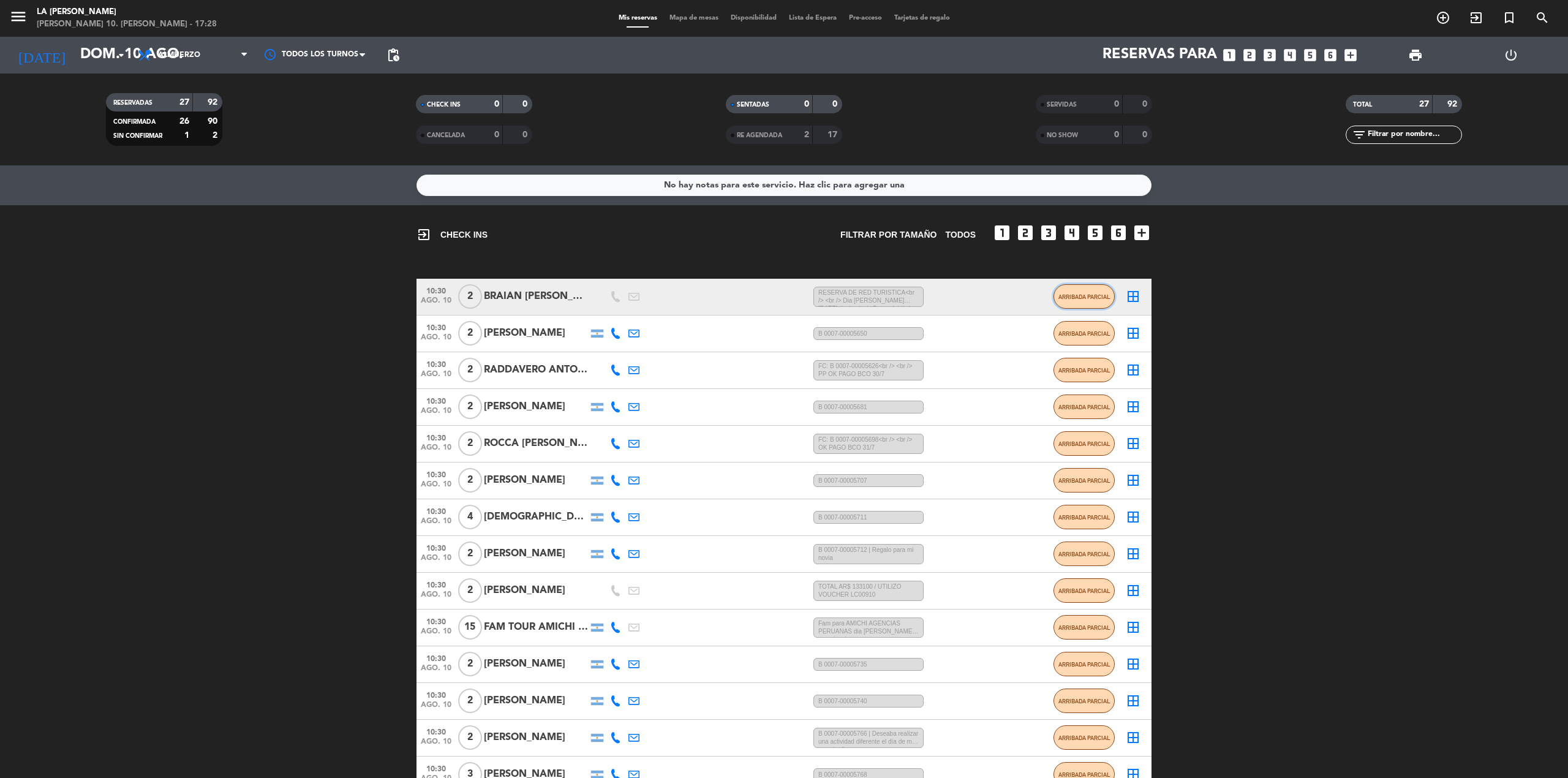
click at [1058, 292] on button "ARRIBADA PARCIAL" at bounding box center [1084, 296] width 61 height 24
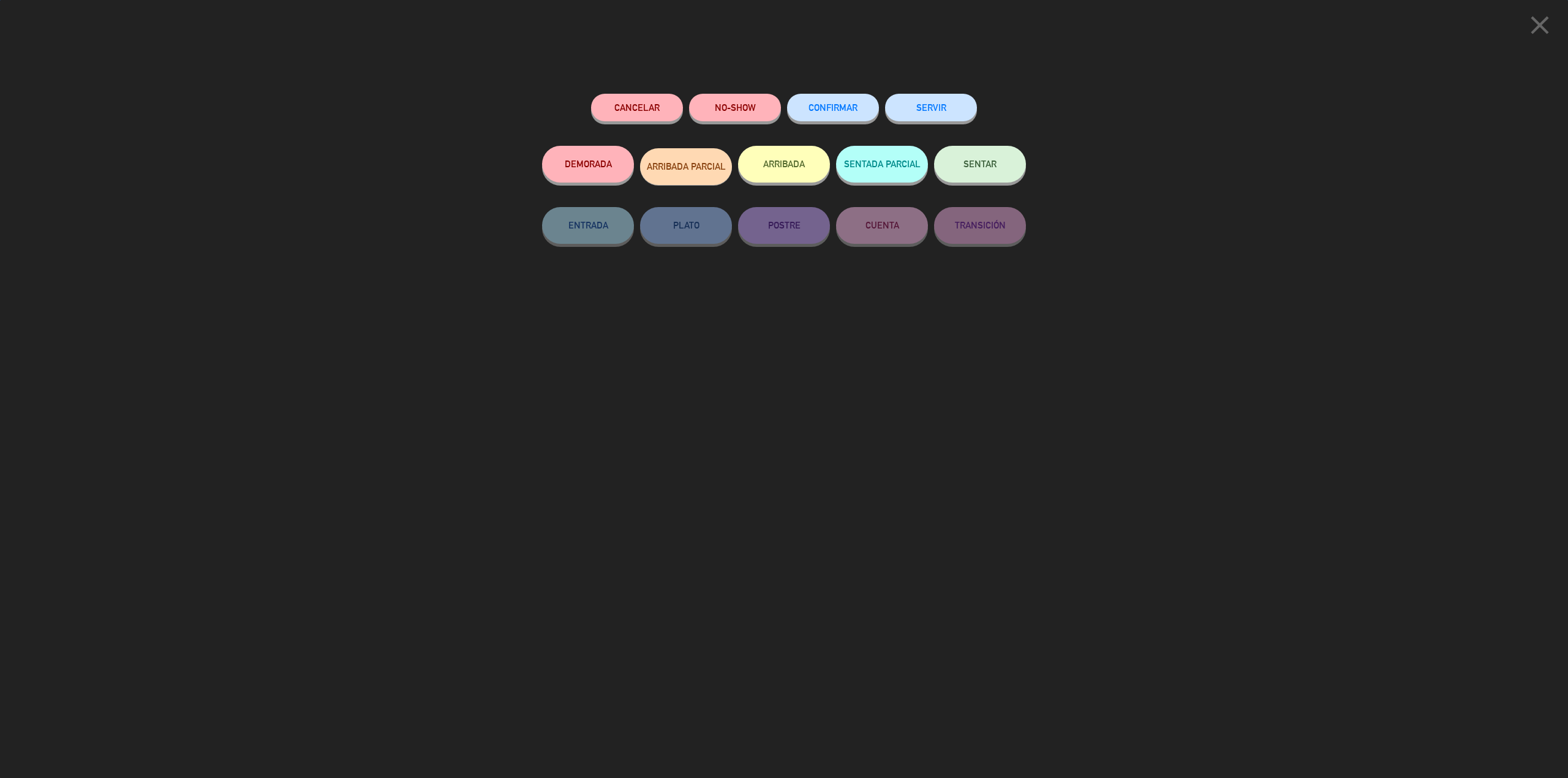
click at [766, 170] on button "ARRIBADA" at bounding box center [784, 164] width 92 height 37
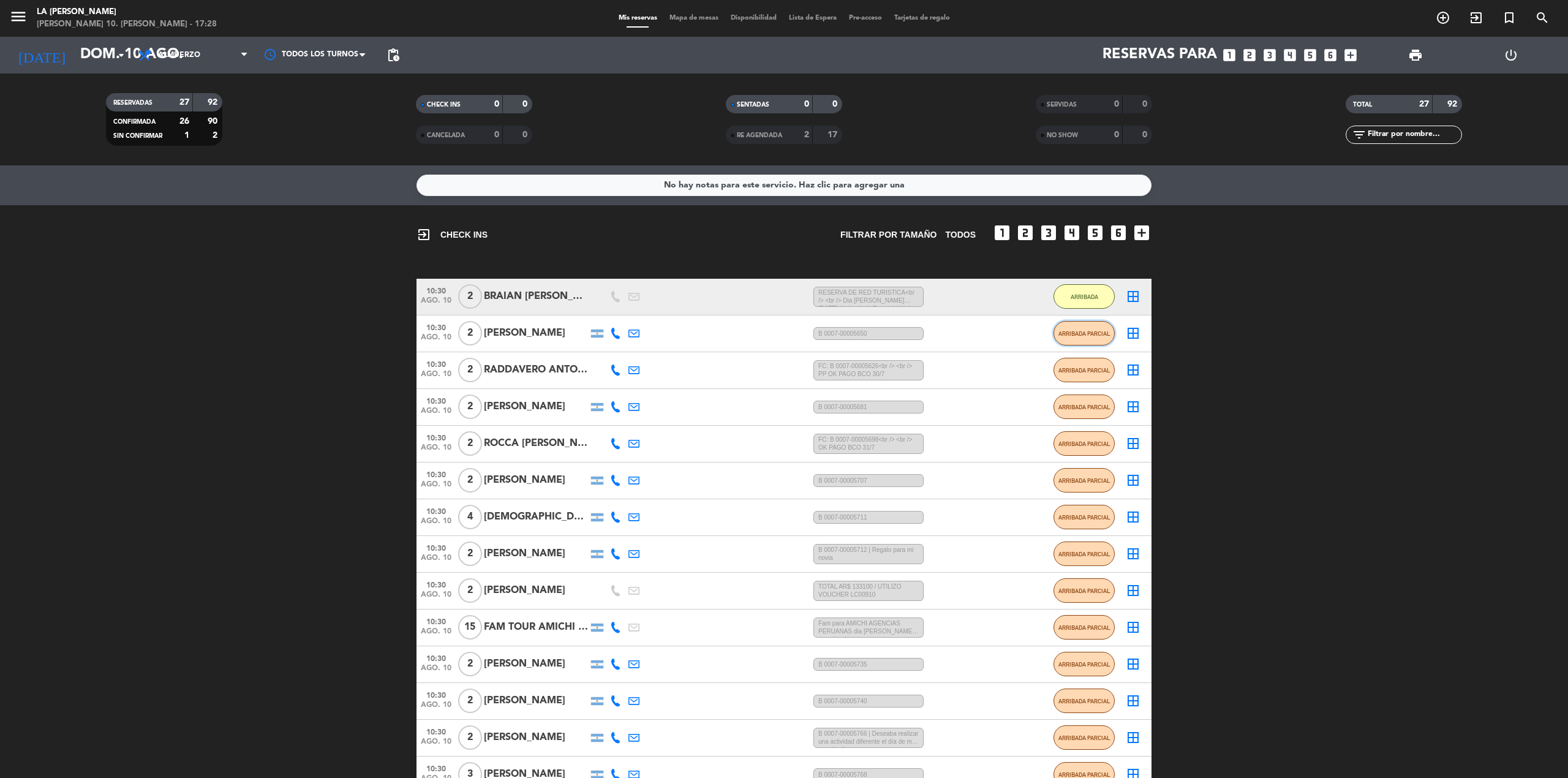
click at [1080, 336] on span "ARRIBADA PARCIAL" at bounding box center [1084, 333] width 52 height 6
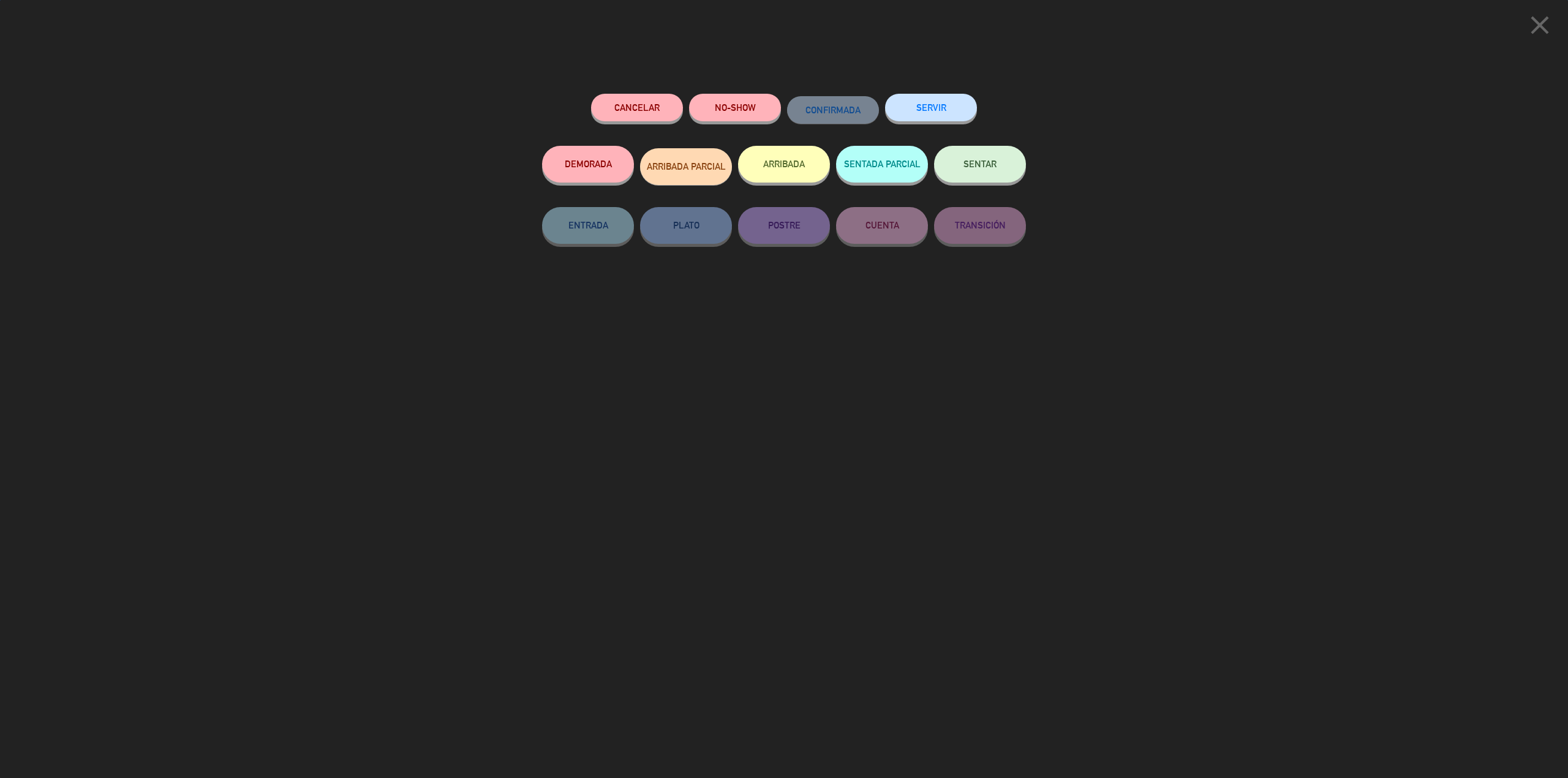
click at [792, 165] on button "ARRIBADA" at bounding box center [784, 164] width 92 height 37
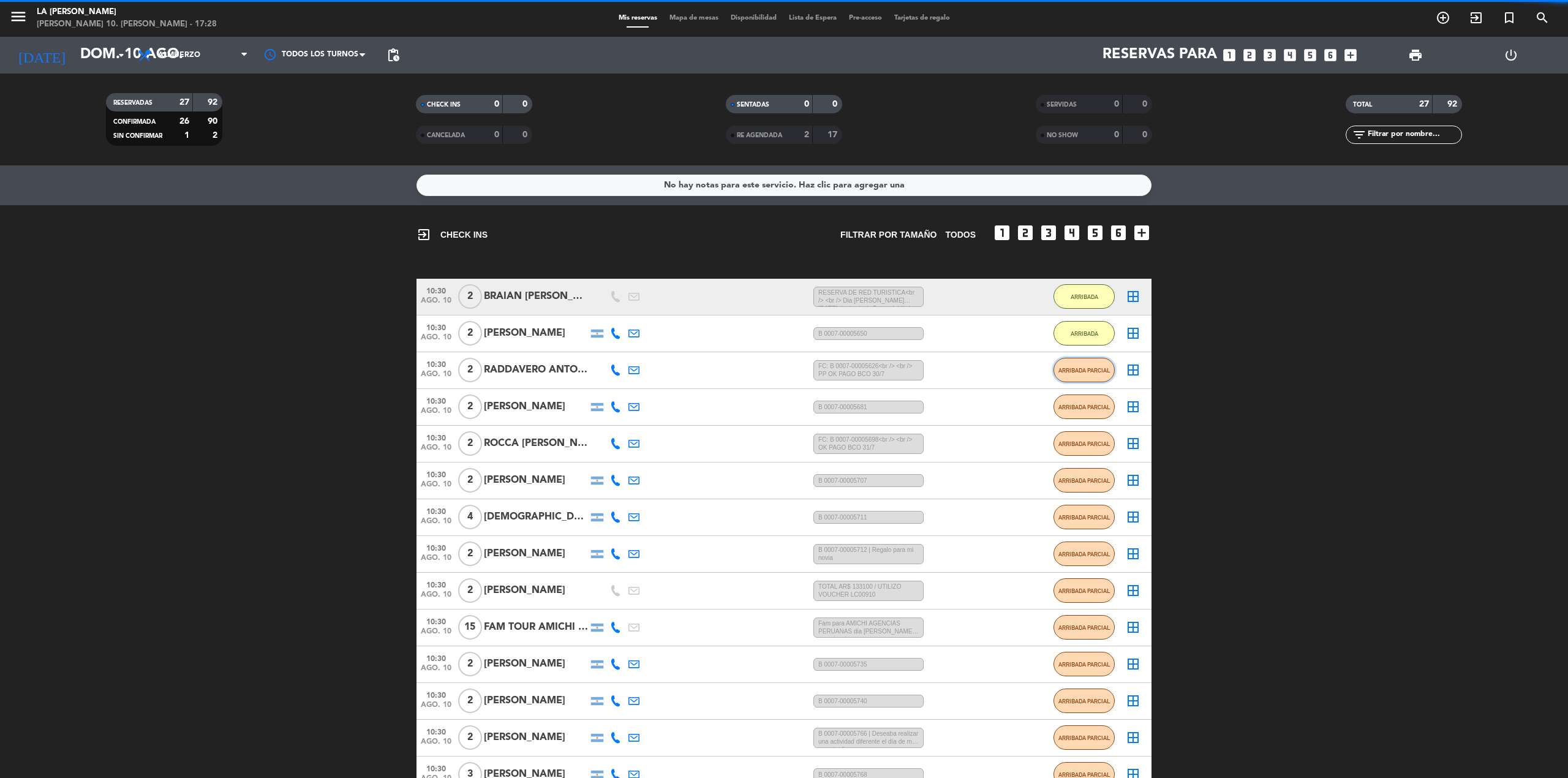
click at [1080, 375] on button "ARRIBADA PARCIAL" at bounding box center [1084, 370] width 61 height 24
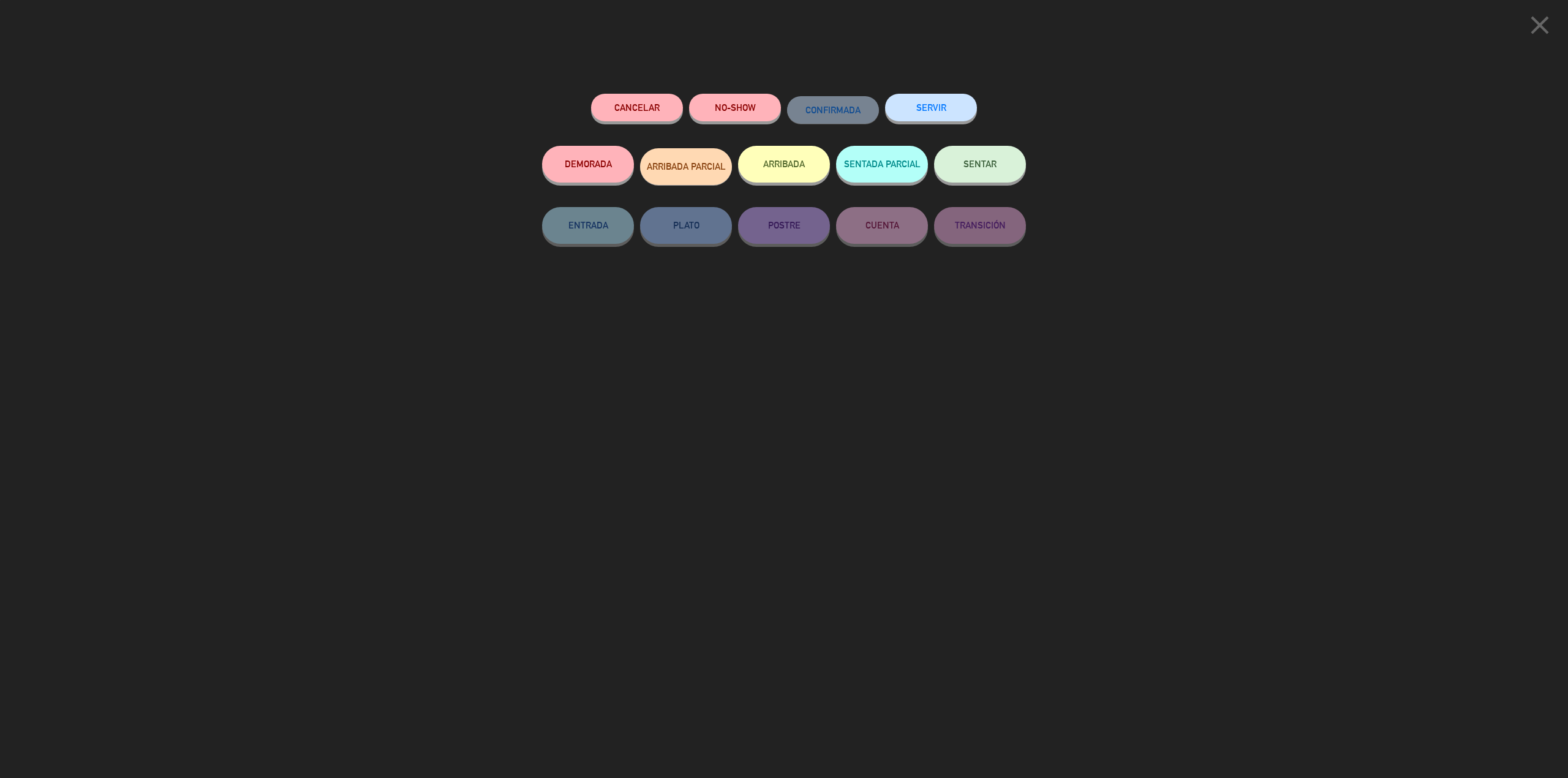
click at [786, 160] on button "ARRIBADA" at bounding box center [784, 164] width 92 height 37
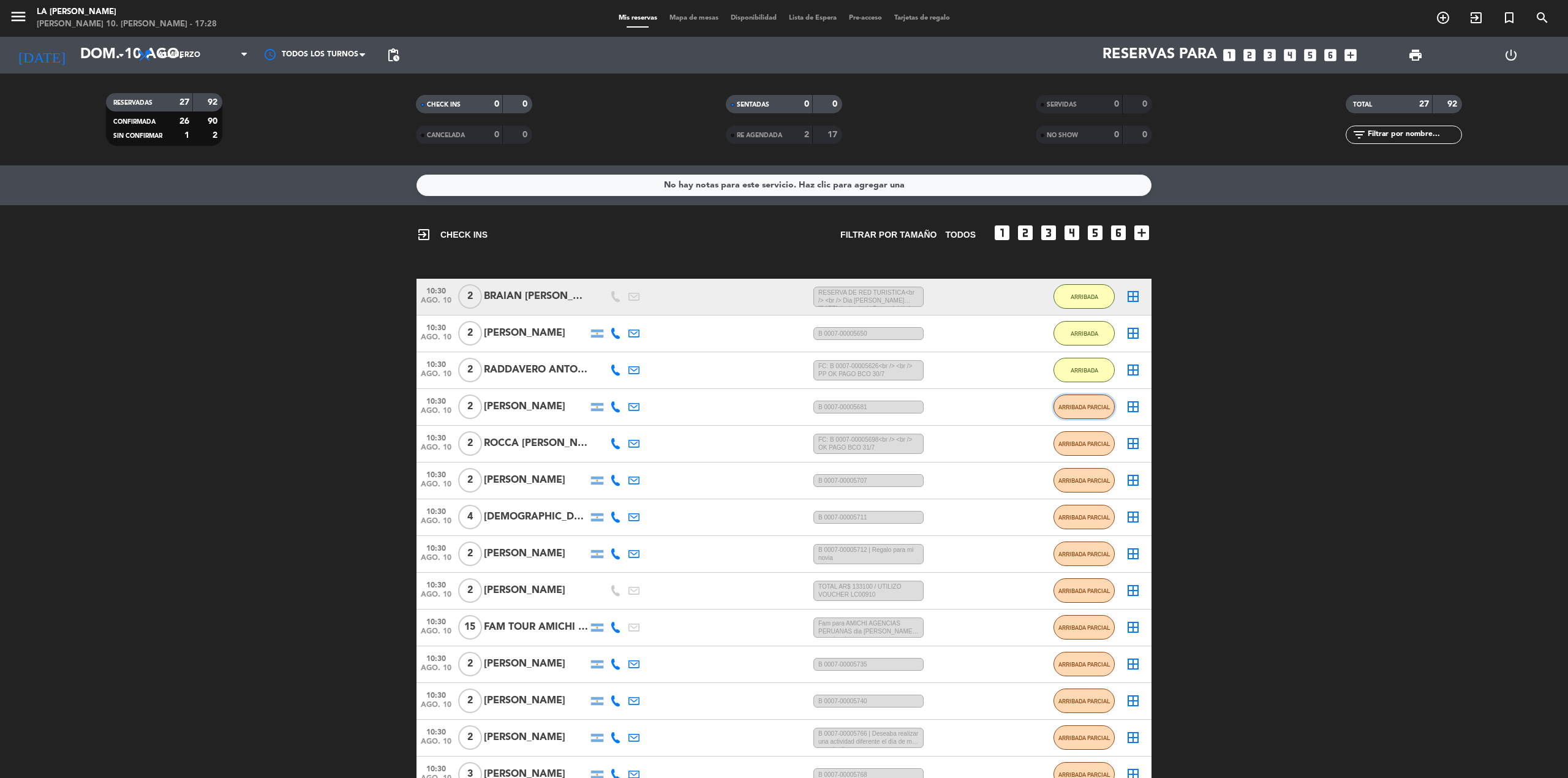
click at [1098, 407] on span "ARRIBADA PARCIAL" at bounding box center [1084, 407] width 52 height 6
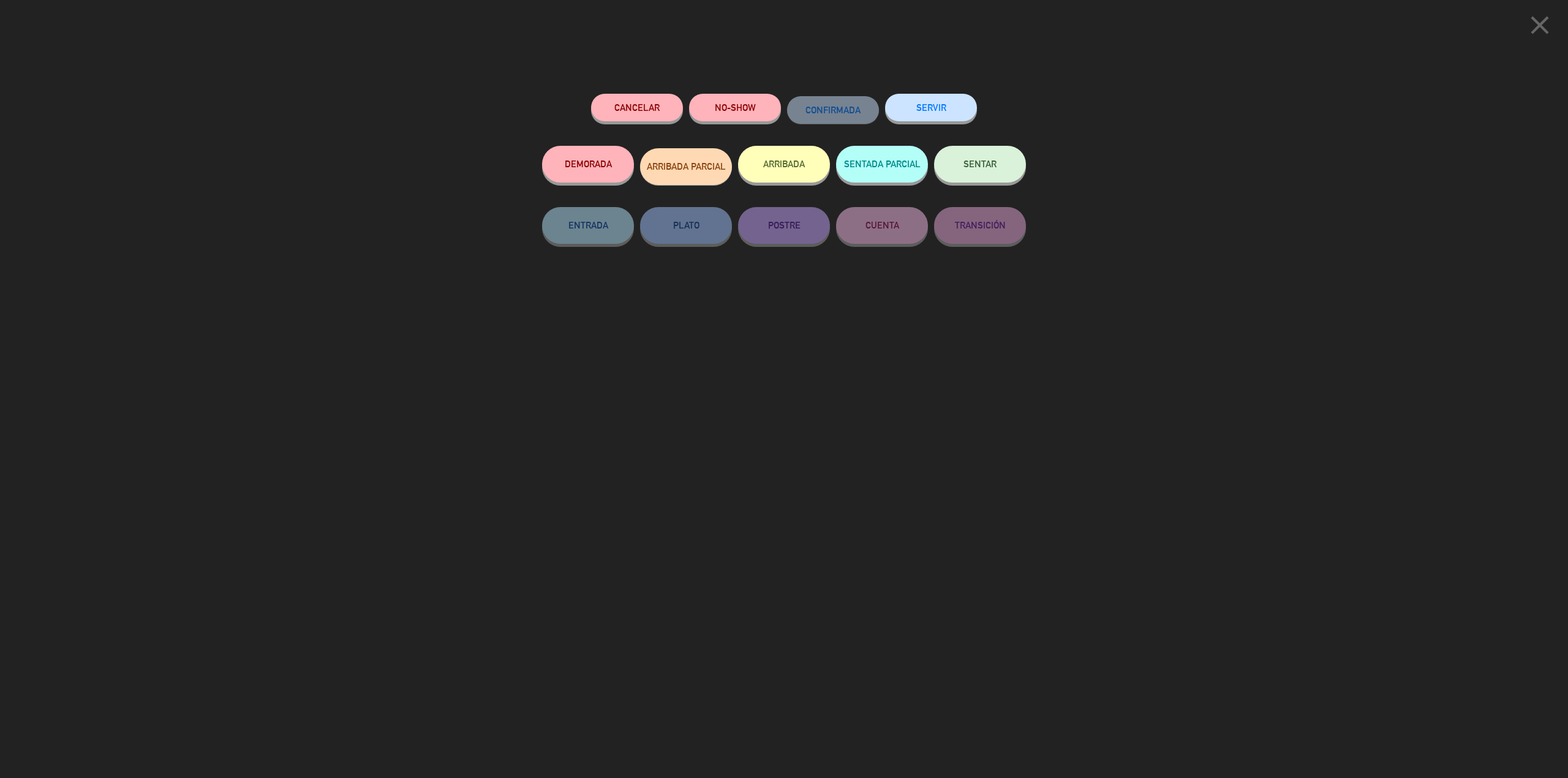
click at [784, 160] on button "ARRIBADA" at bounding box center [784, 164] width 92 height 37
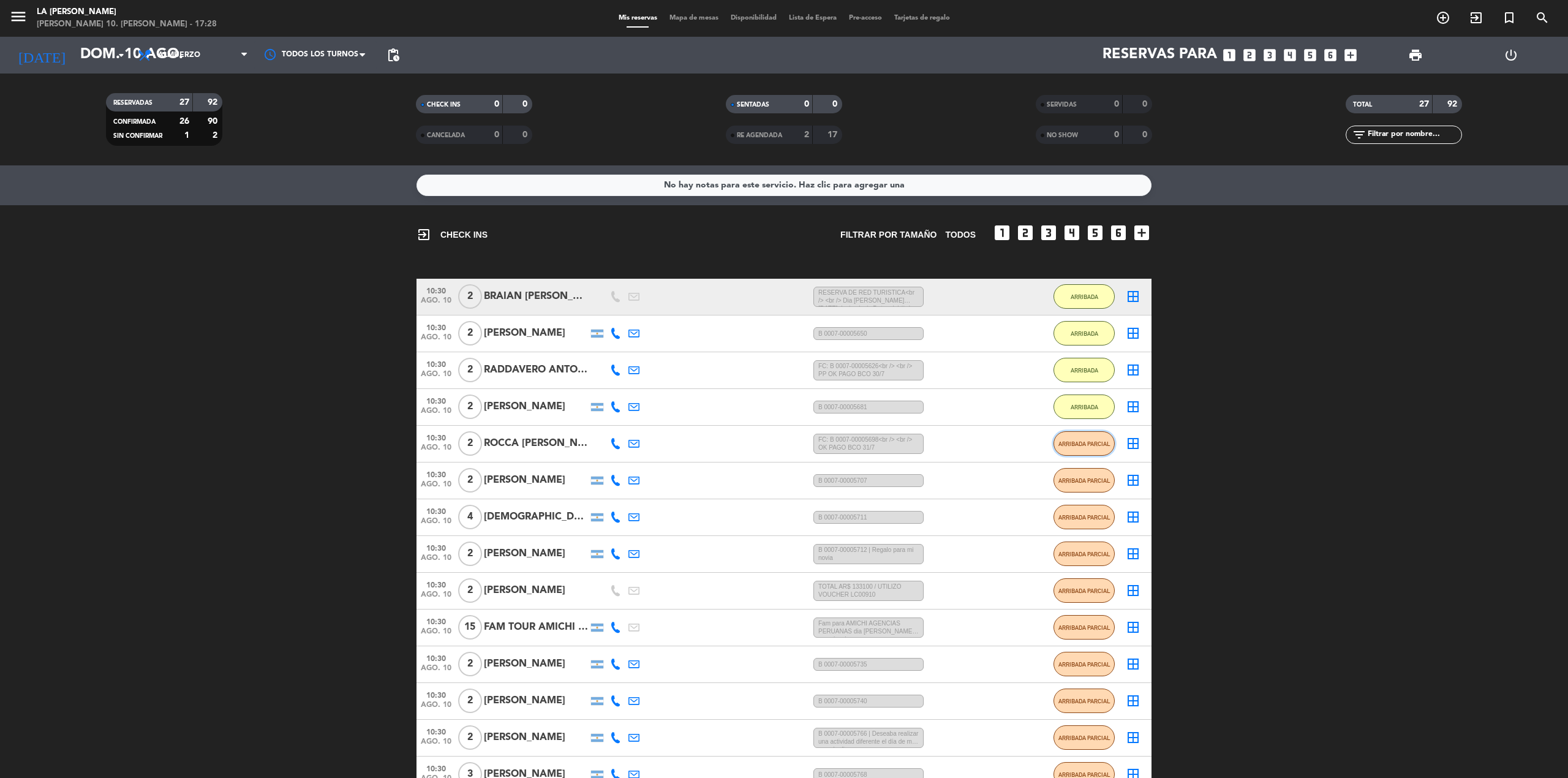
click at [1084, 440] on span "ARRIBADA PARCIAL" at bounding box center [1084, 443] width 52 height 6
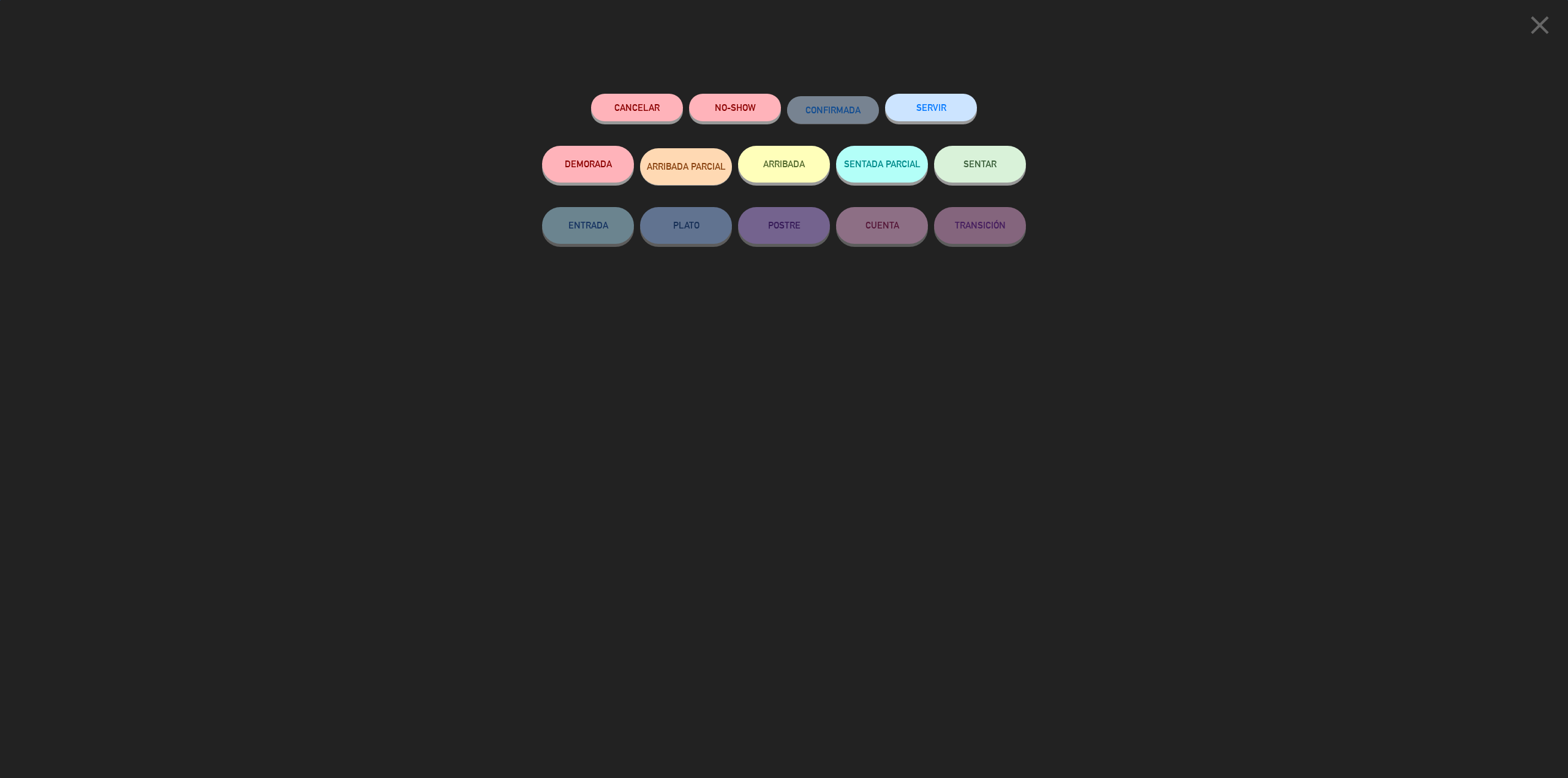
click at [810, 162] on button "ARRIBADA" at bounding box center [784, 164] width 92 height 37
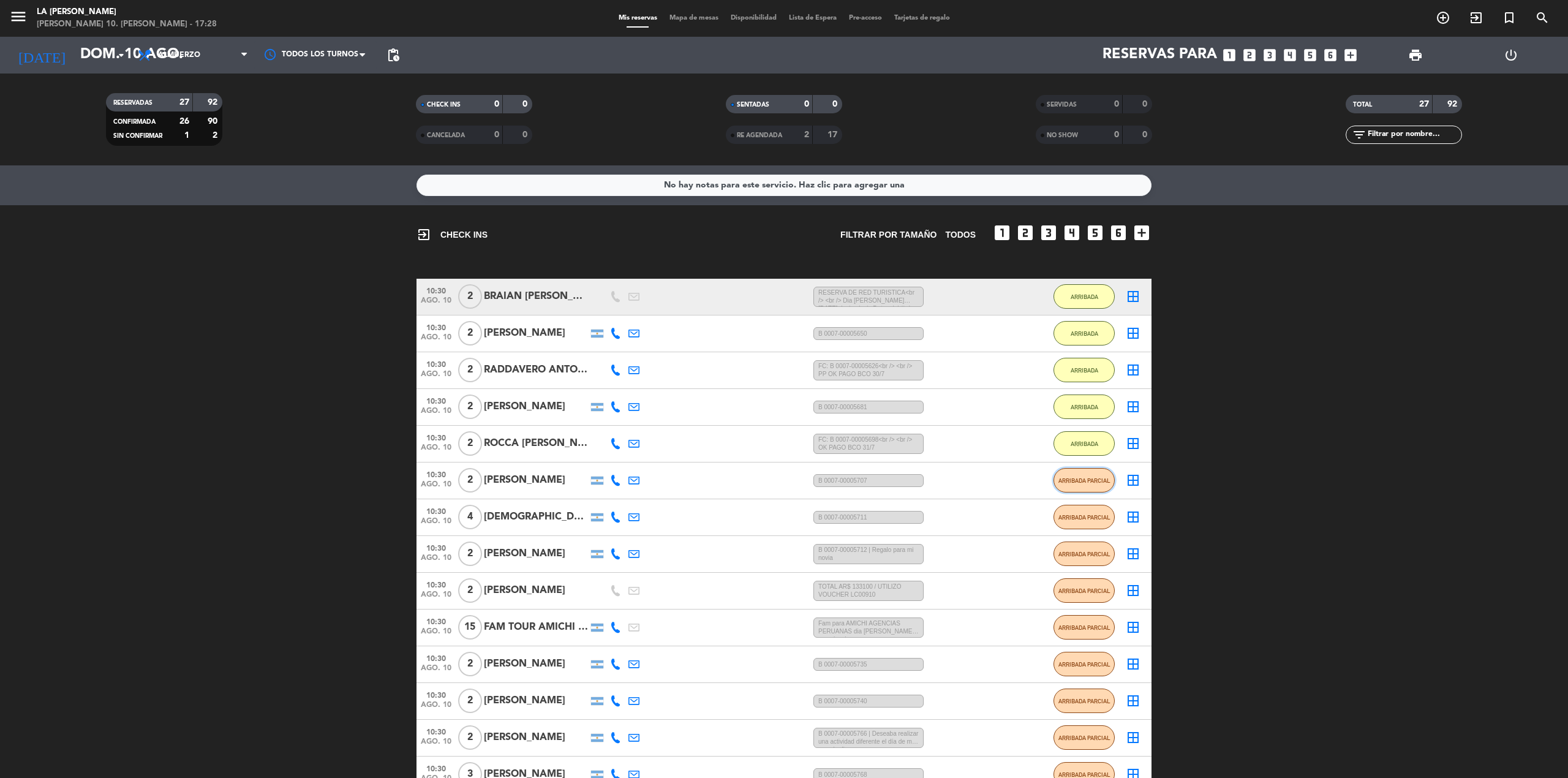
click at [1095, 471] on button "ARRIBADA PARCIAL" at bounding box center [1084, 480] width 61 height 24
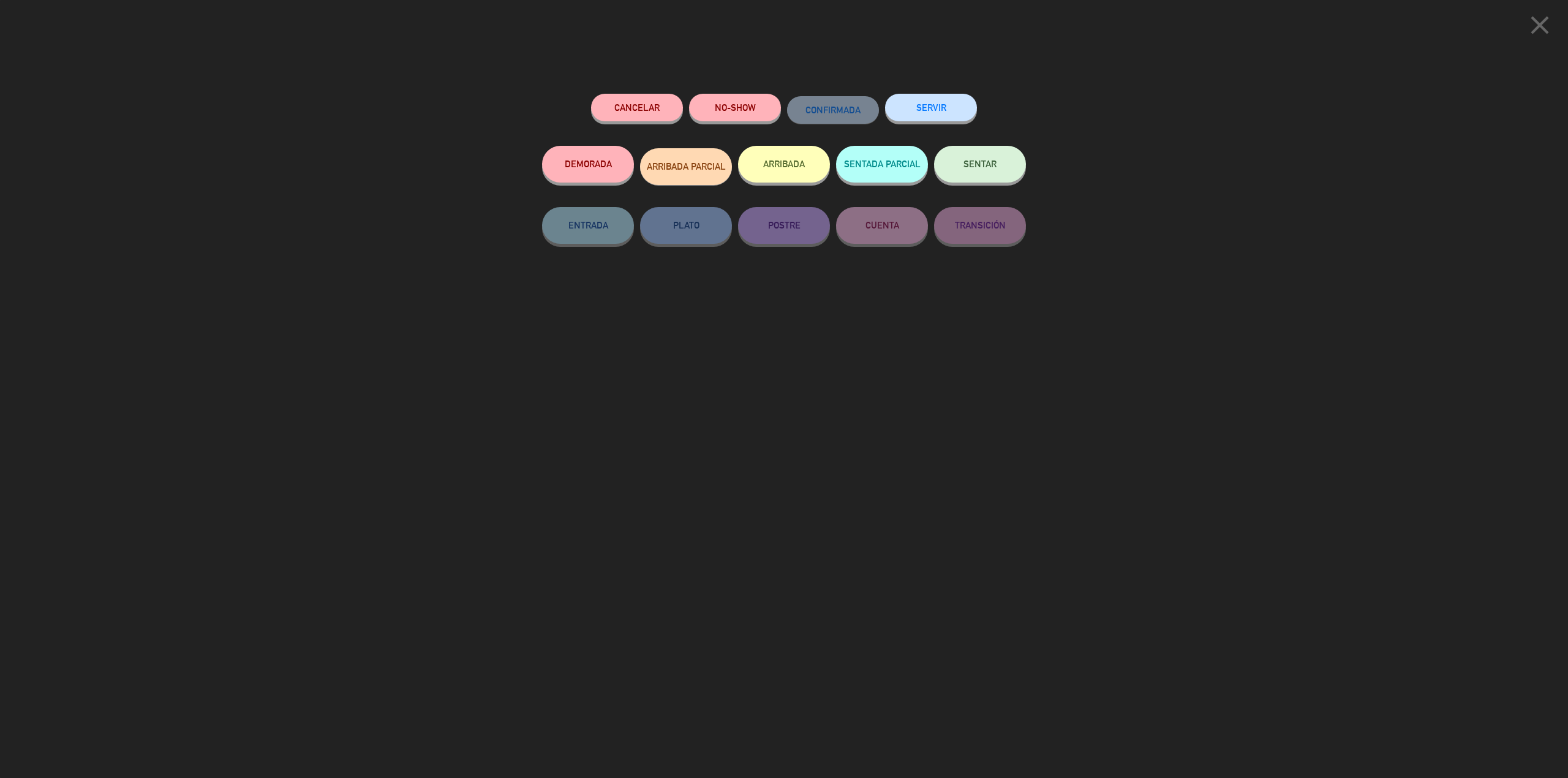
click at [795, 175] on button "ARRIBADA" at bounding box center [784, 164] width 92 height 37
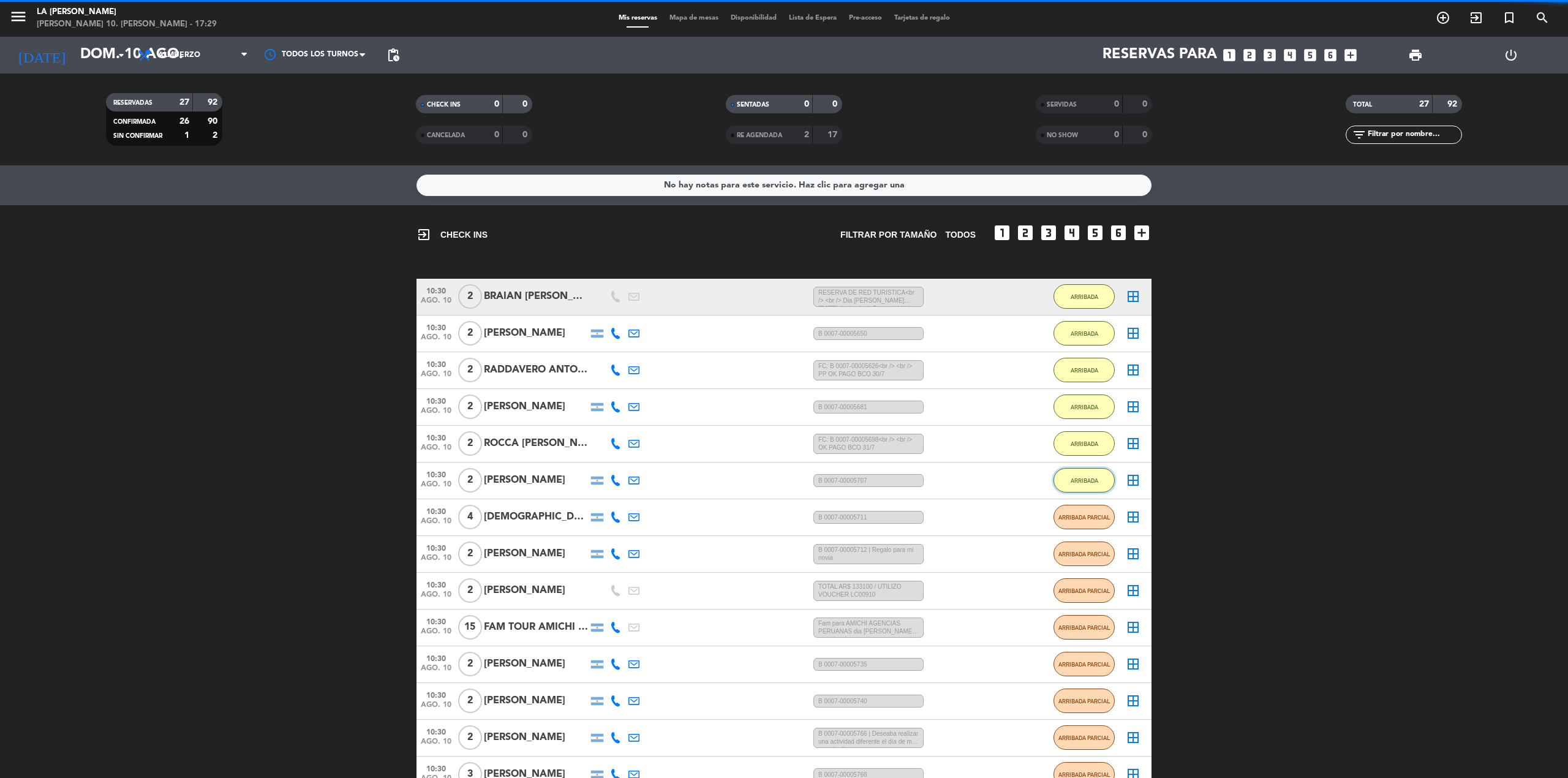
click at [1094, 486] on button "ARRIBADA" at bounding box center [1084, 480] width 61 height 24
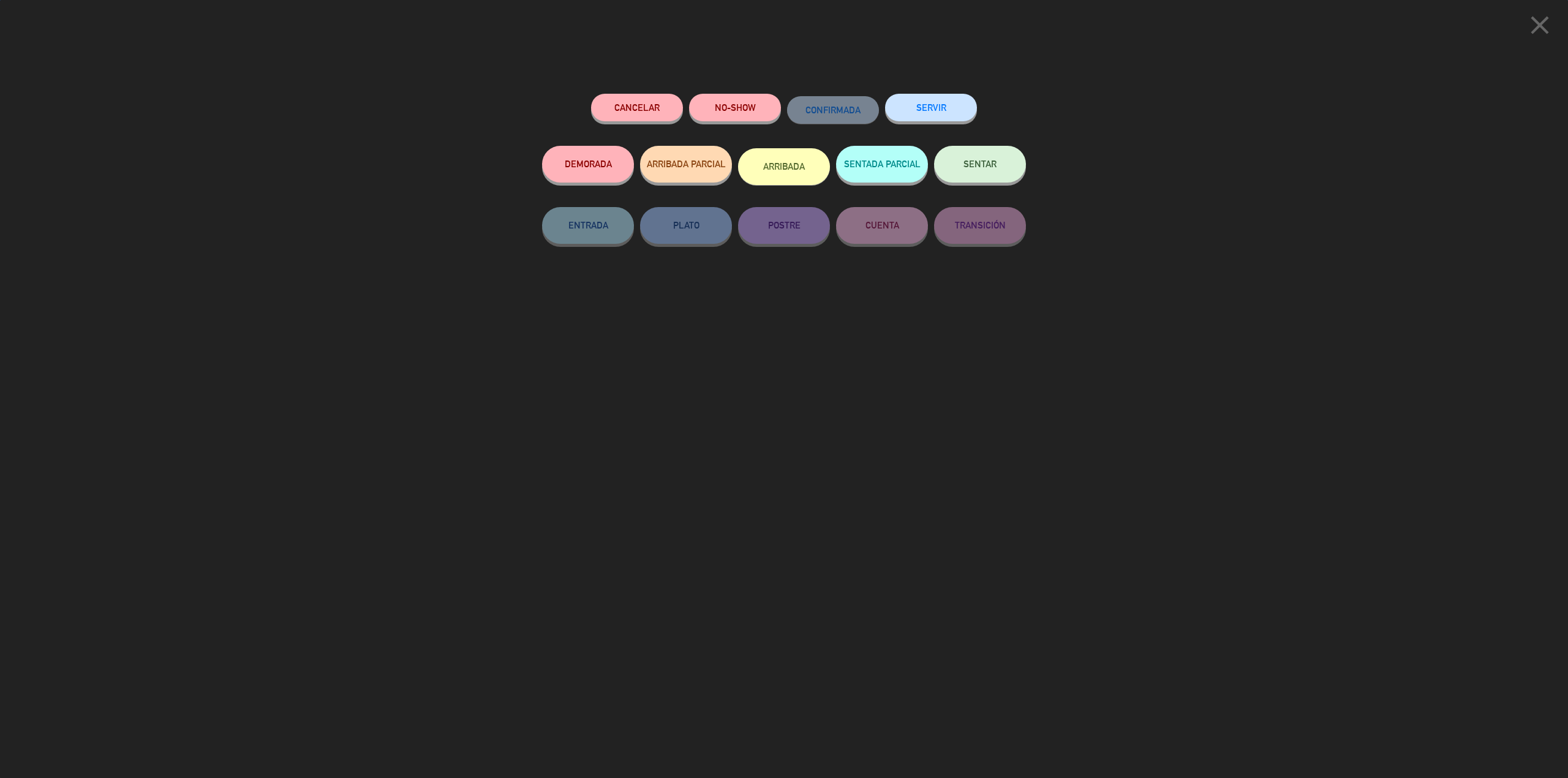
click at [1108, 395] on div "close Cancelar NO-SHOW CONFIRMADA SERVIR DEMORADA ARRIBADA PARCIAL ARRIBADA SEN…" at bounding box center [784, 389] width 1568 height 778
click at [1541, 19] on icon "close" at bounding box center [1539, 25] width 31 height 31
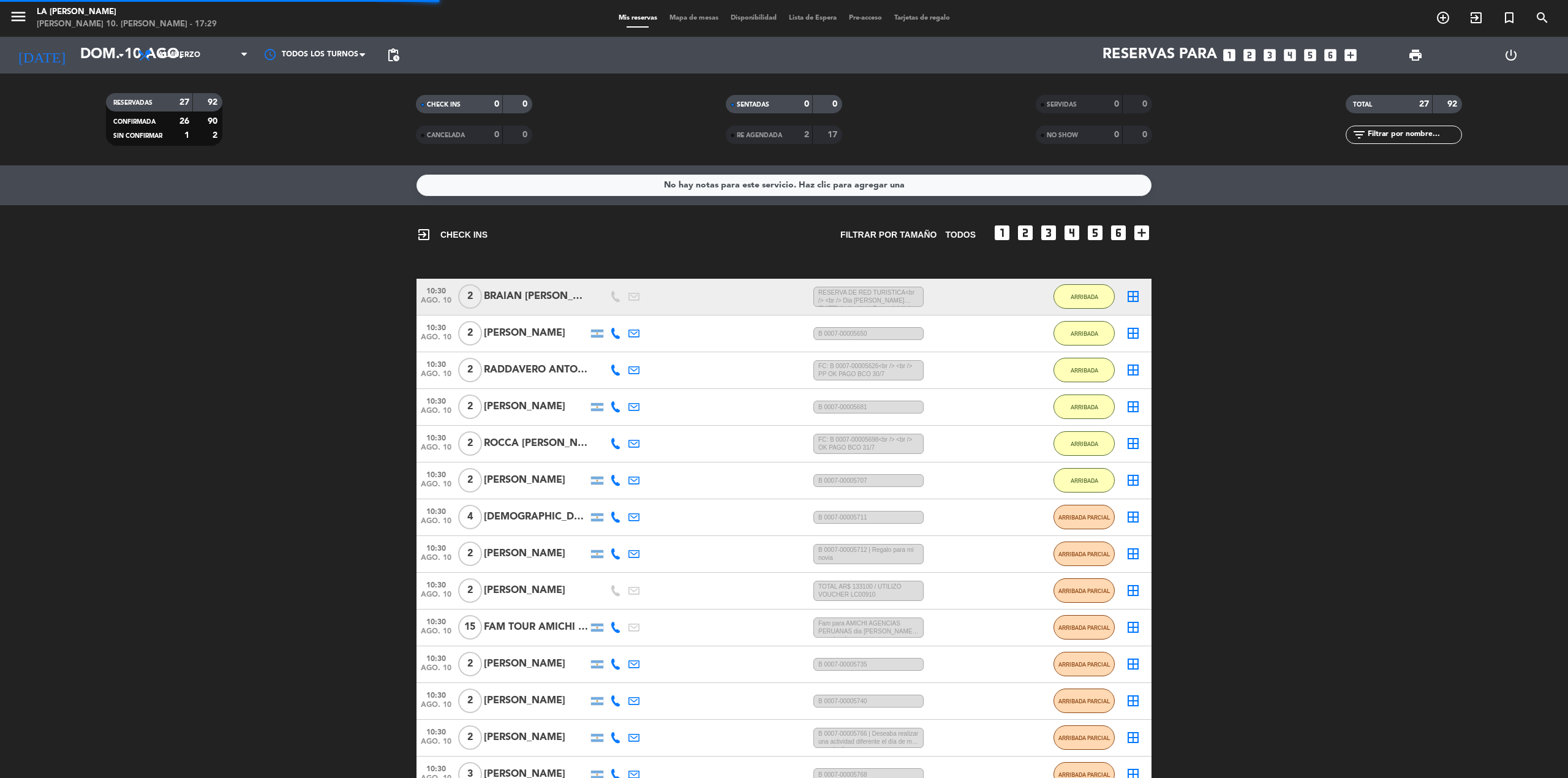
scroll to position [218, 0]
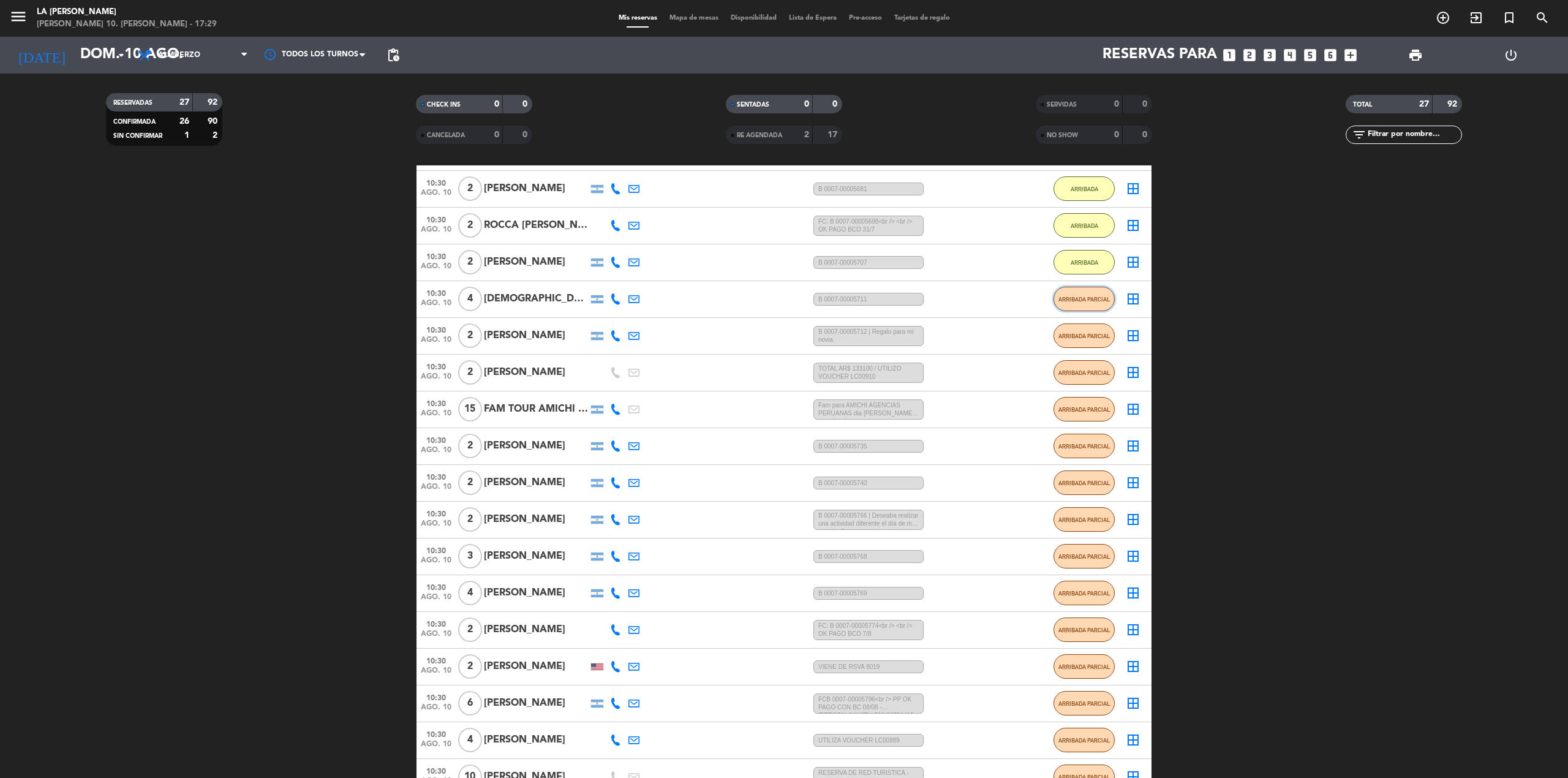
click at [1070, 294] on button "ARRIBADA PARCIAL" at bounding box center [1084, 299] width 61 height 24
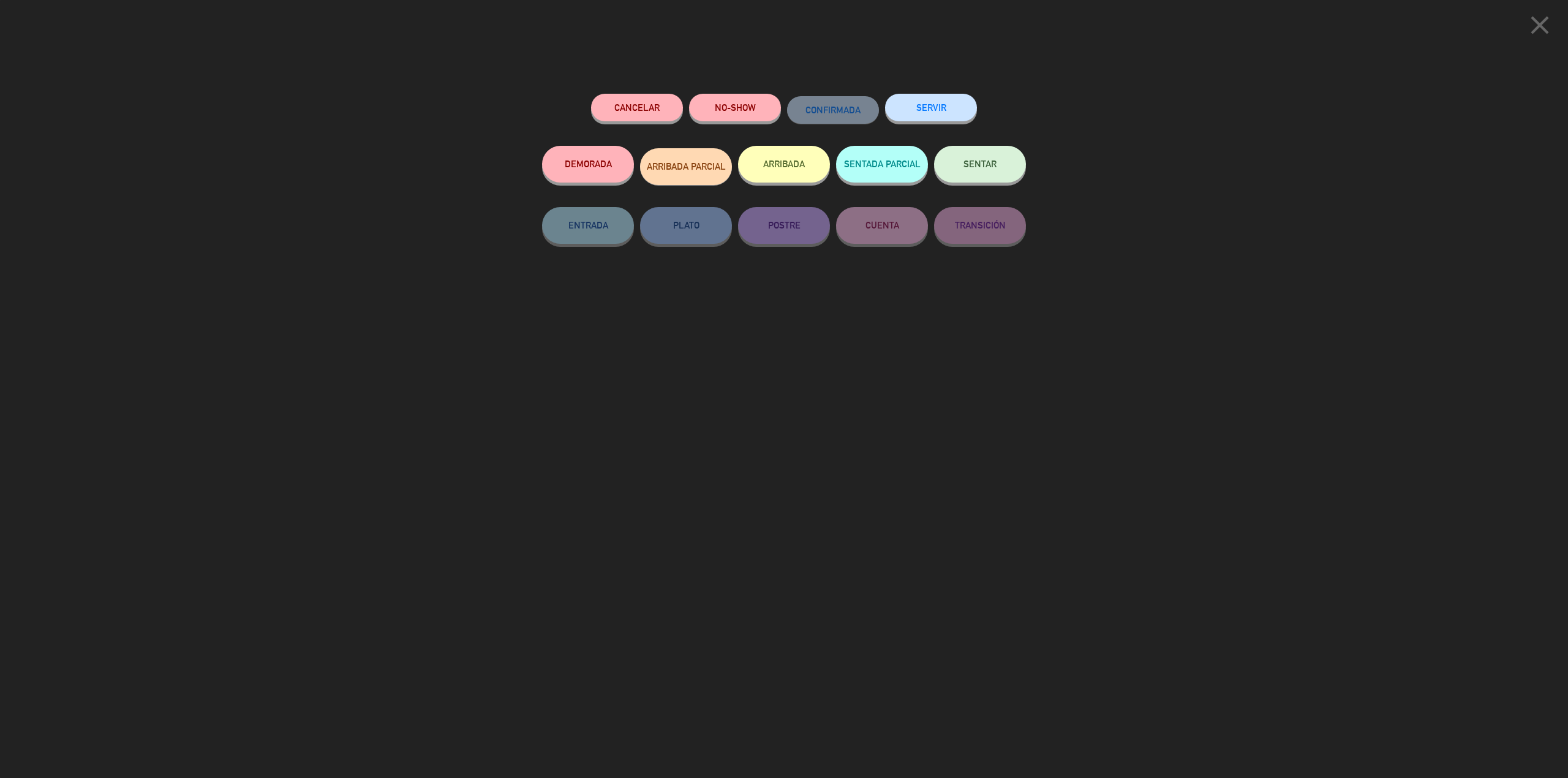
click at [804, 172] on button "ARRIBADA" at bounding box center [784, 164] width 92 height 37
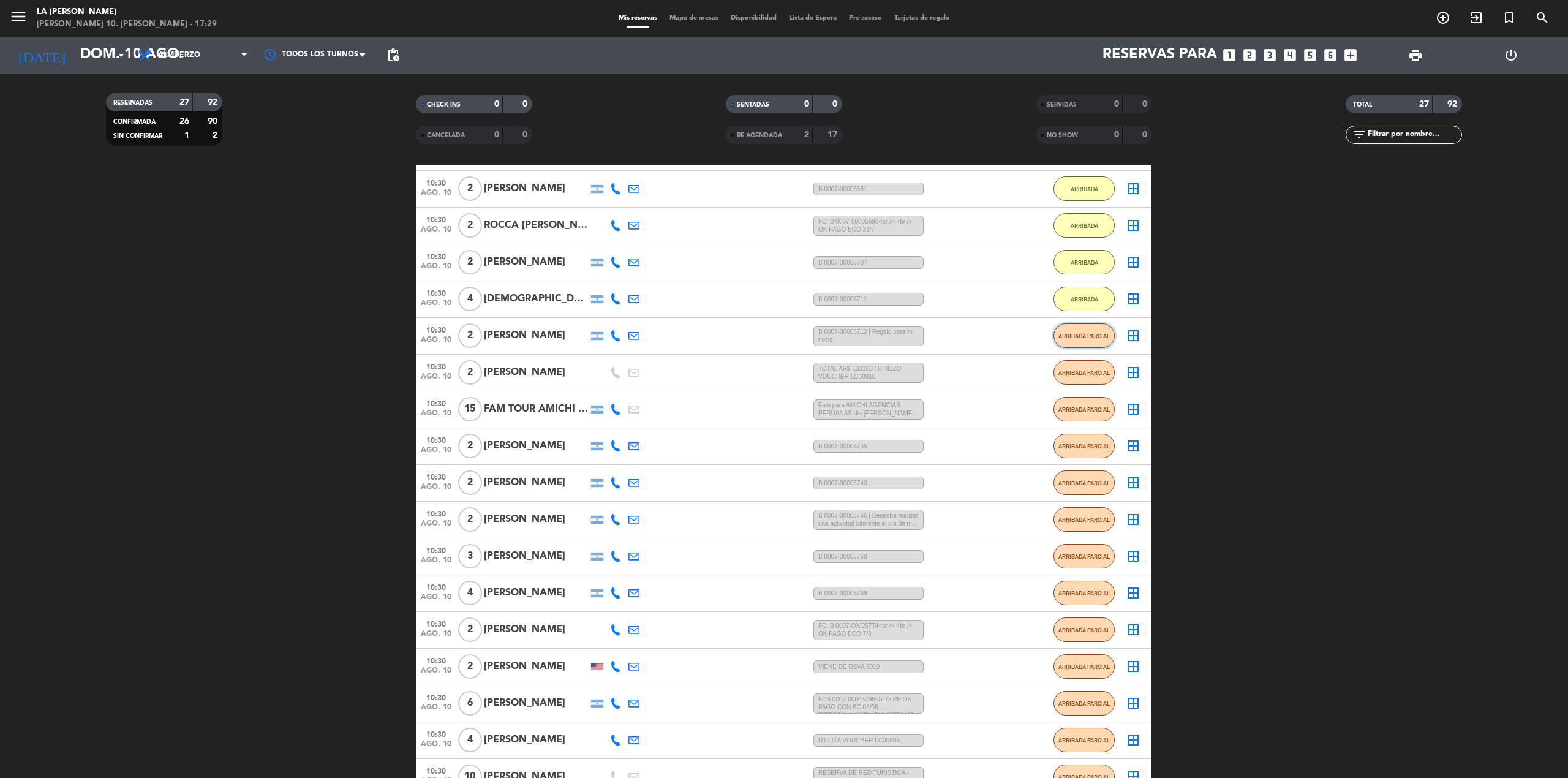
click at [1092, 346] on button "ARRIBADA PARCIAL" at bounding box center [1084, 335] width 61 height 24
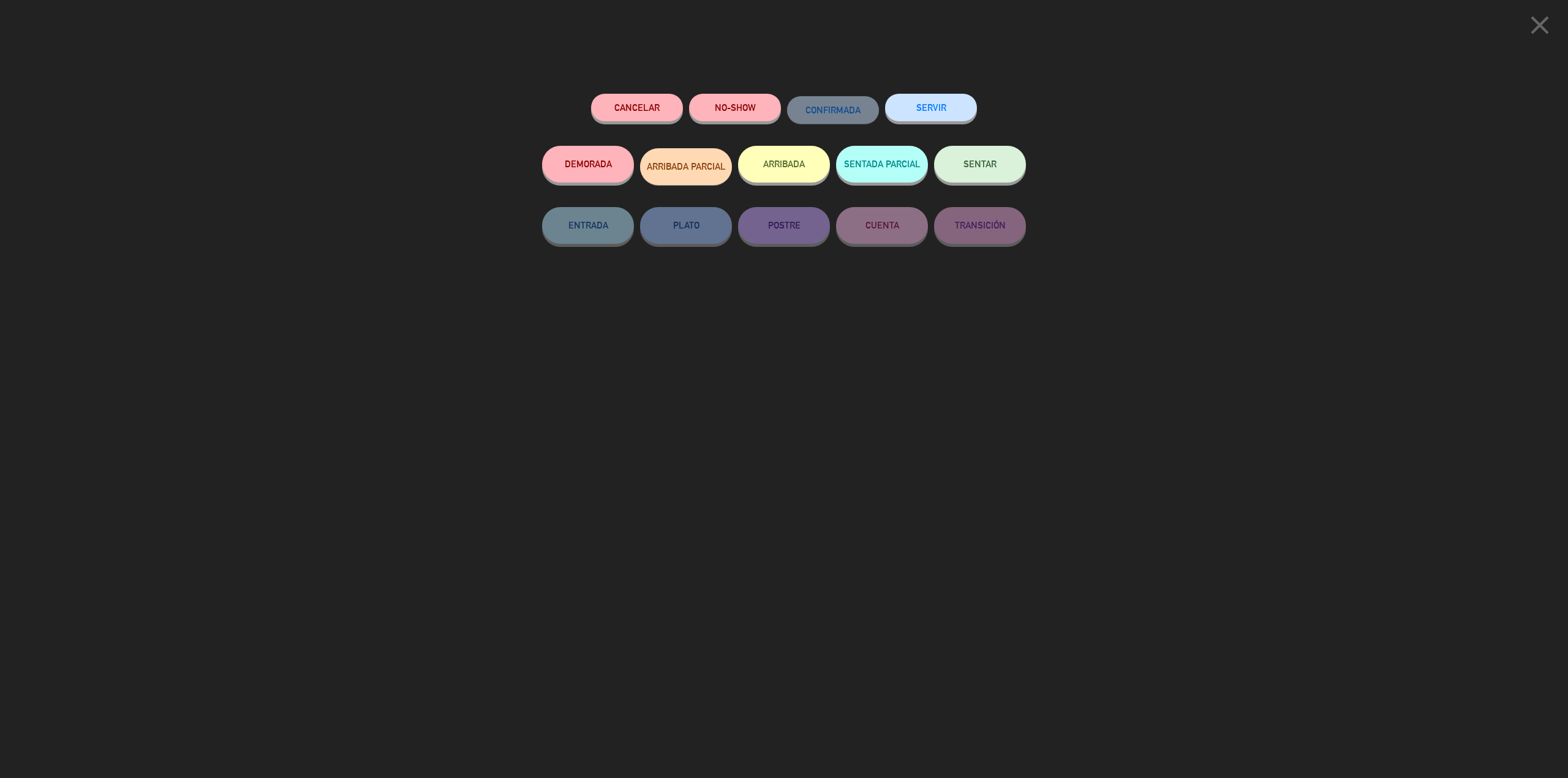
click at [790, 175] on button "ARRIBADA" at bounding box center [784, 164] width 92 height 37
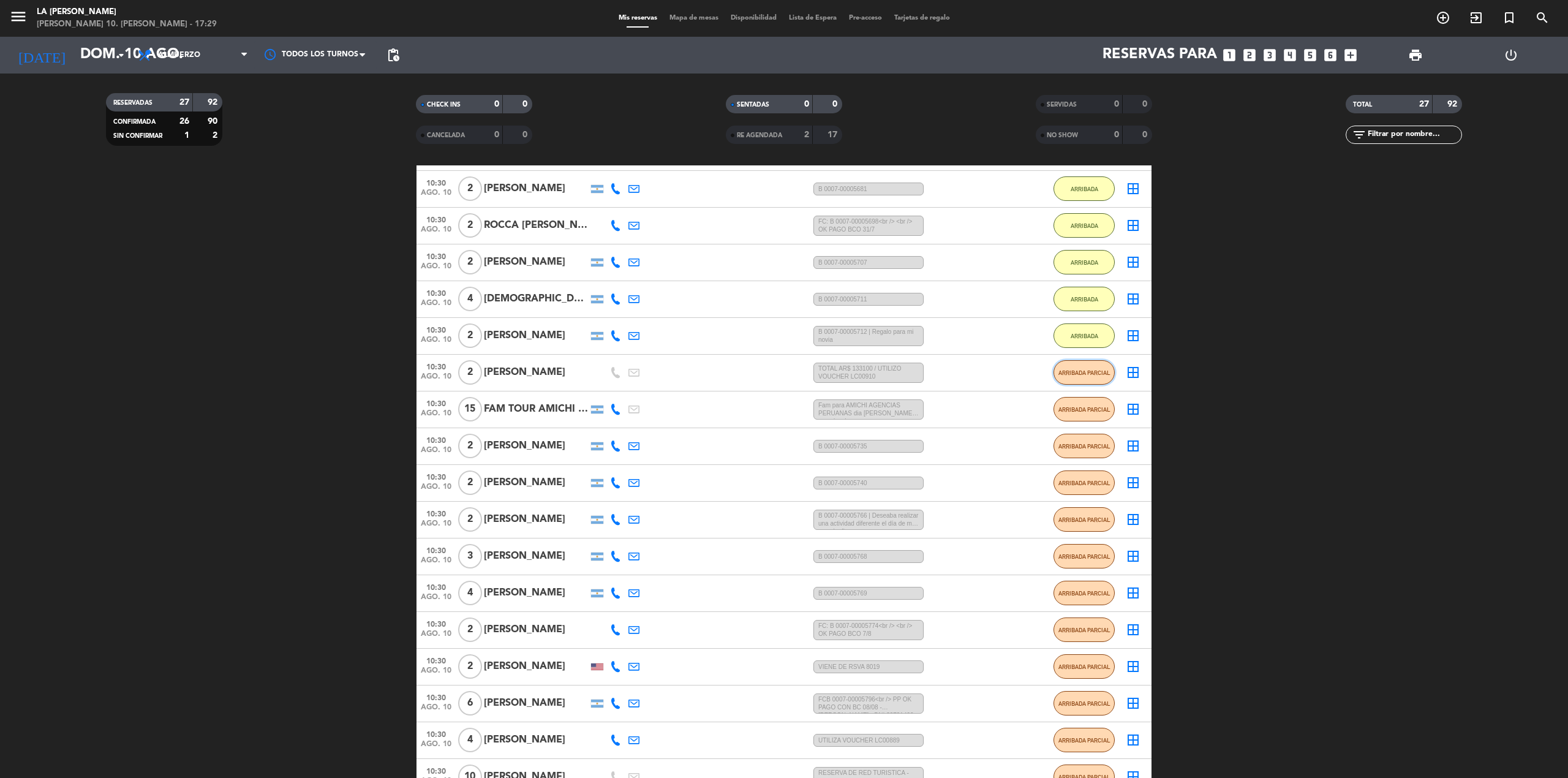
click at [1061, 373] on span "ARRIBADA PARCIAL" at bounding box center [1084, 372] width 52 height 6
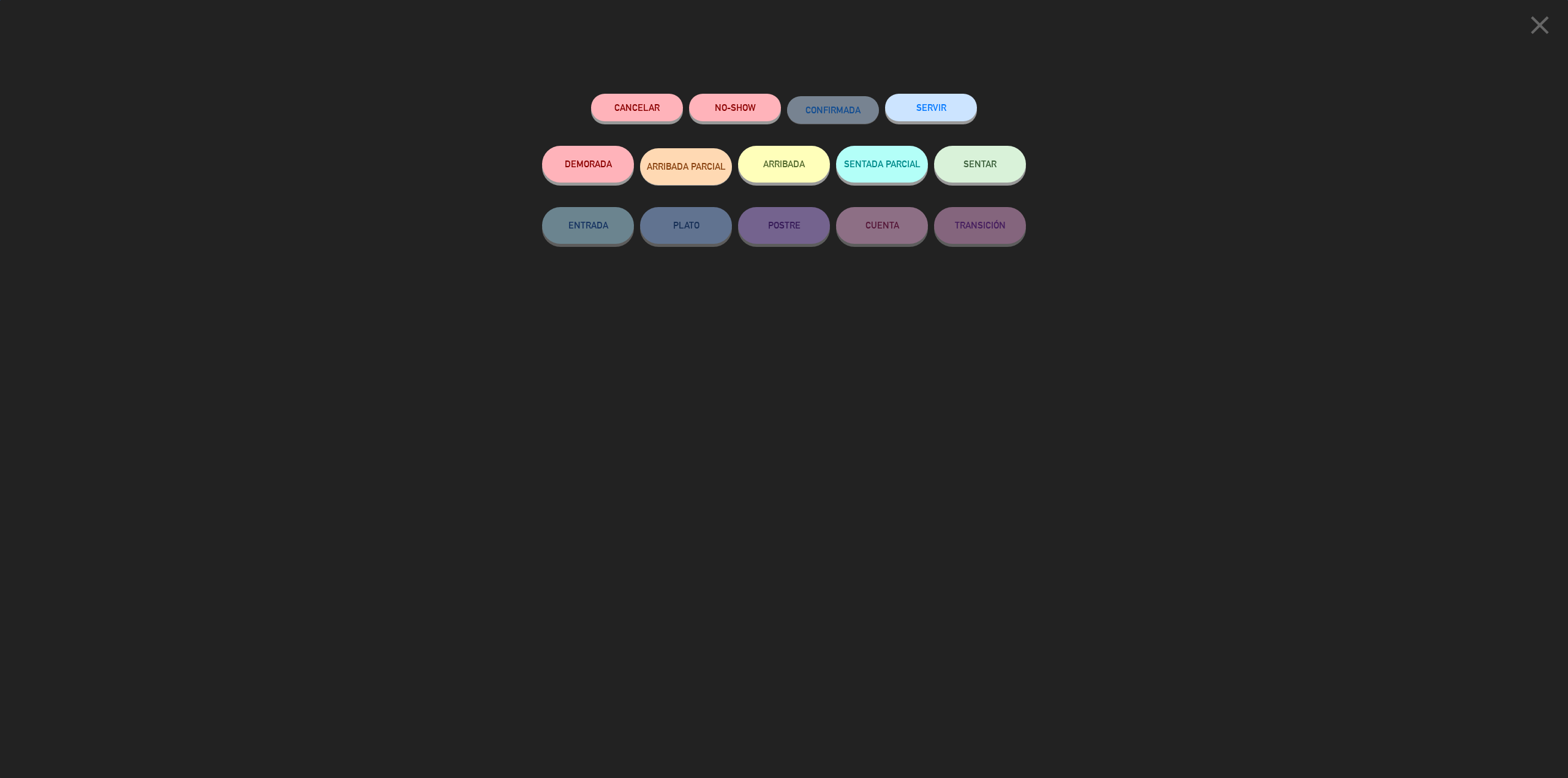
click at [775, 168] on button "ARRIBADA" at bounding box center [784, 164] width 92 height 37
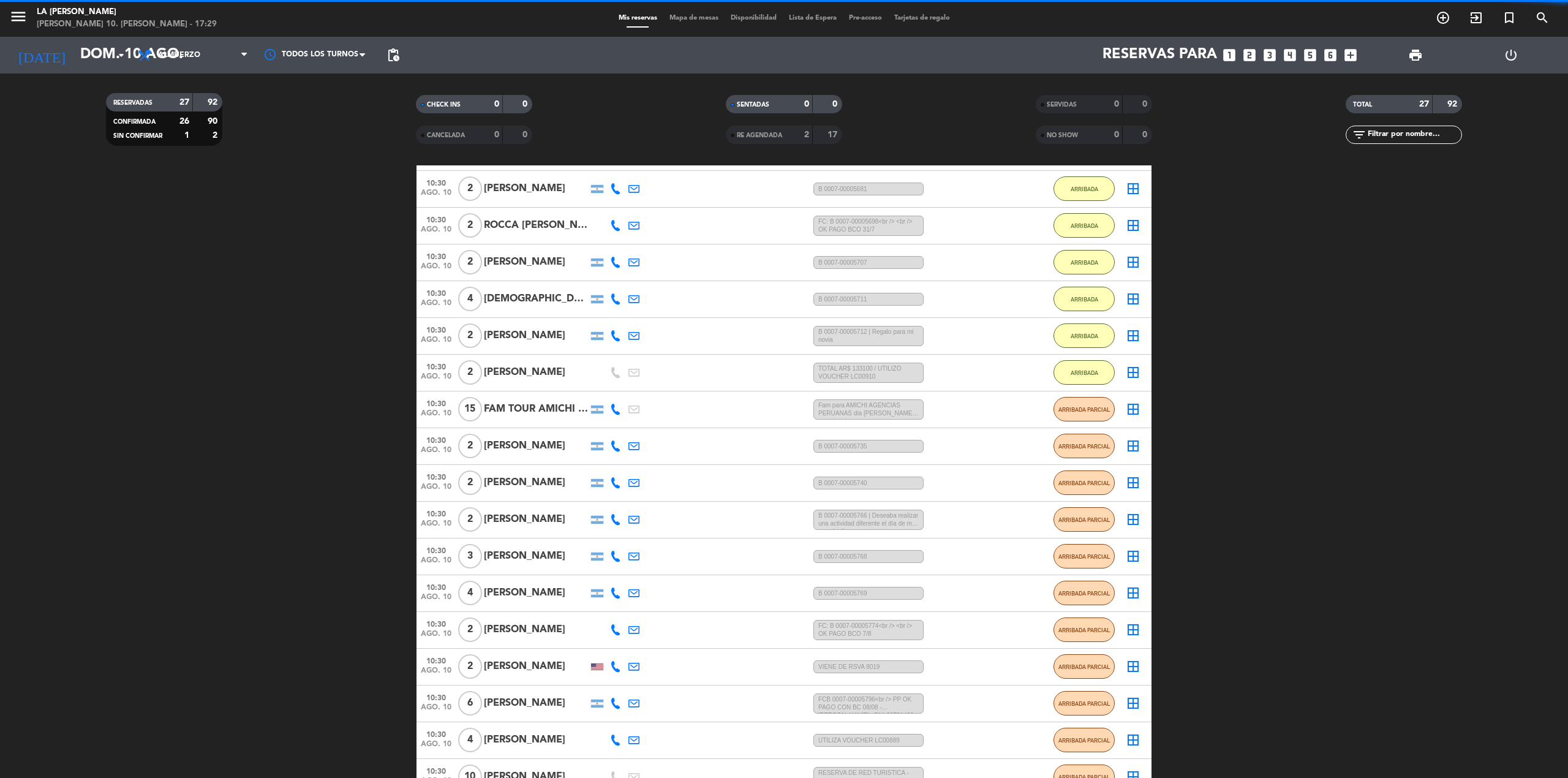
scroll to position [327, 0]
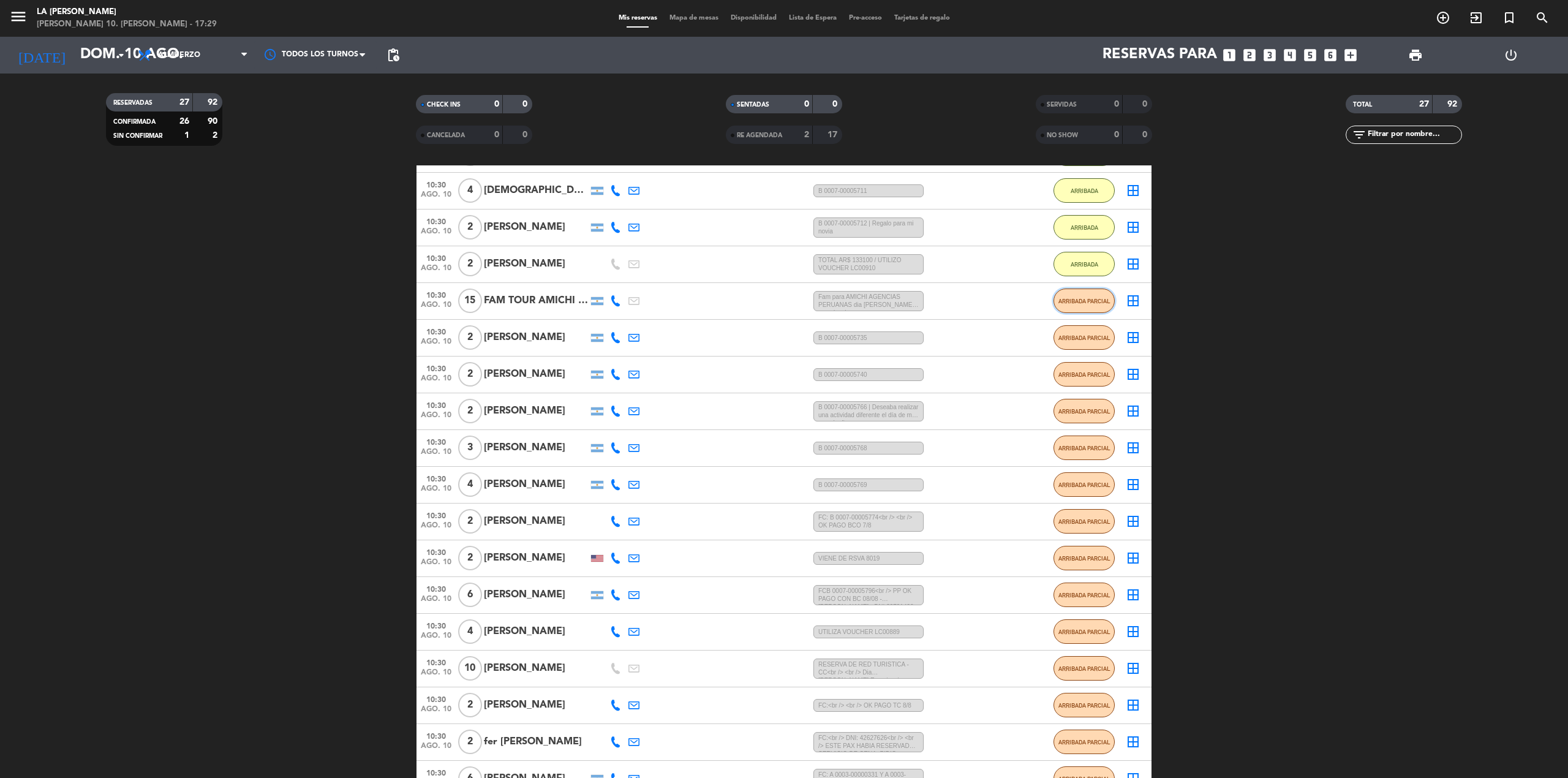
click at [1089, 312] on button "ARRIBADA PARCIAL" at bounding box center [1084, 301] width 61 height 24
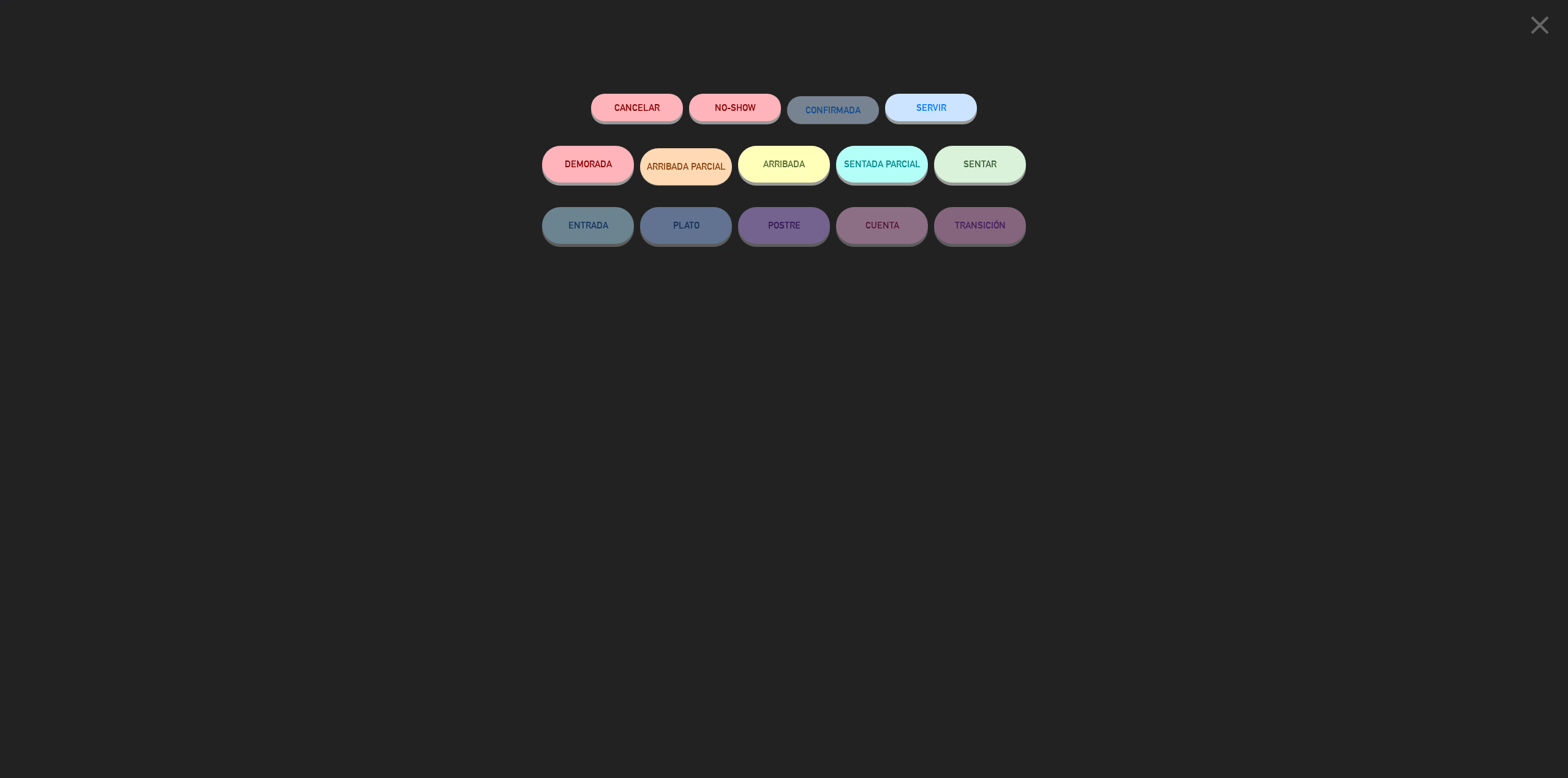
click at [780, 169] on button "ARRIBADA" at bounding box center [784, 164] width 92 height 37
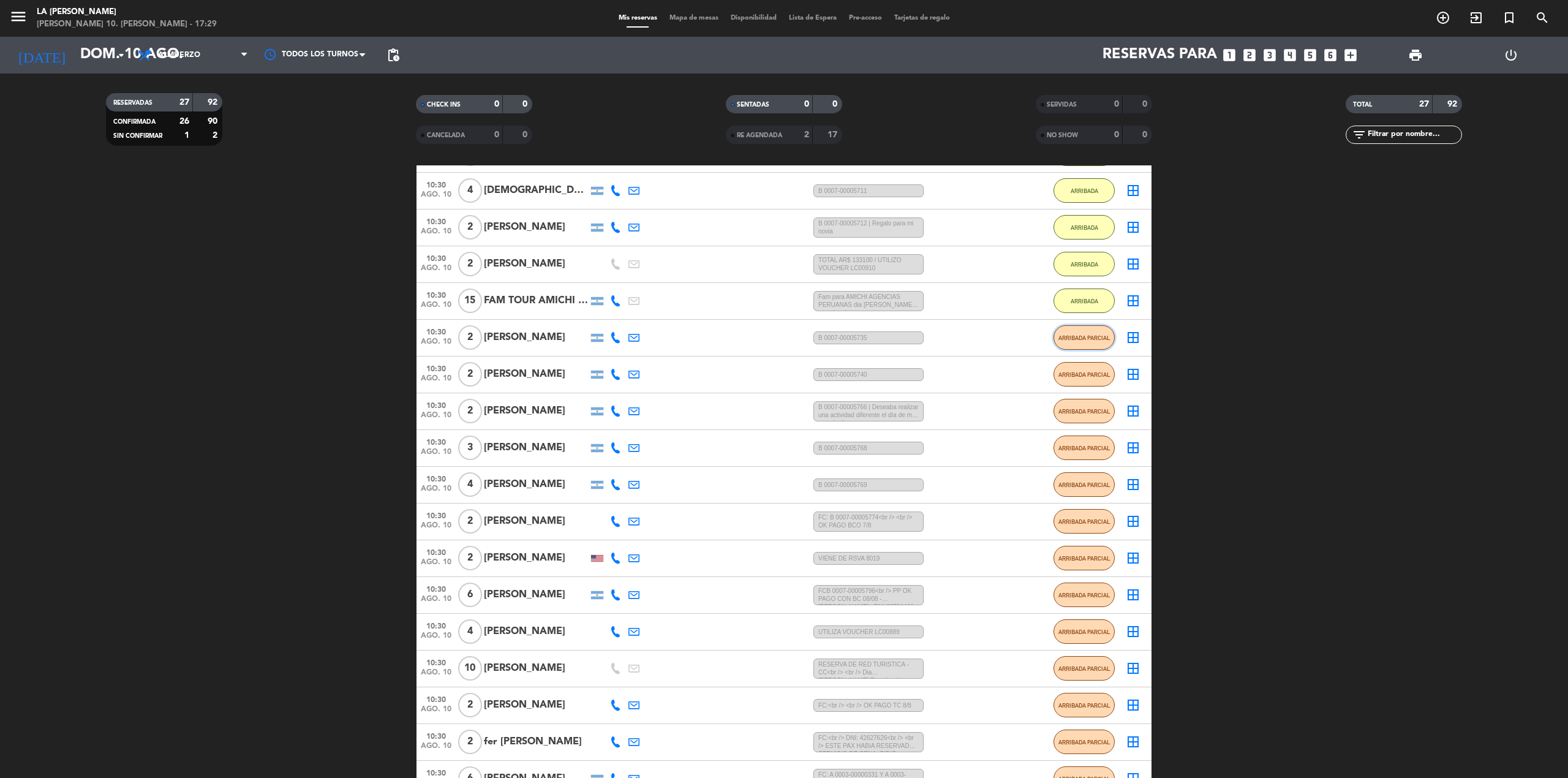
click at [1094, 332] on button "ARRIBADA PARCIAL" at bounding box center [1084, 337] width 61 height 24
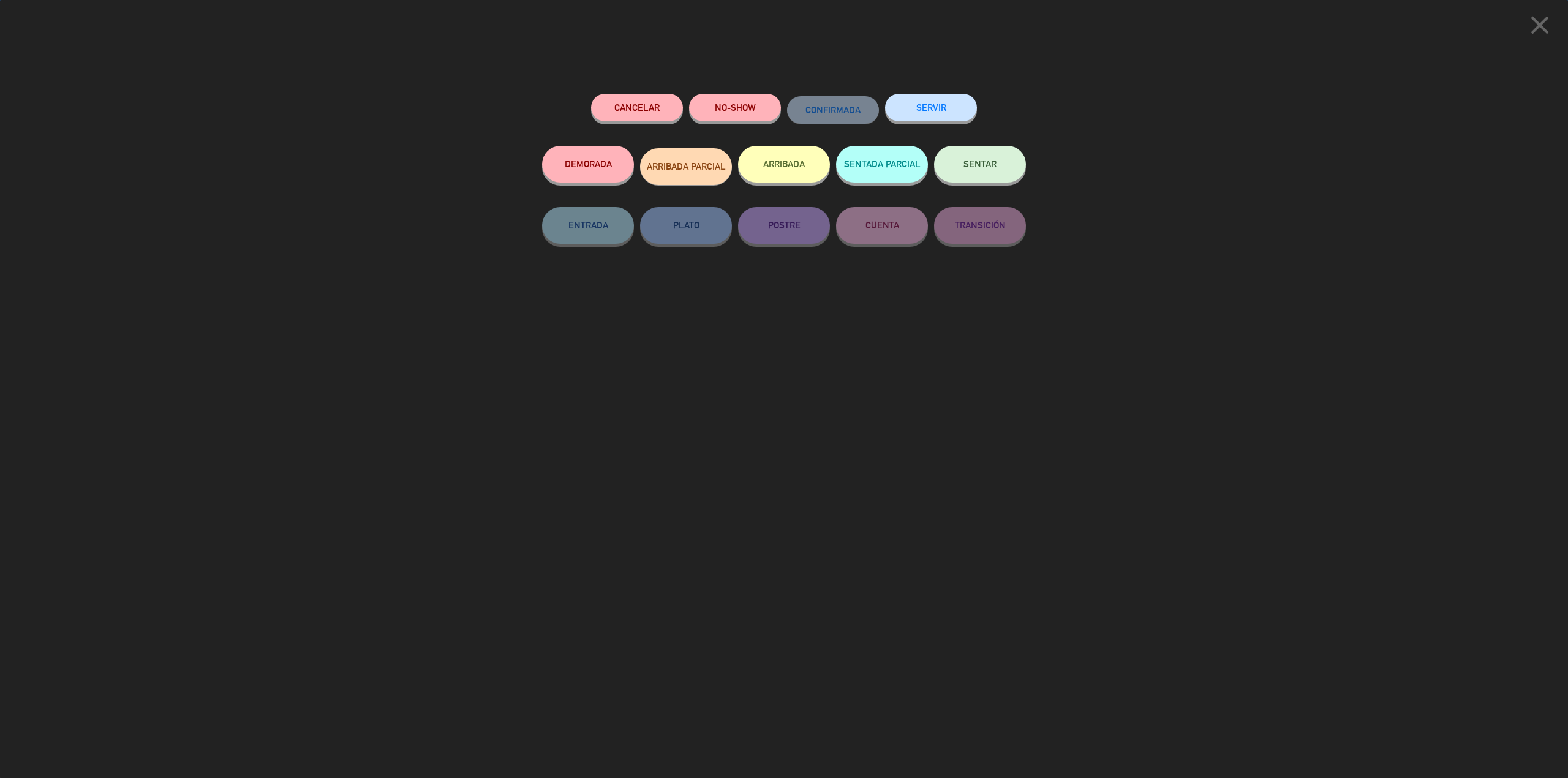
click at [774, 175] on button "ARRIBADA" at bounding box center [784, 164] width 92 height 37
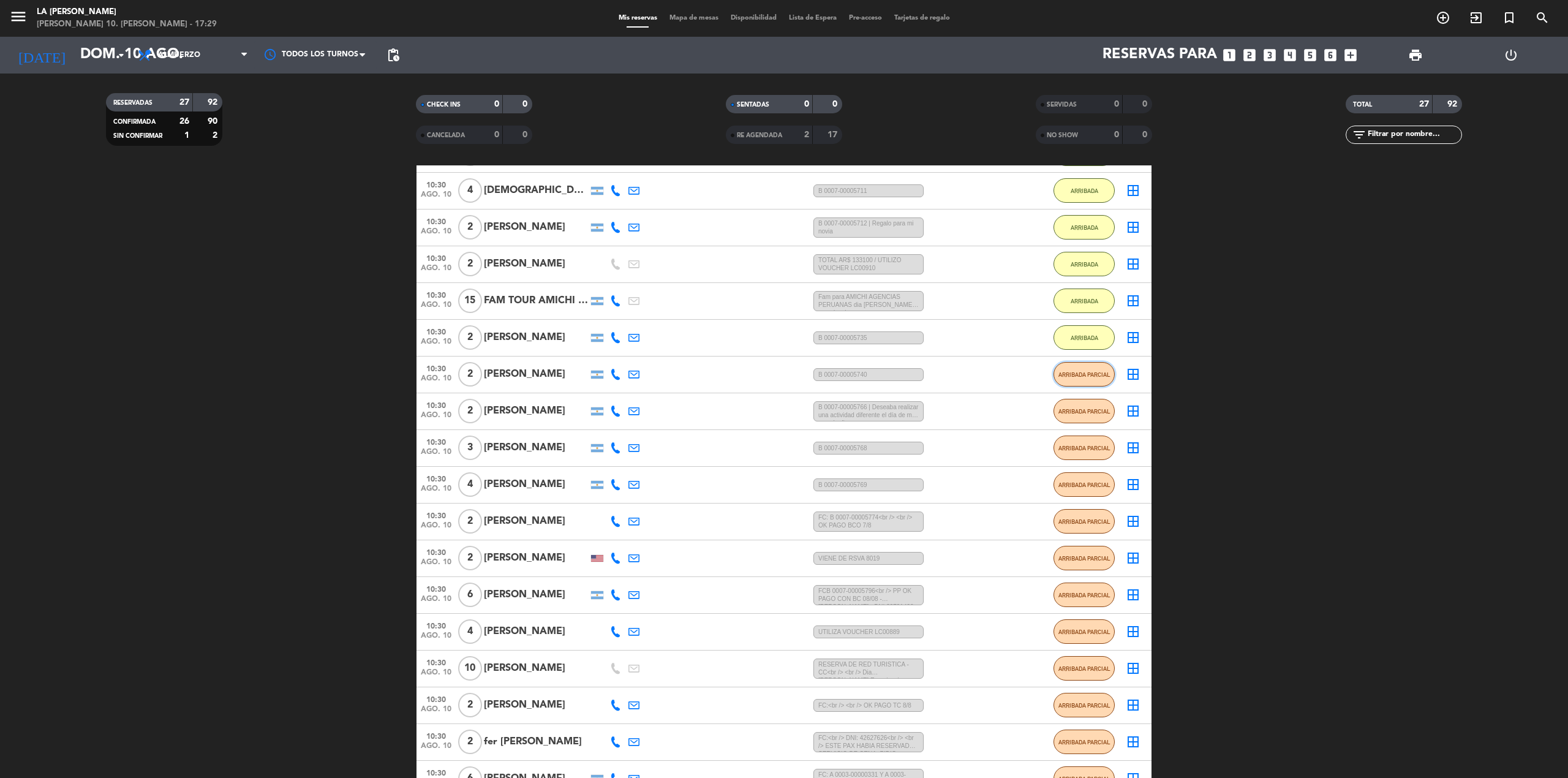
click at [1074, 376] on span "ARRIBADA PARCIAL" at bounding box center [1084, 374] width 52 height 6
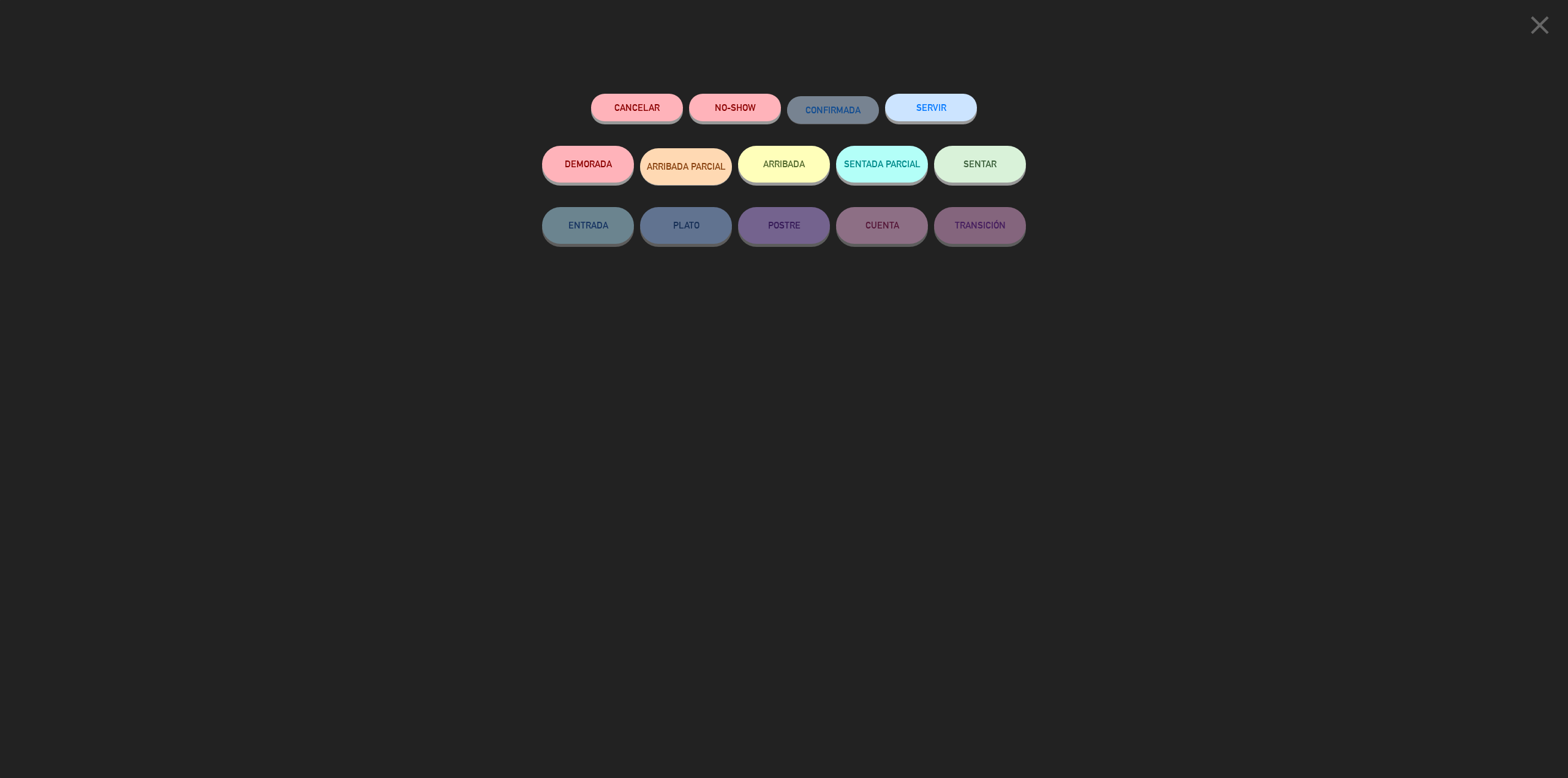
click at [778, 160] on button "ARRIBADA" at bounding box center [784, 164] width 92 height 37
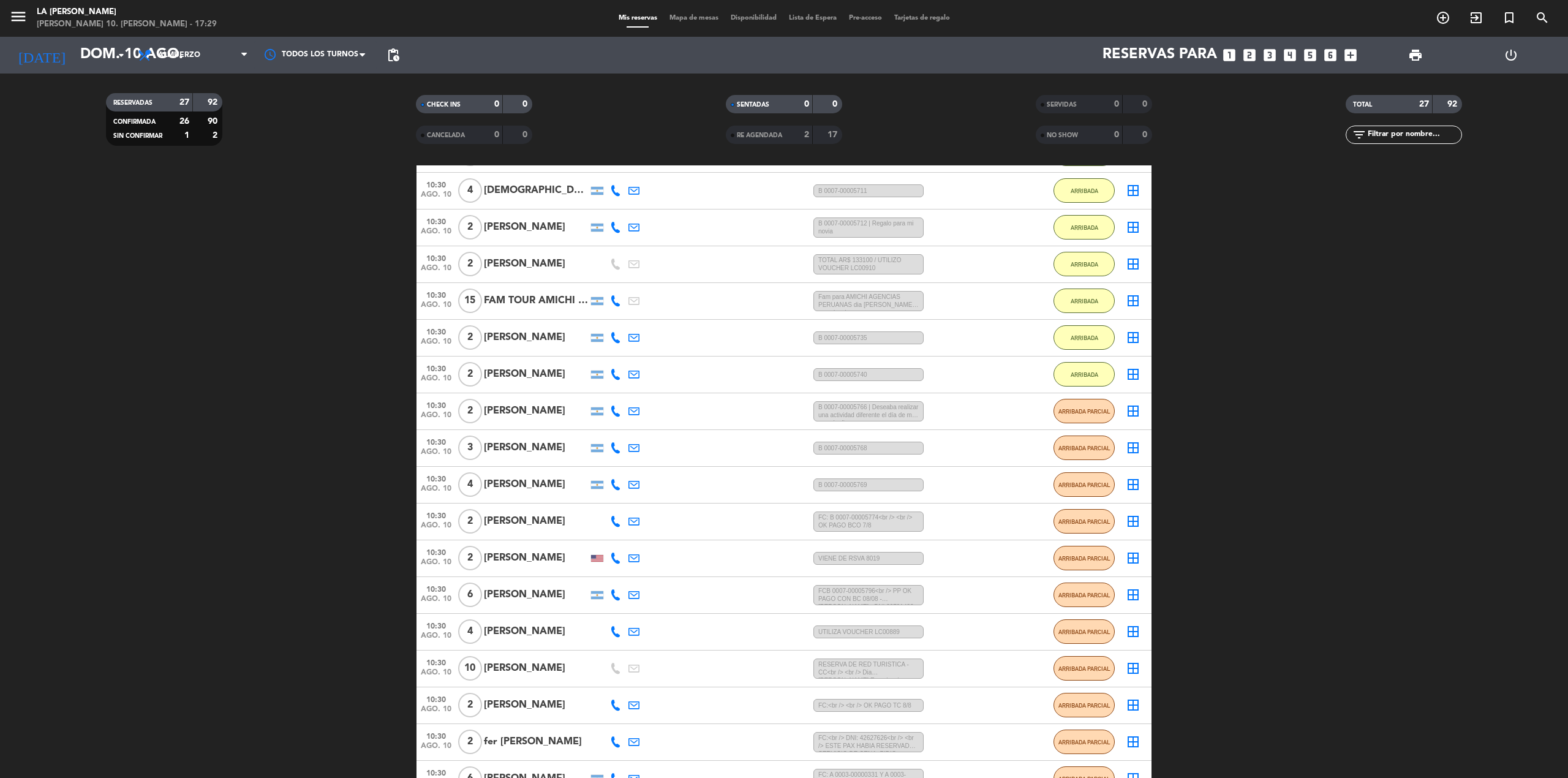
click at [1086, 432] on div "ARRIBADA PARCIAL" at bounding box center [1084, 447] width 61 height 36
click at [1099, 419] on button "ARRIBADA PARCIAL" at bounding box center [1084, 411] width 61 height 24
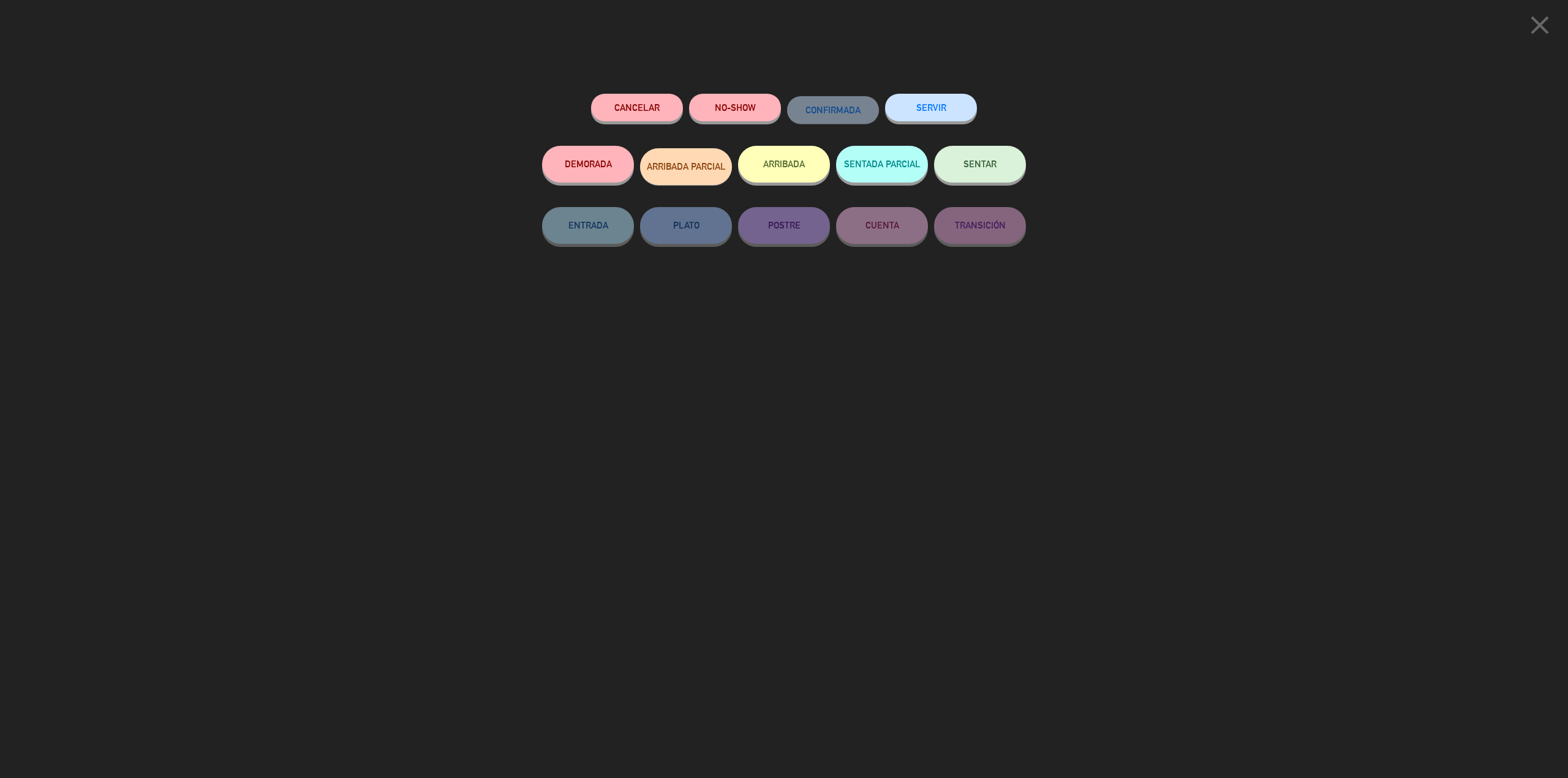
click at [777, 164] on button "ARRIBADA" at bounding box center [784, 164] width 92 height 37
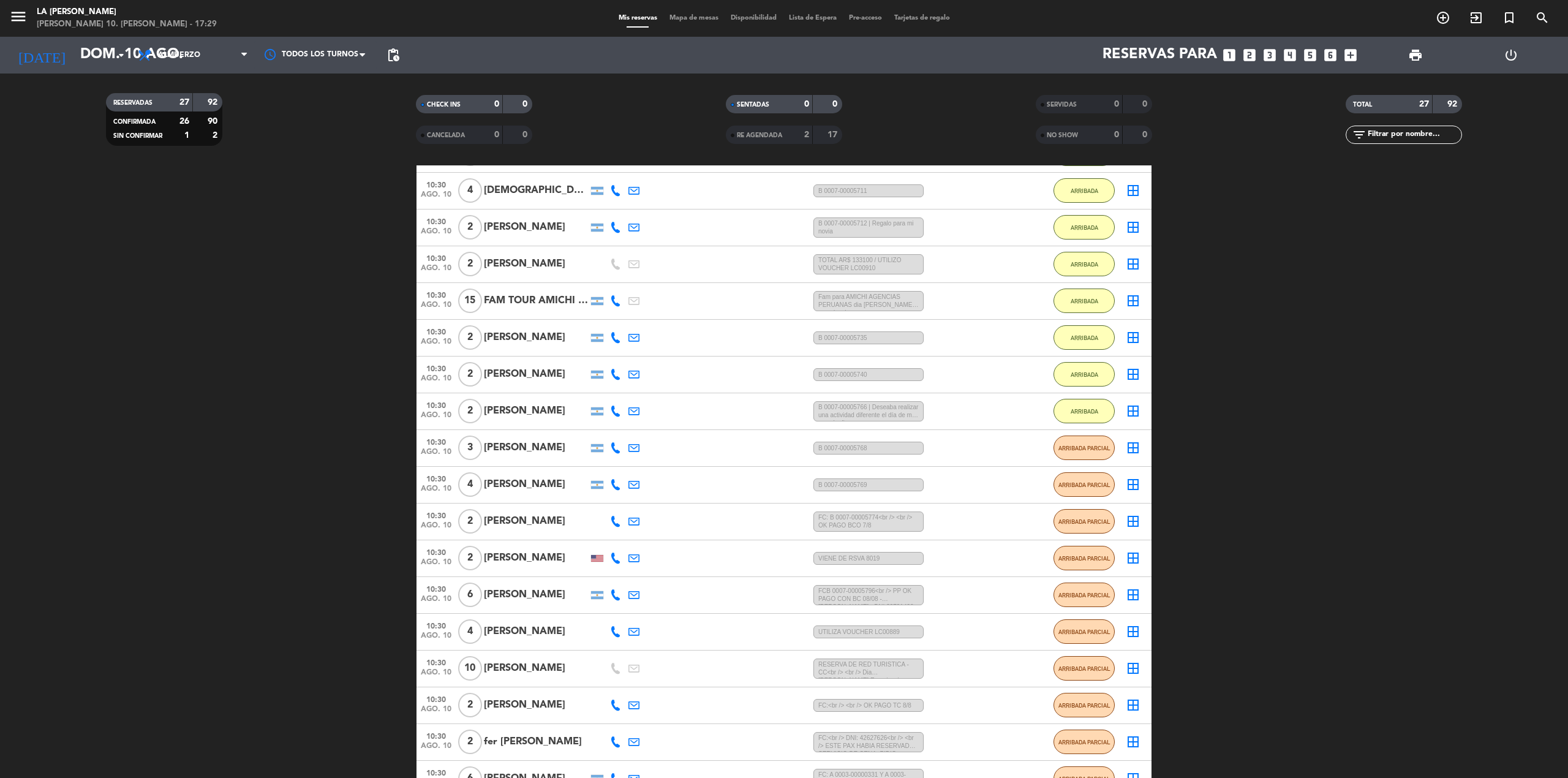
click at [1091, 434] on div "ARRIBADA PARCIAL" at bounding box center [1084, 447] width 61 height 36
click at [1091, 442] on button "ARRIBADA PARCIAL" at bounding box center [1084, 447] width 61 height 24
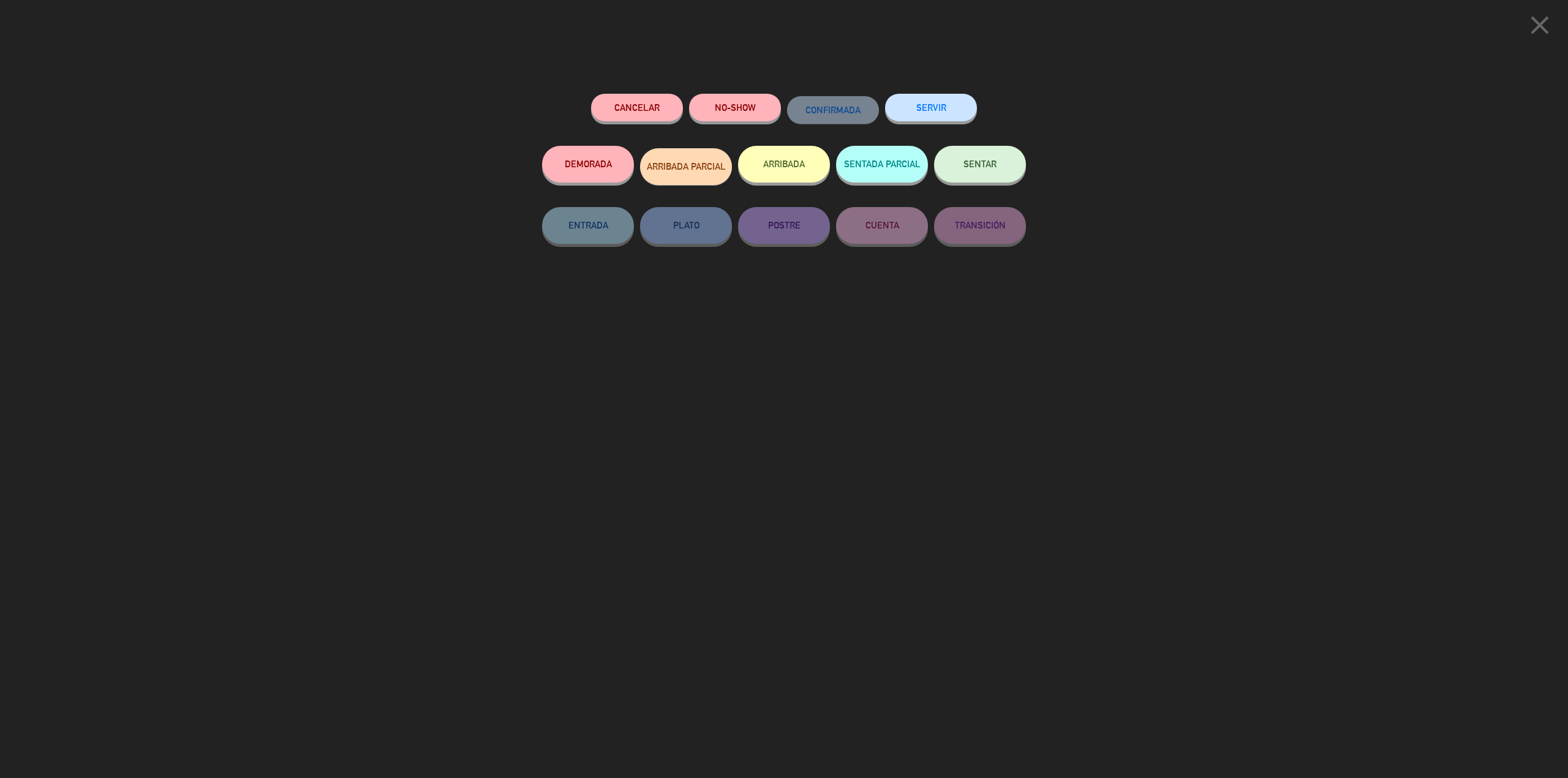
click at [797, 181] on button "ARRIBADA" at bounding box center [784, 164] width 92 height 37
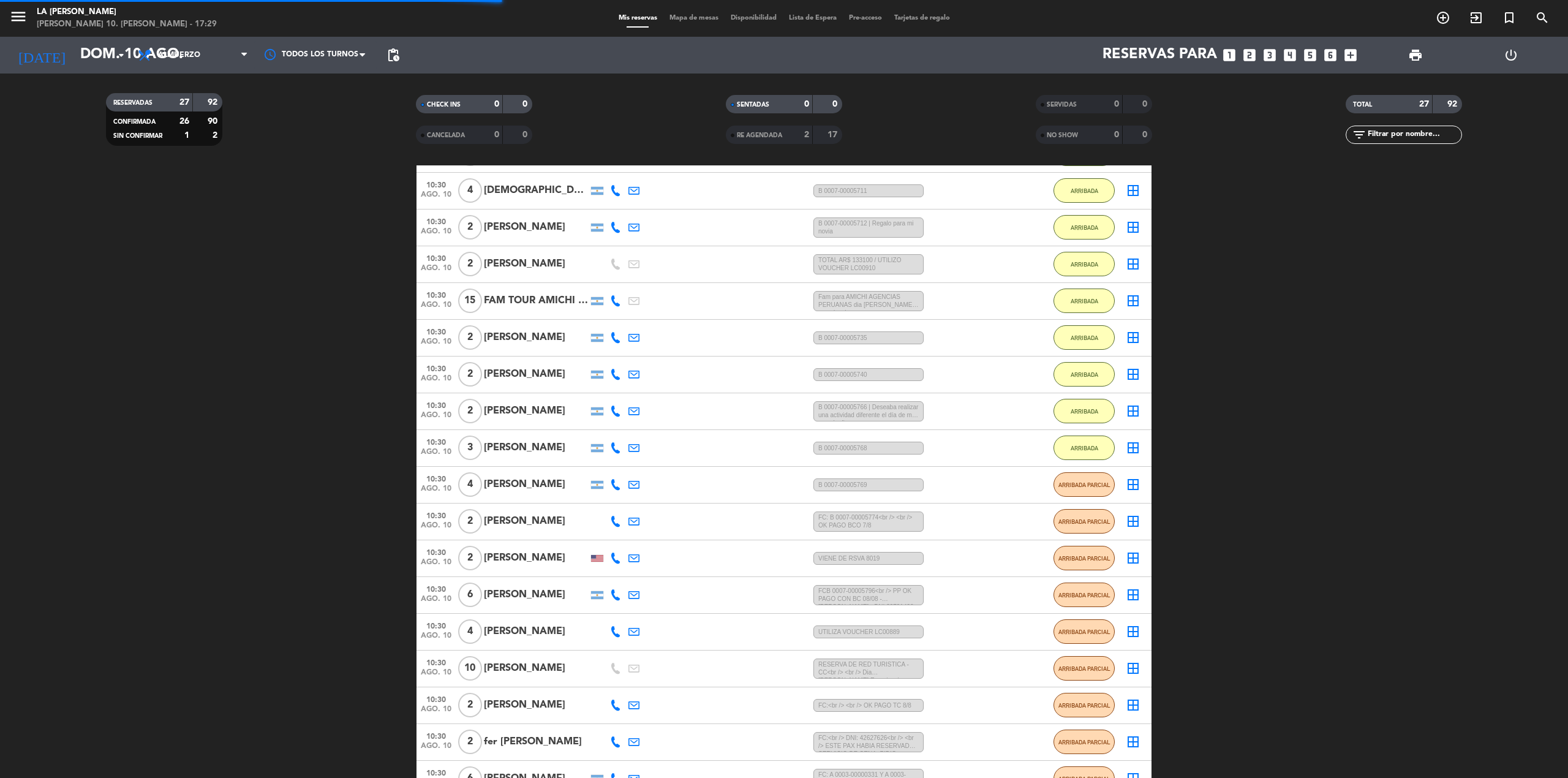
scroll to position [434, 0]
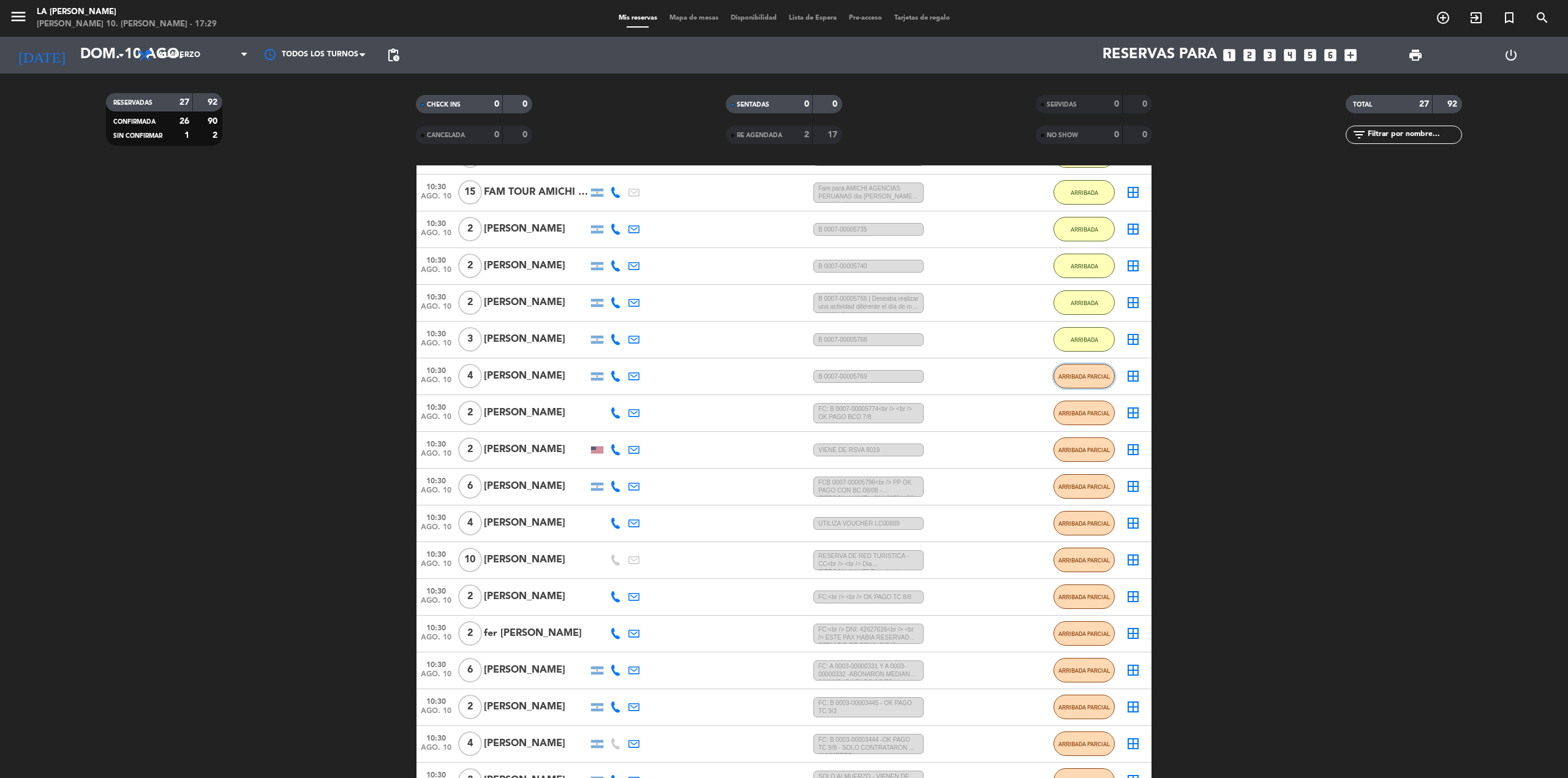
click at [1082, 375] on span "ARRIBADA PARCIAL" at bounding box center [1084, 376] width 52 height 6
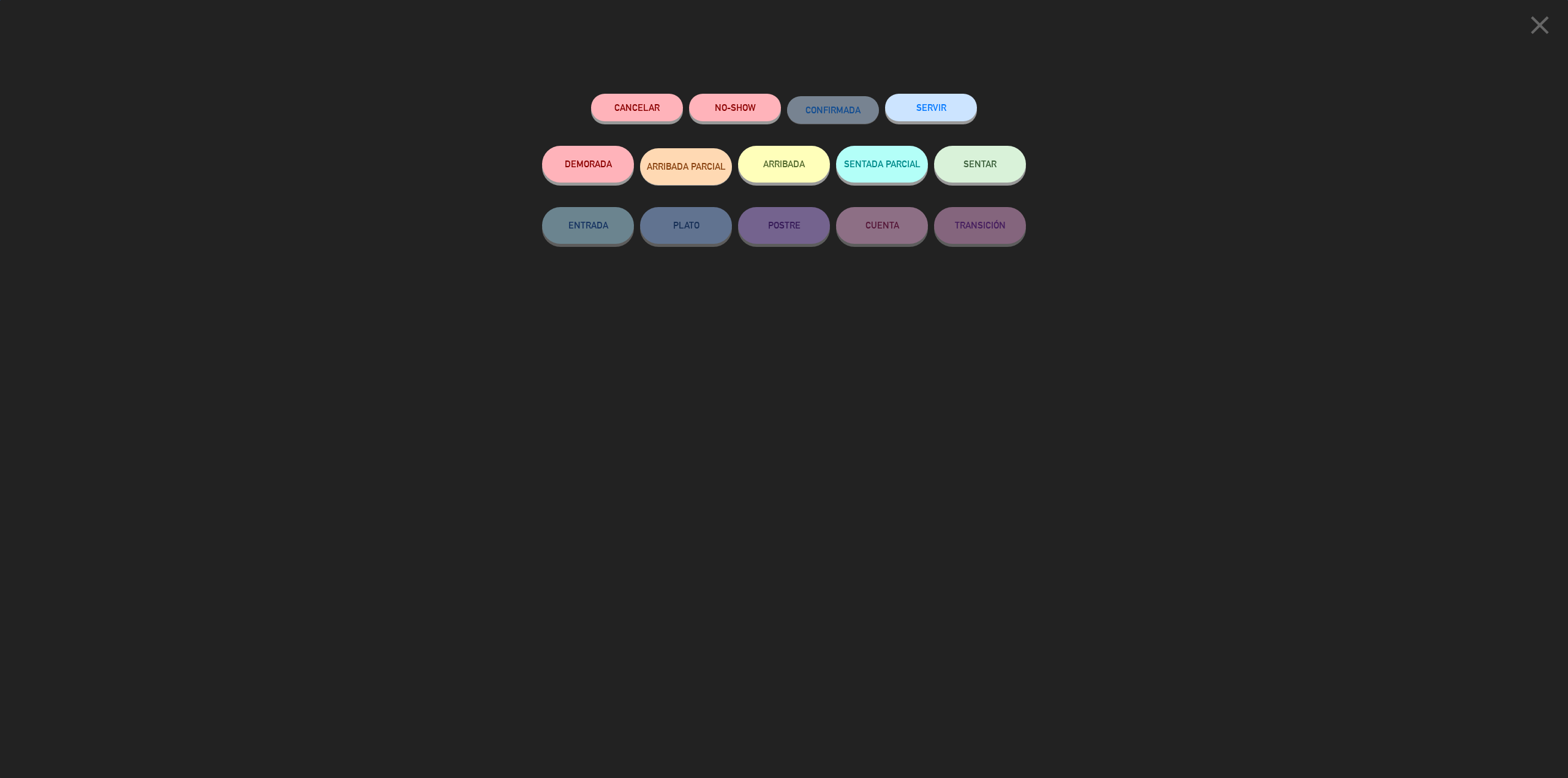
click at [805, 176] on button "ARRIBADA" at bounding box center [784, 164] width 92 height 37
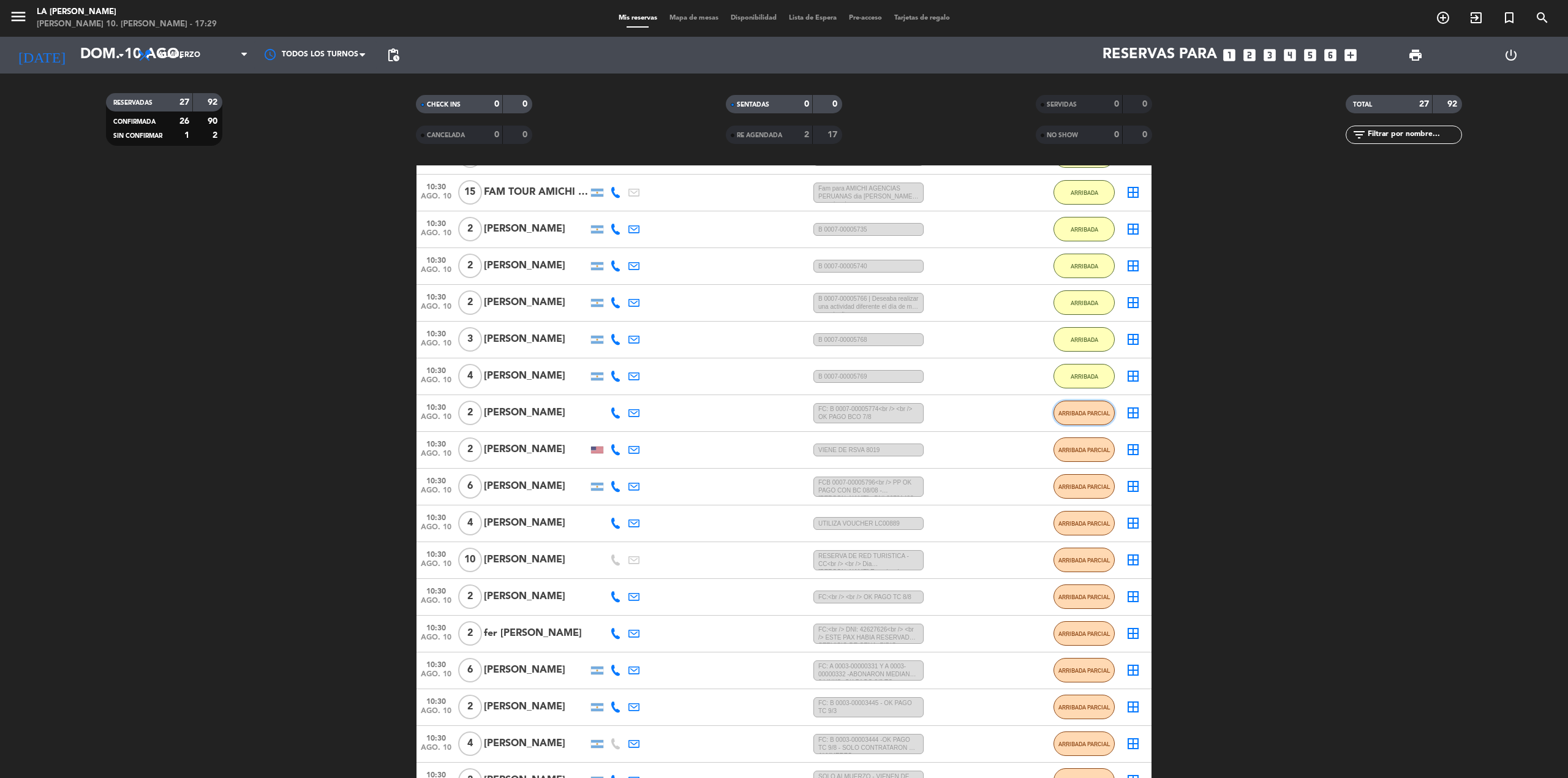
click at [1067, 409] on span "ARRIBADA PARCIAL" at bounding box center [1084, 412] width 52 height 6
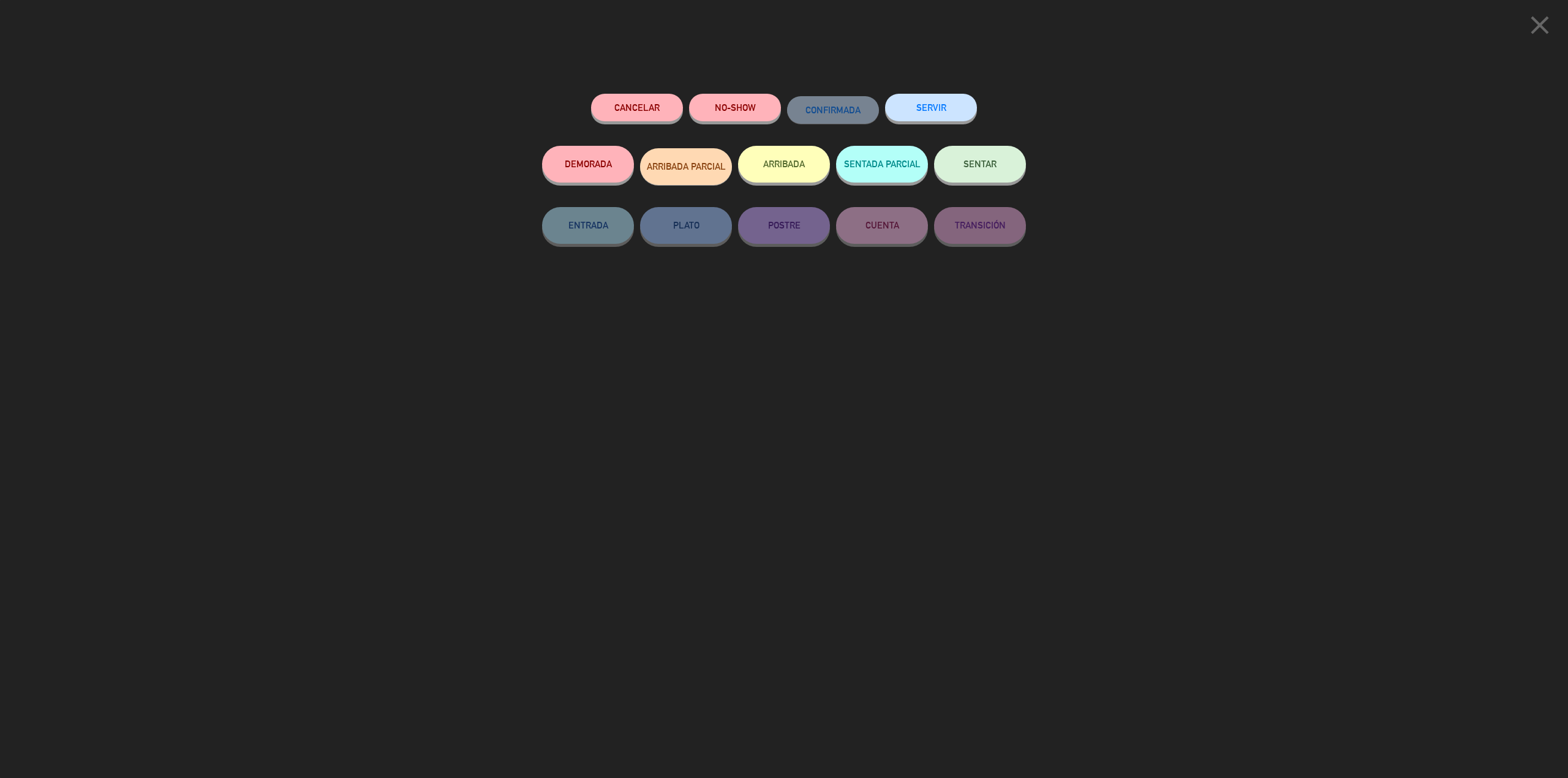
click at [783, 158] on button "ARRIBADA" at bounding box center [784, 164] width 92 height 37
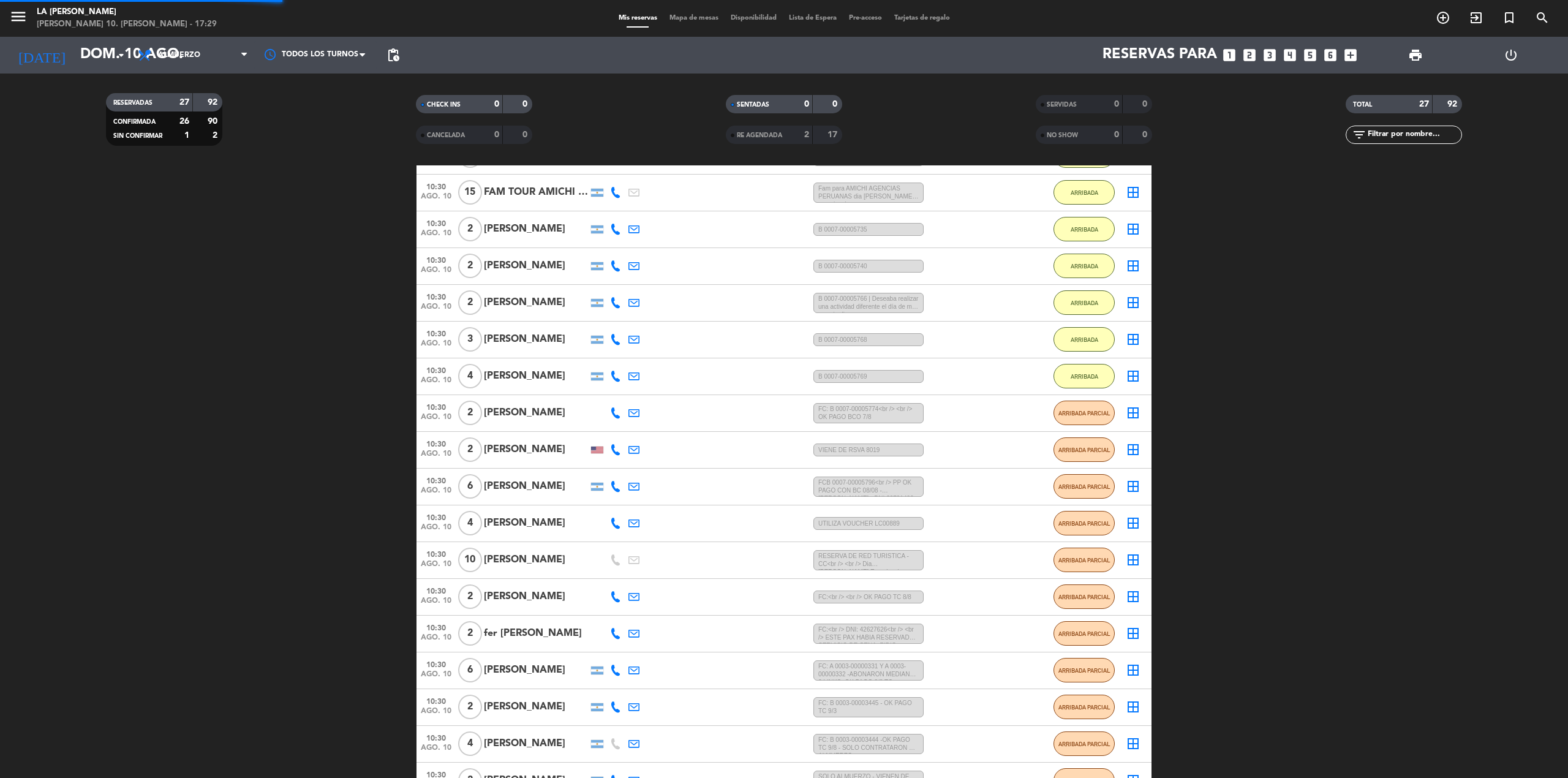
scroll to position [608, 0]
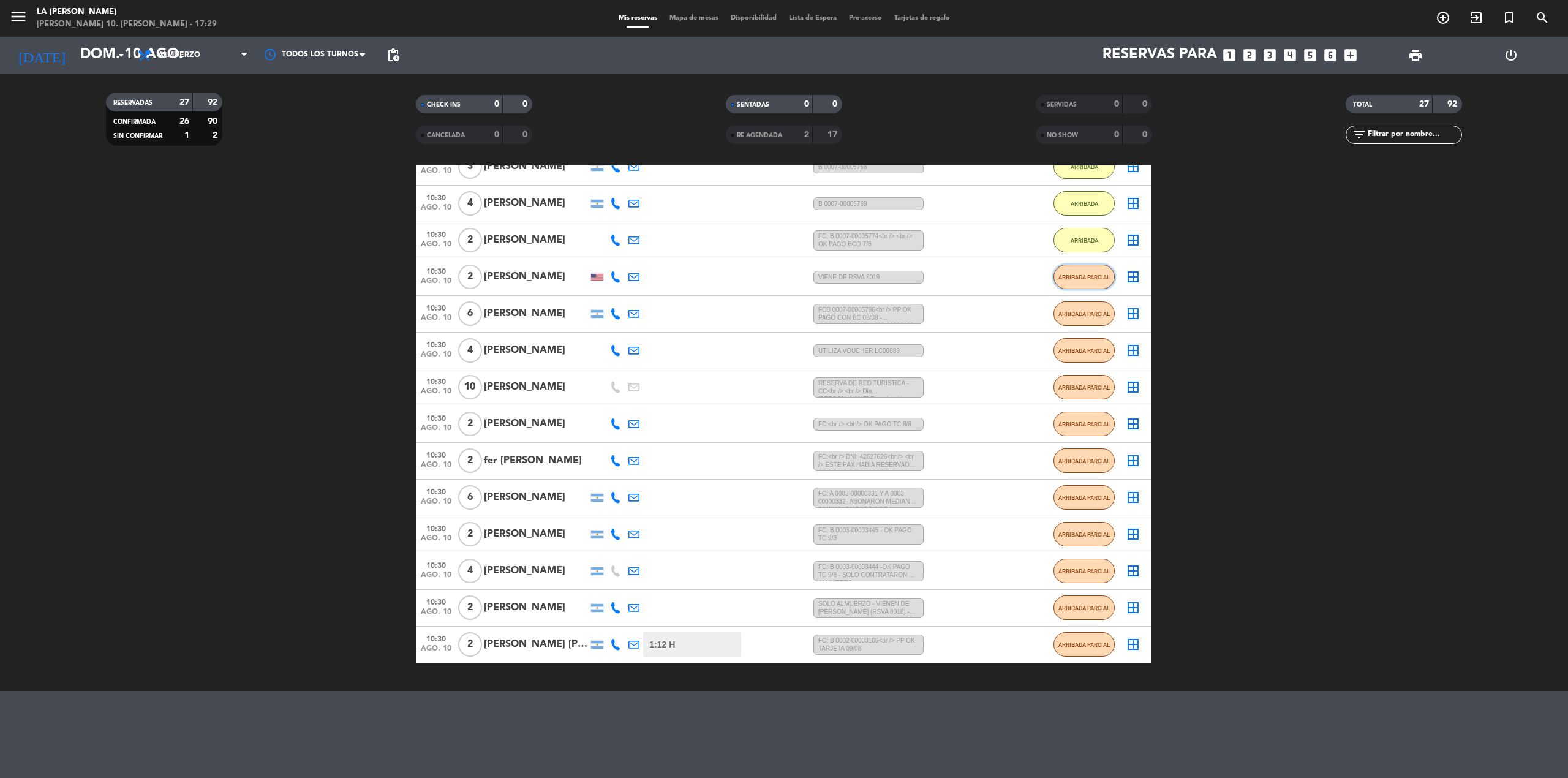
click at [1071, 279] on span "ARRIBADA PARCIAL" at bounding box center [1084, 277] width 52 height 6
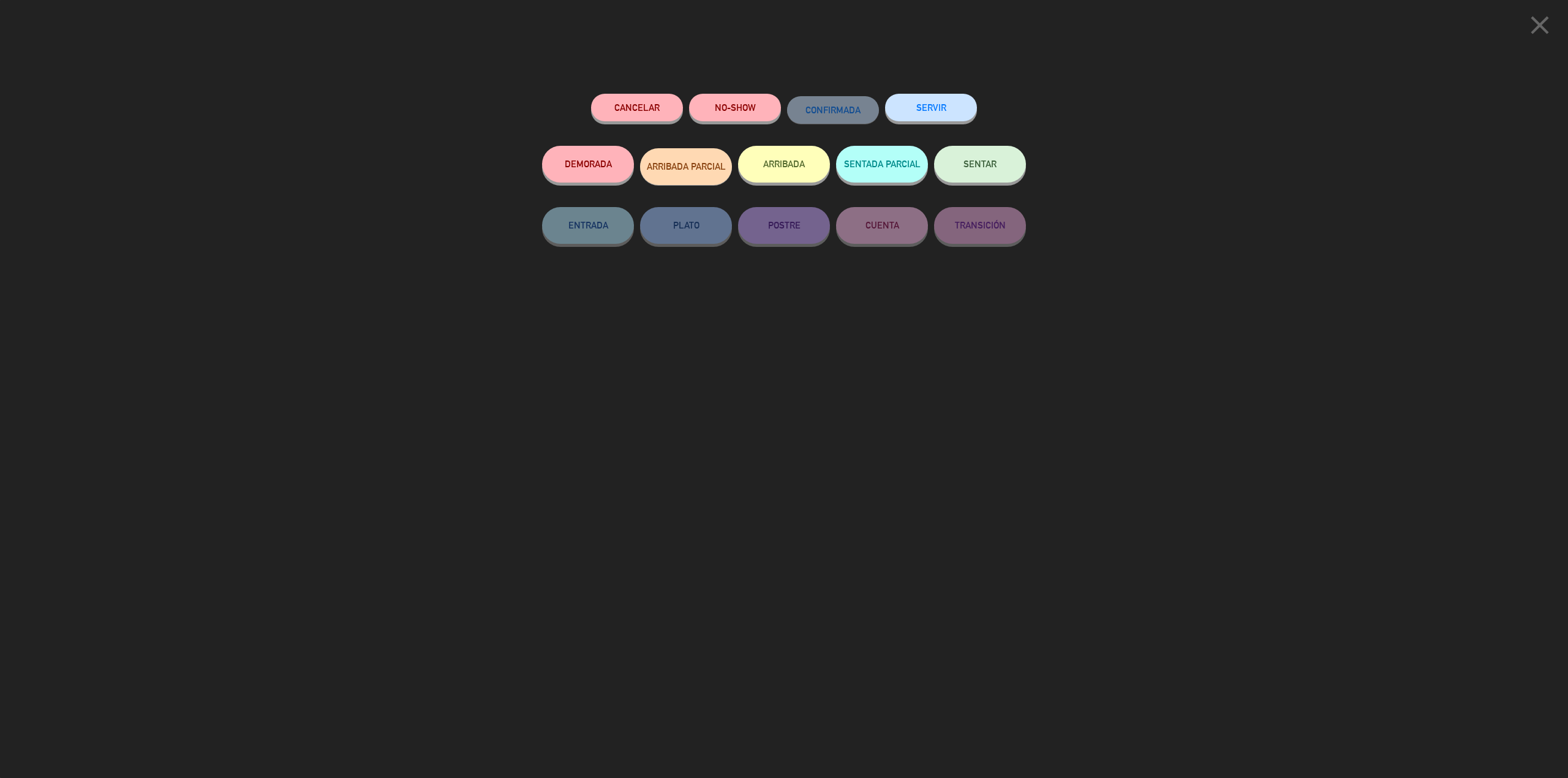
click at [733, 158] on div "DEMORADA ARRIBADA PARCIAL ARRIBADA SENTADA PARCIAL SENTAR" at bounding box center [784, 176] width 484 height 61
click at [760, 164] on button "ARRIBADA" at bounding box center [784, 164] width 92 height 37
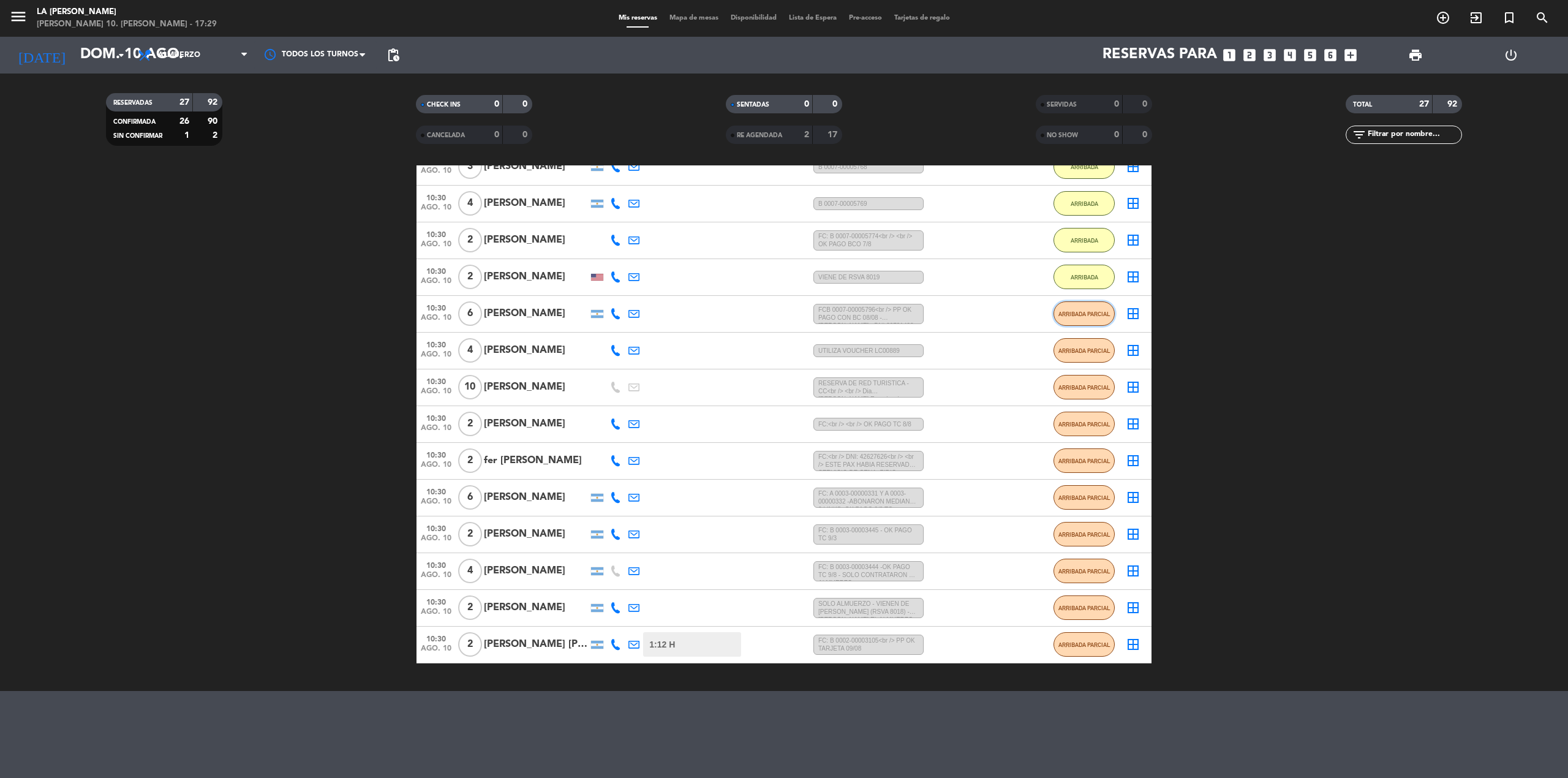
click at [1074, 317] on span "ARRIBADA PARCIAL" at bounding box center [1084, 314] width 52 height 6
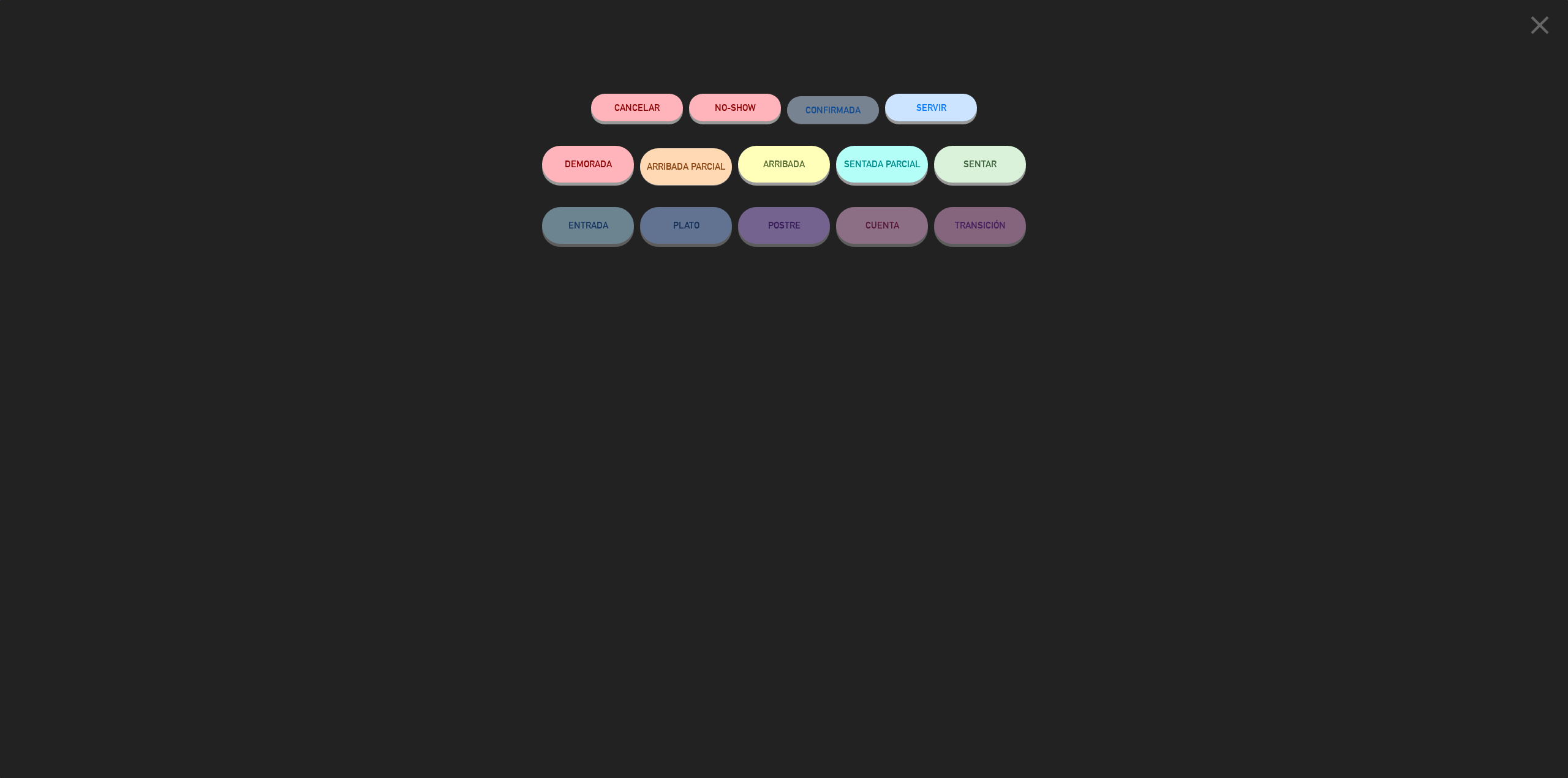
click at [783, 162] on button "ARRIBADA" at bounding box center [784, 164] width 92 height 37
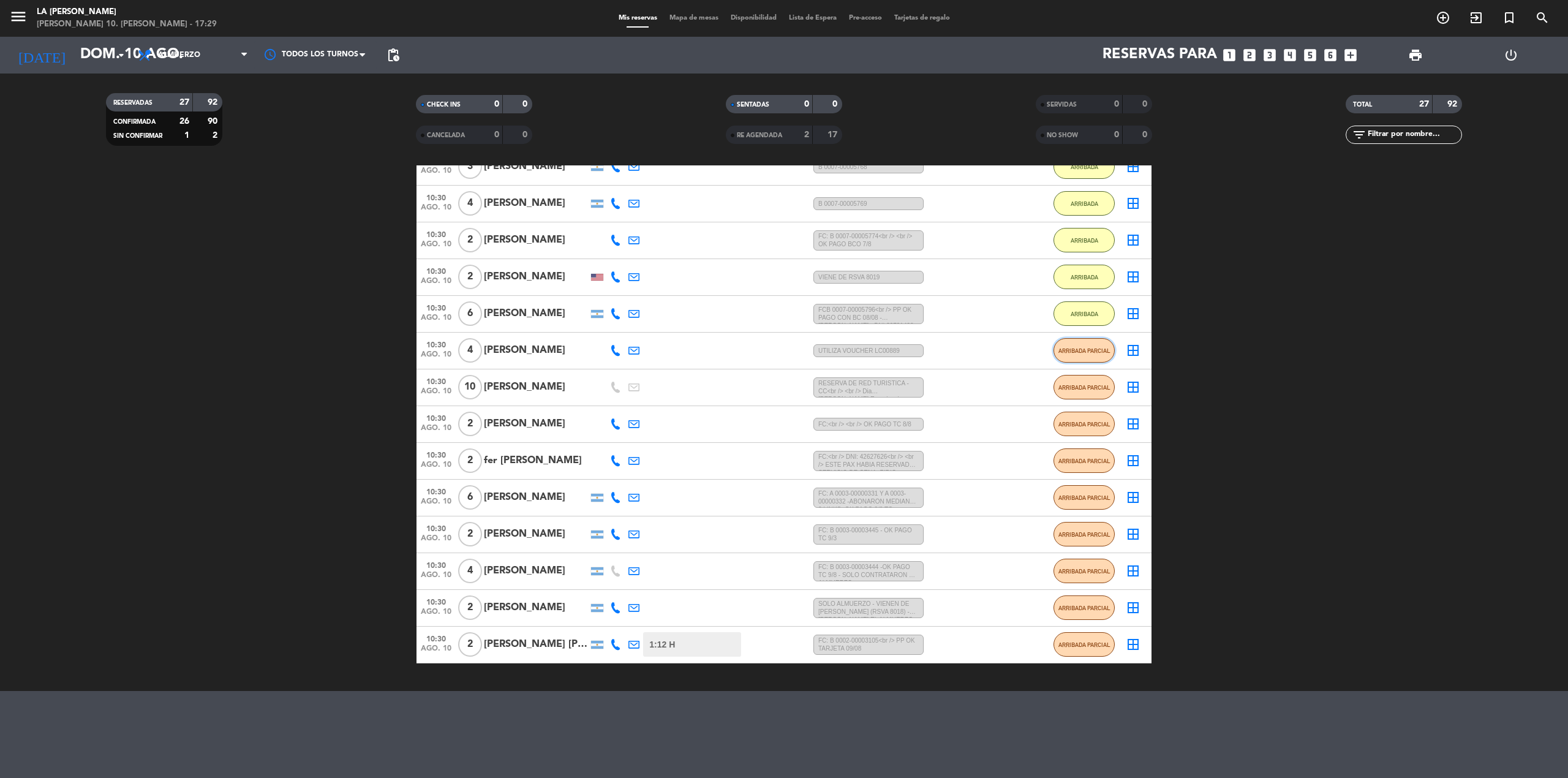
click at [1096, 344] on button "ARRIBADA PARCIAL" at bounding box center [1084, 350] width 61 height 24
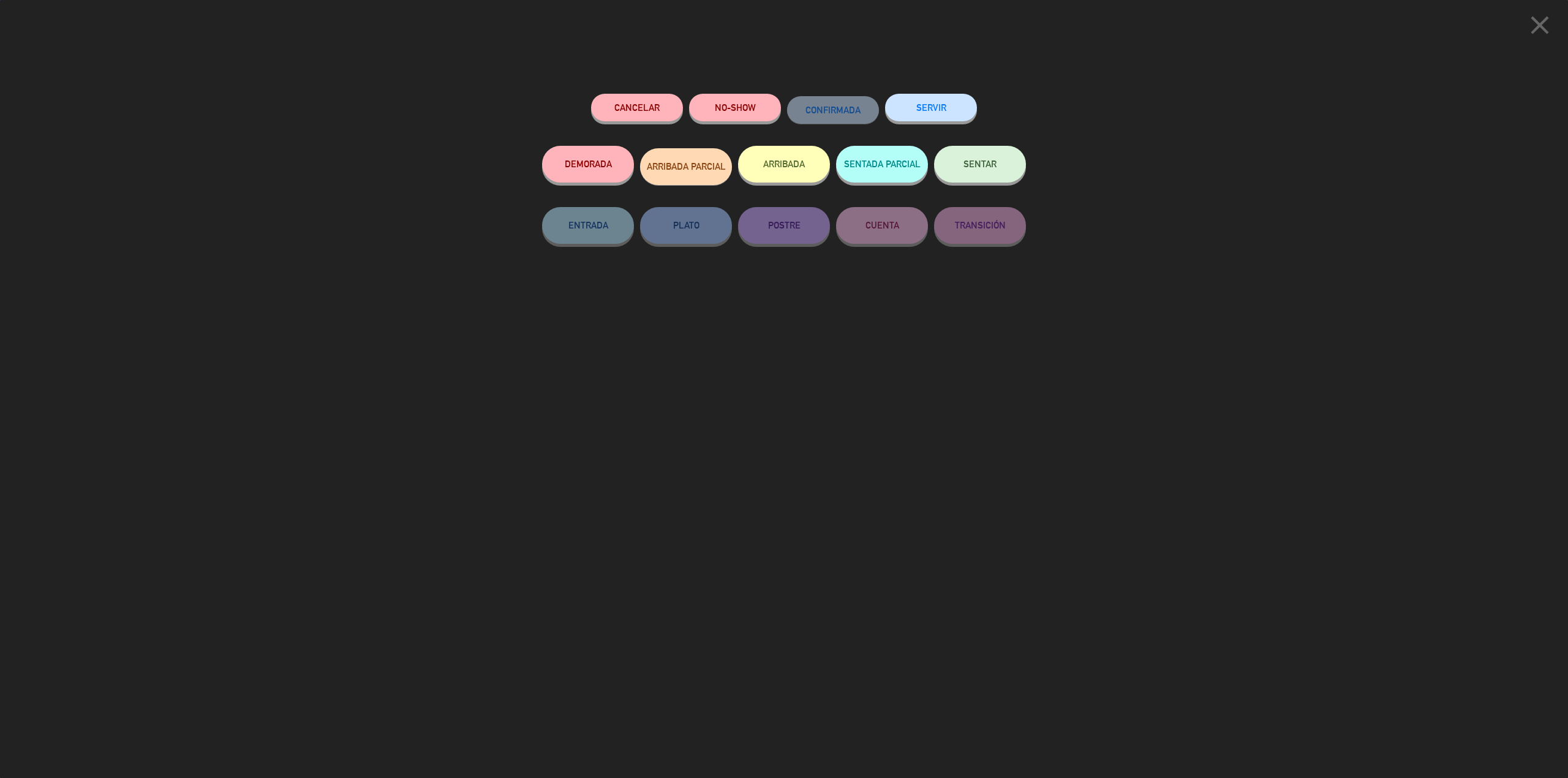
click at [798, 170] on button "ARRIBADA" at bounding box center [784, 164] width 92 height 37
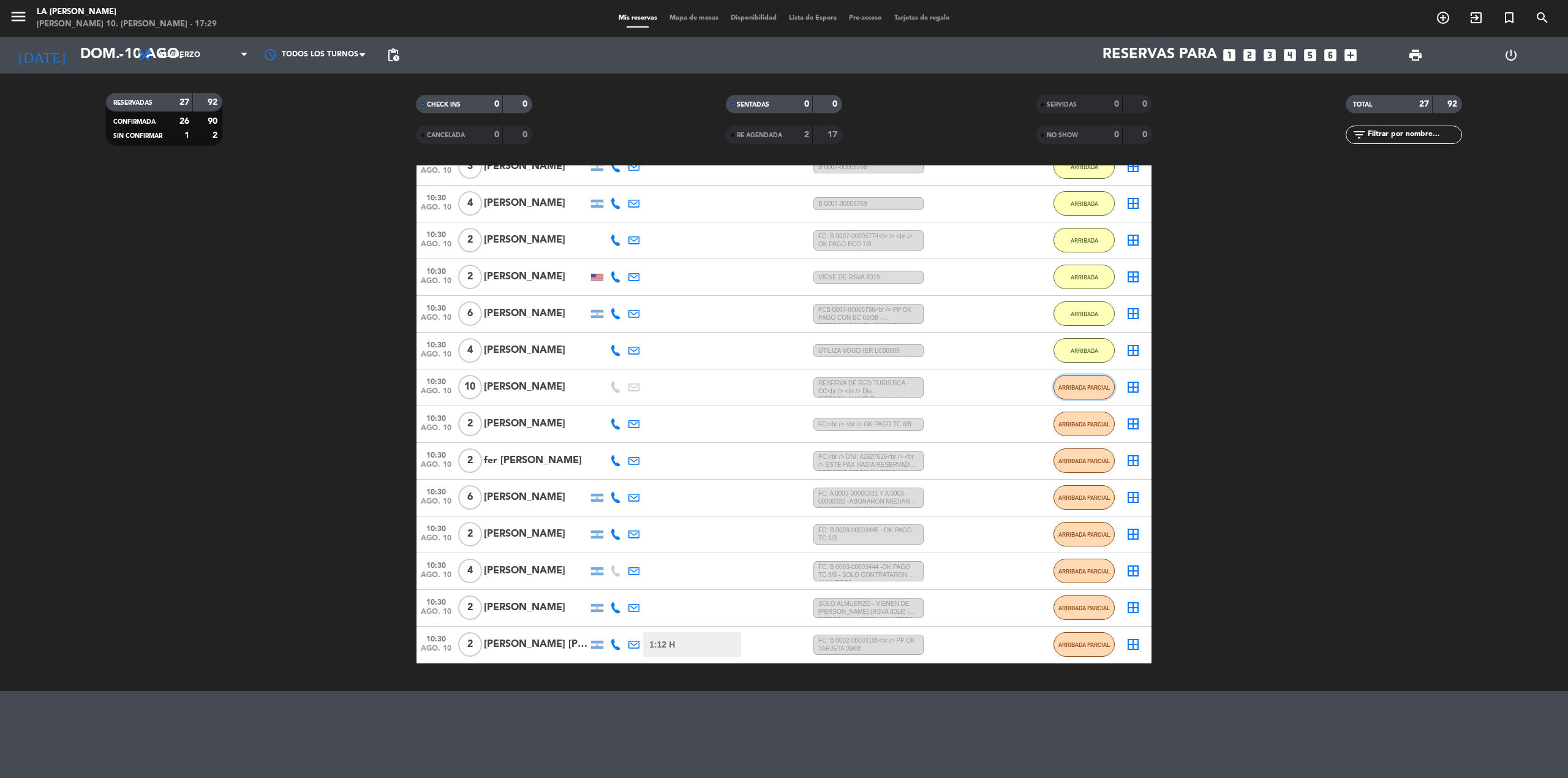
click at [1081, 381] on button "ARRIBADA PARCIAL" at bounding box center [1084, 387] width 61 height 24
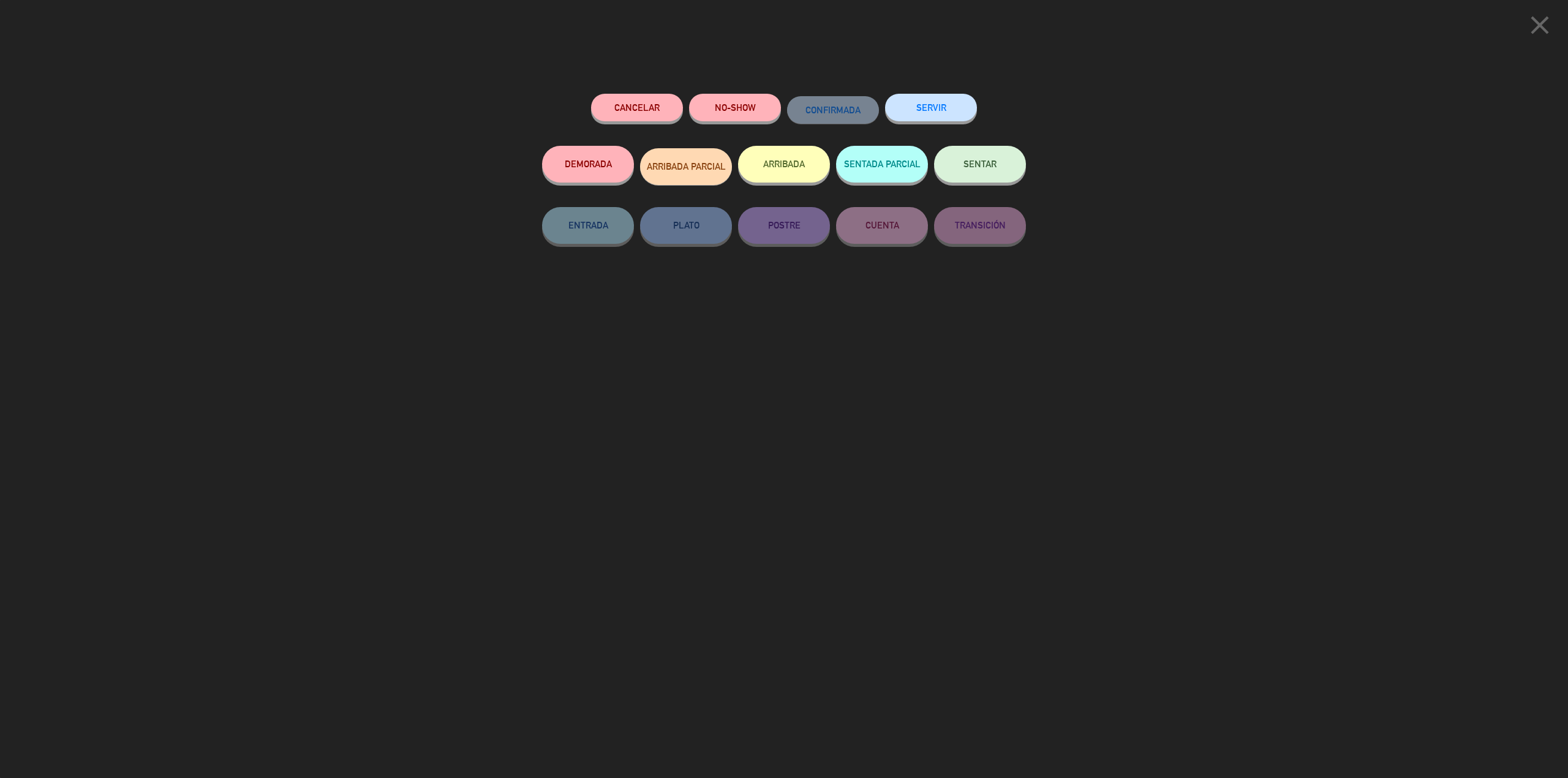
click at [806, 185] on div "ARRIBADA" at bounding box center [784, 176] width 92 height 61
click at [806, 179] on button "ARRIBADA" at bounding box center [784, 164] width 92 height 37
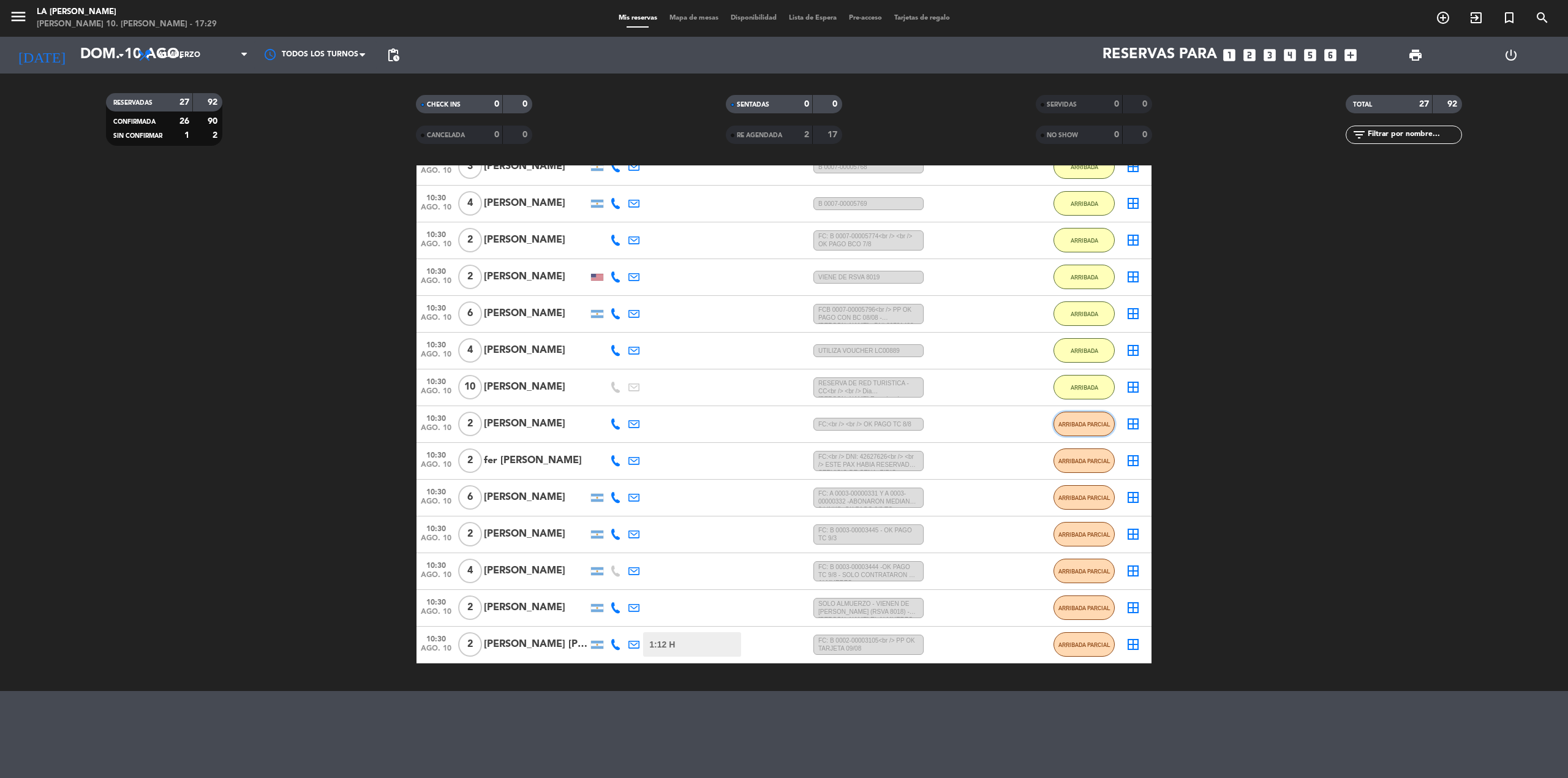
click at [1082, 424] on span "ARRIBADA PARCIAL" at bounding box center [1084, 423] width 52 height 6
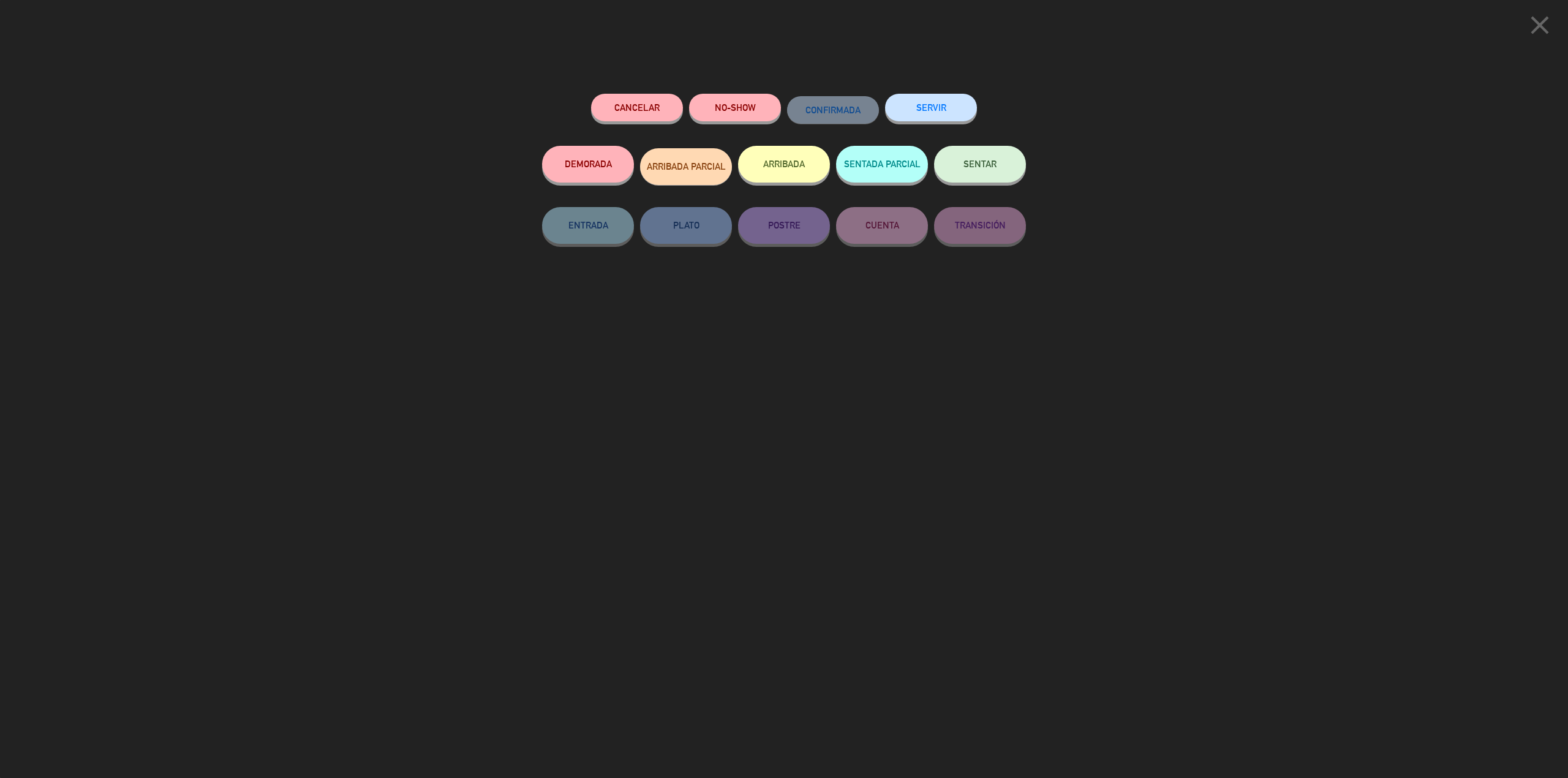
click at [775, 154] on button "ARRIBADA" at bounding box center [784, 164] width 92 height 37
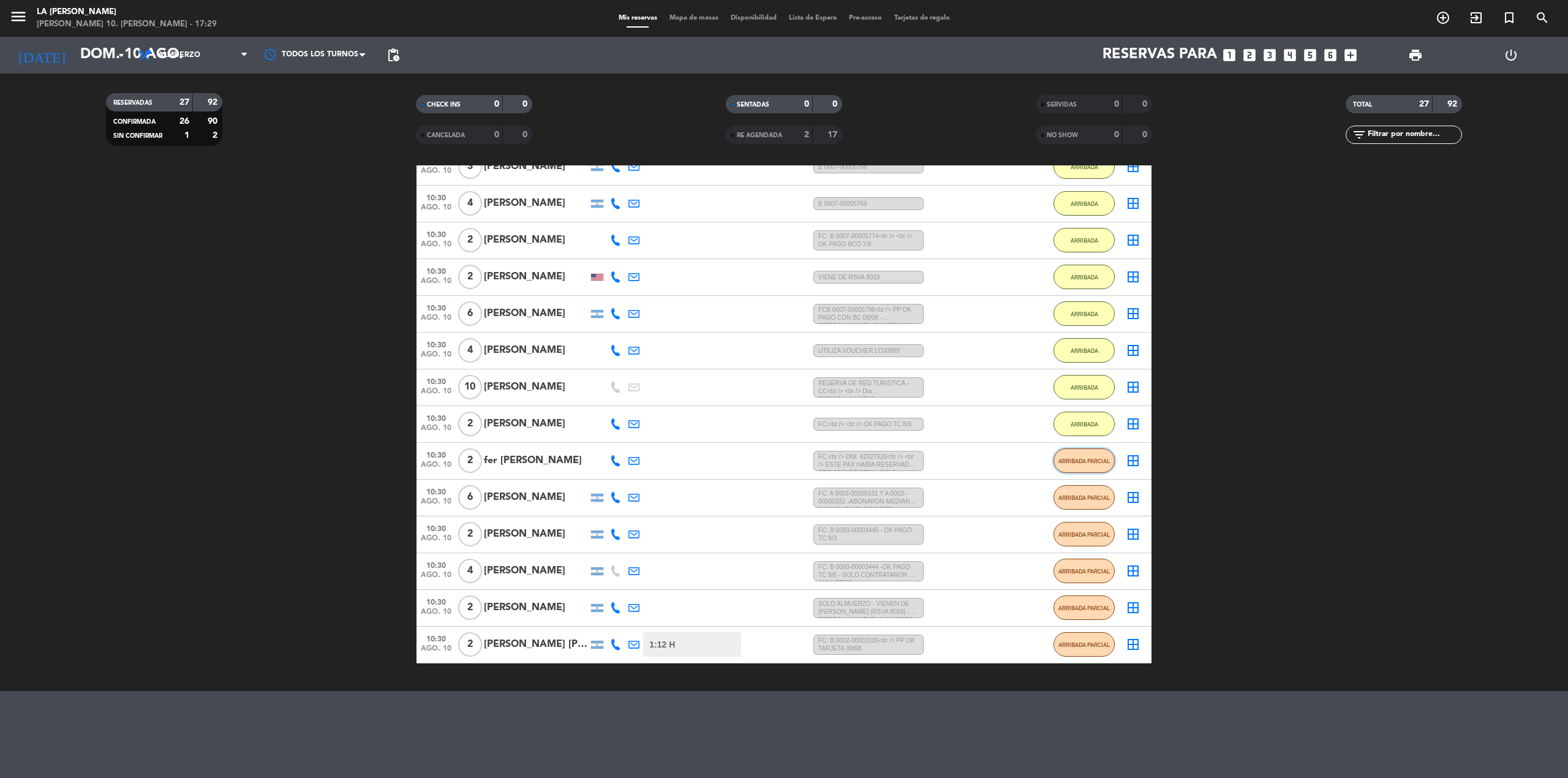
click at [1094, 451] on button "ARRIBADA PARCIAL" at bounding box center [1084, 460] width 61 height 24
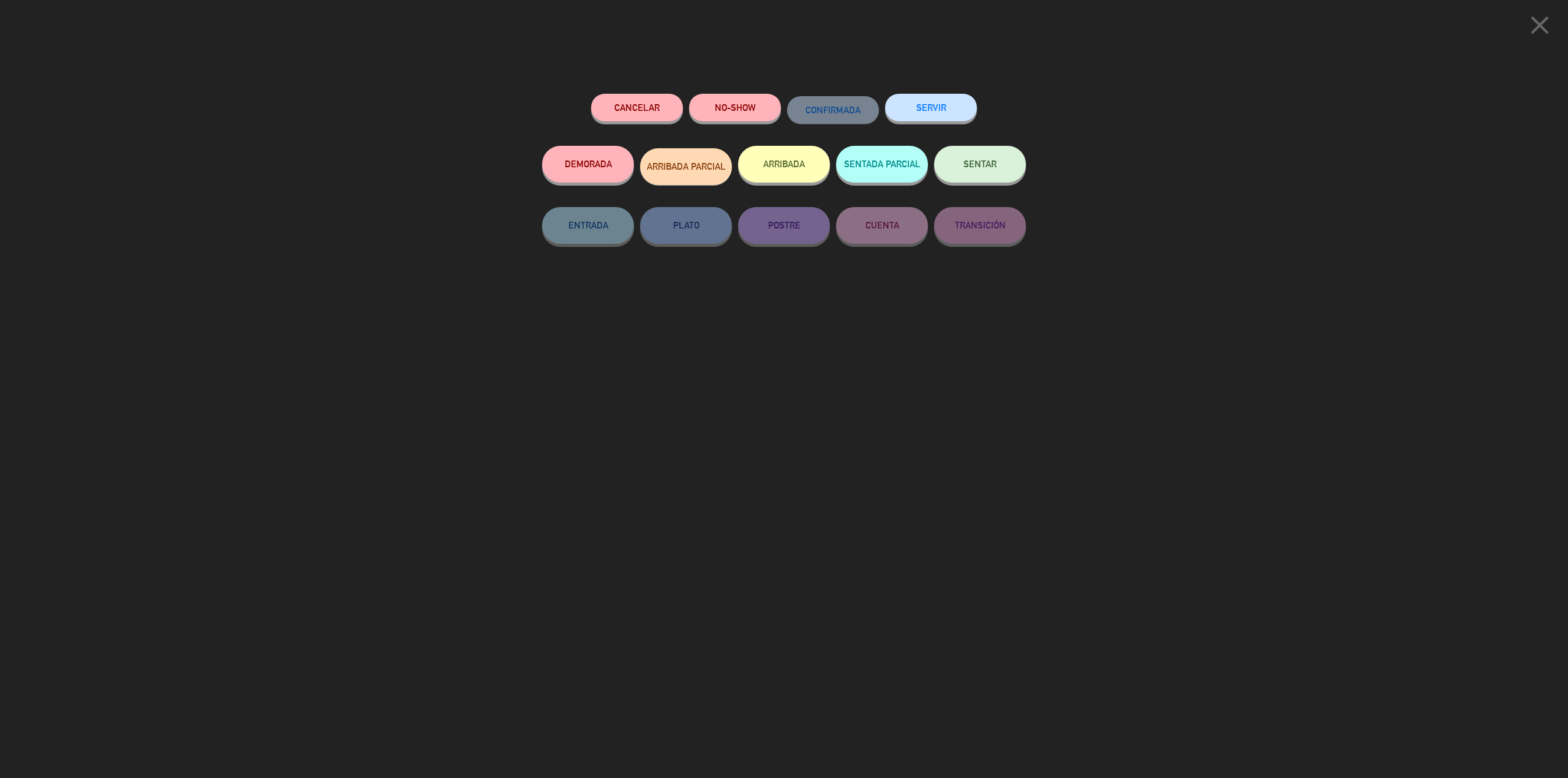
click at [798, 164] on button "ARRIBADA" at bounding box center [784, 164] width 92 height 37
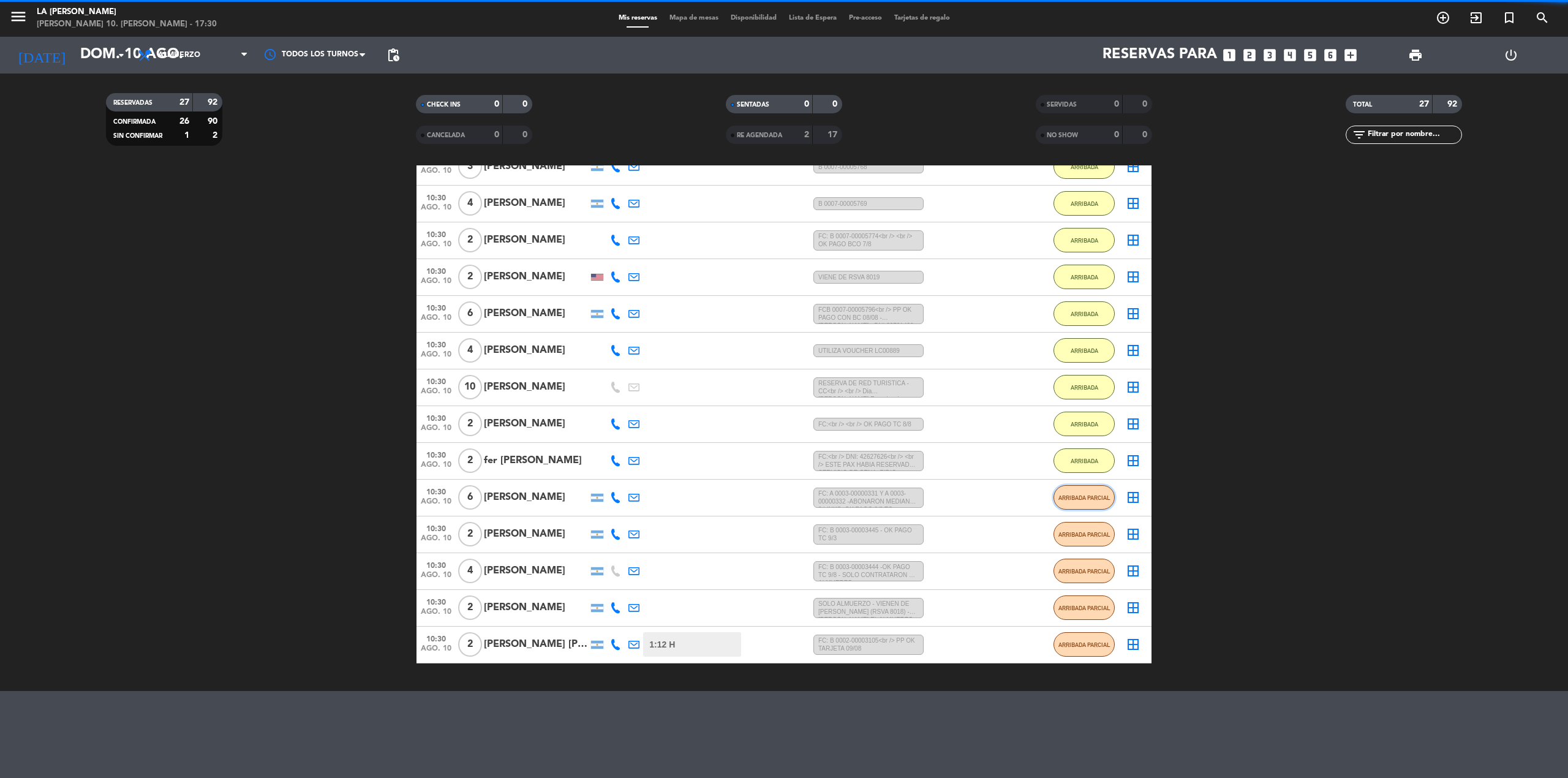
click at [1089, 496] on span "ARRIBADA PARCIAL" at bounding box center [1084, 497] width 52 height 6
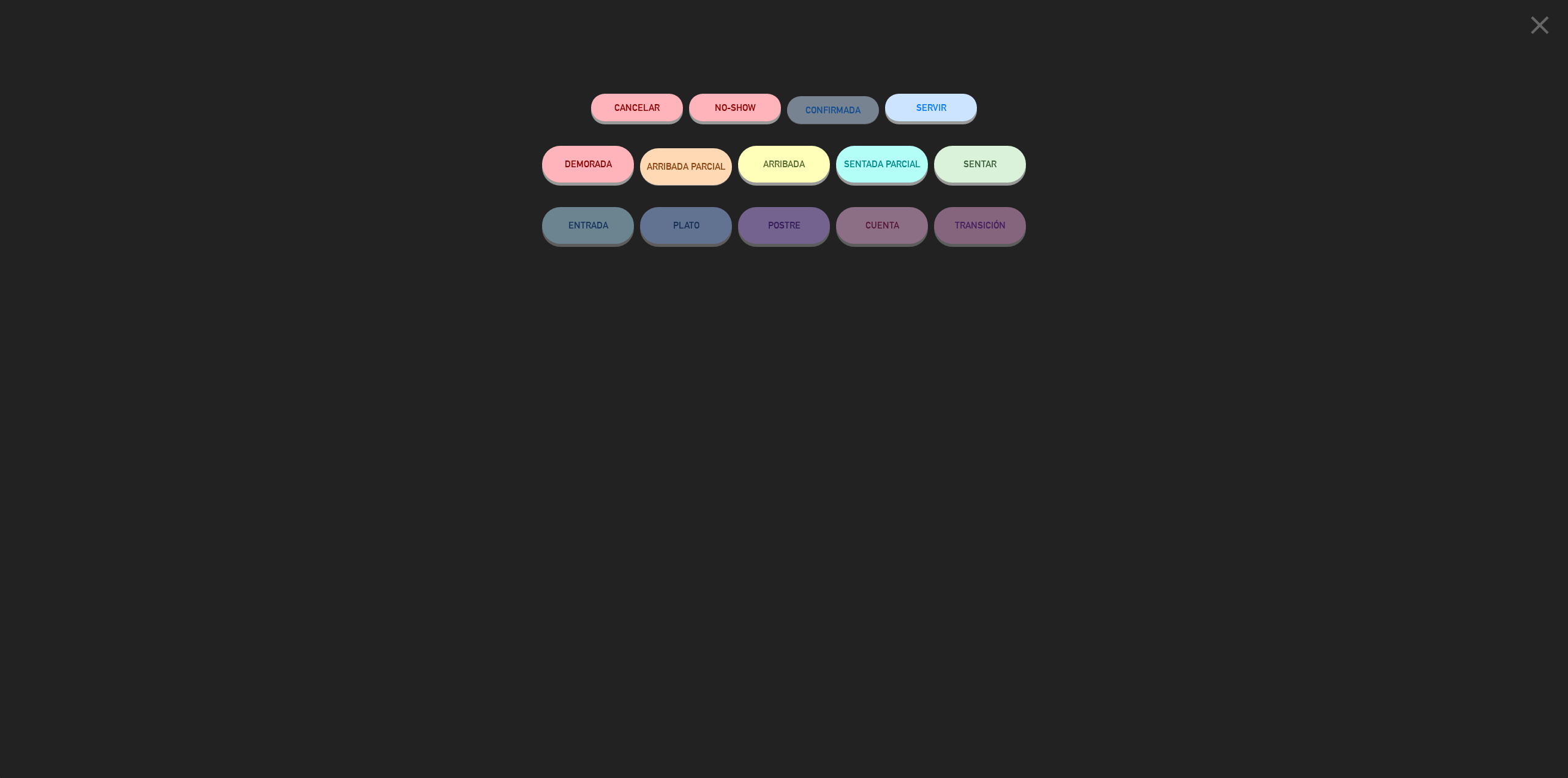
click at [812, 166] on button "ARRIBADA" at bounding box center [784, 164] width 92 height 37
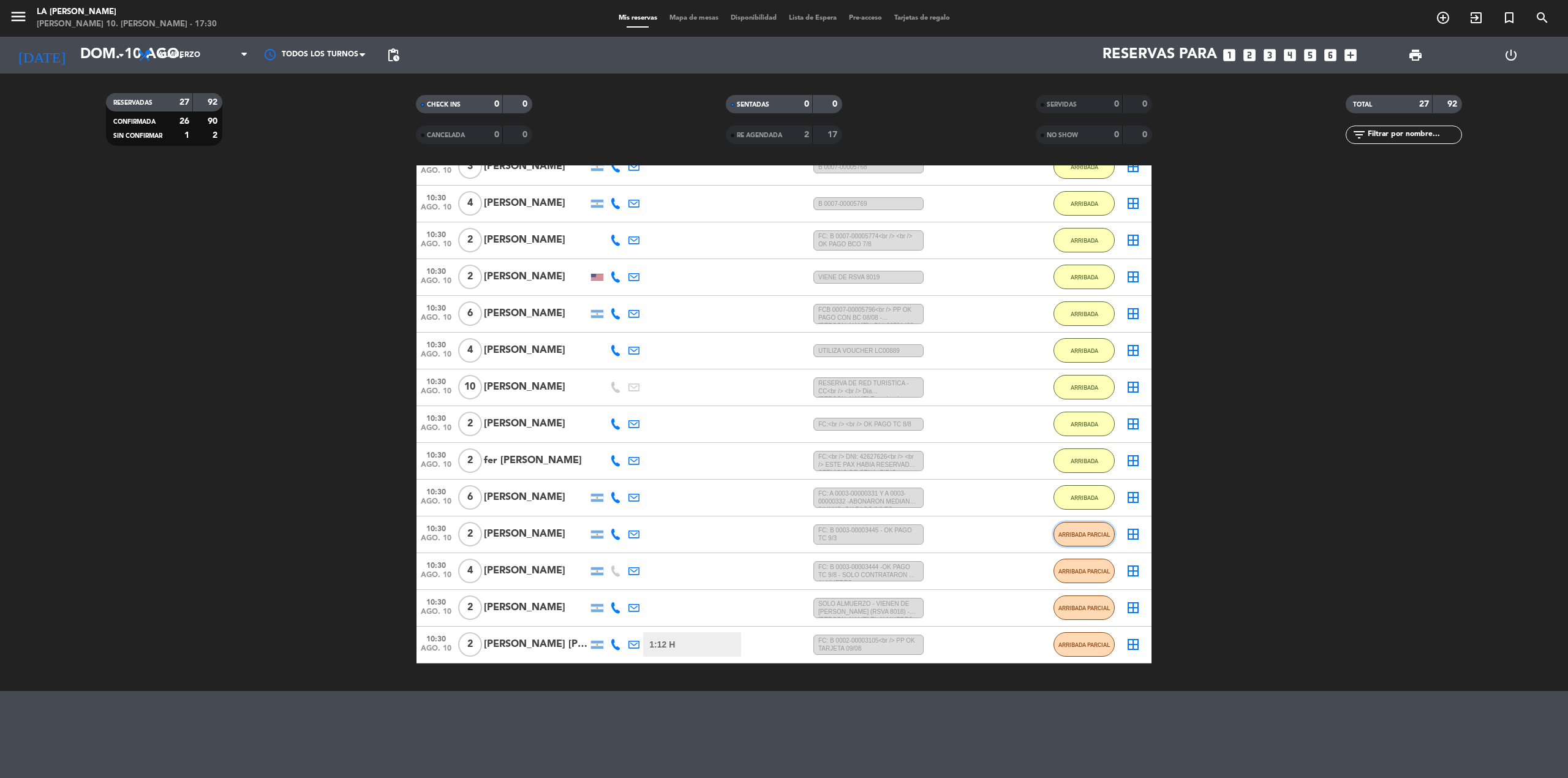
click at [1103, 535] on span "ARRIBADA PARCIAL" at bounding box center [1084, 534] width 52 height 6
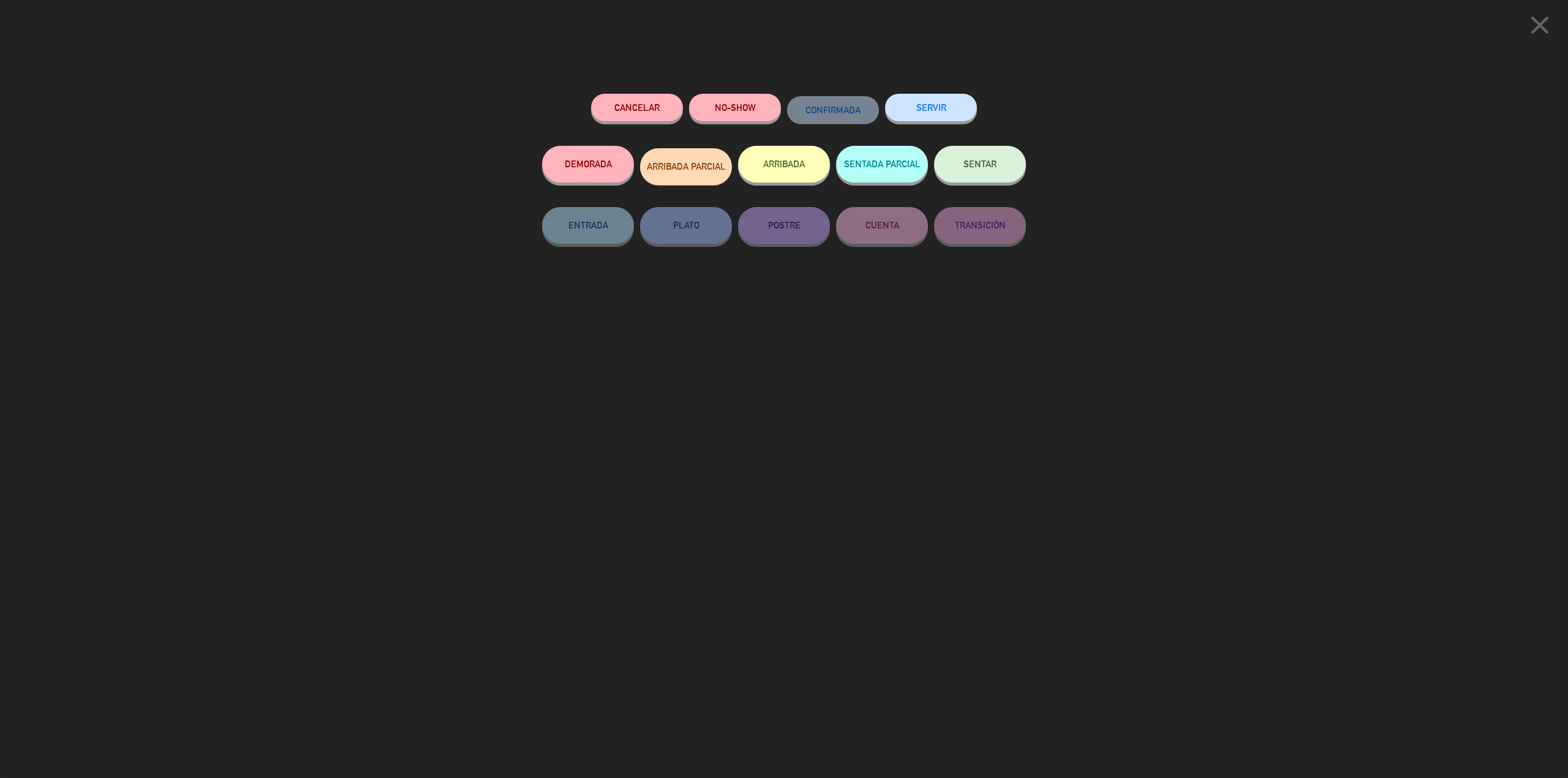
click at [784, 146] on div "ARRIBADA" at bounding box center [784, 176] width 92 height 61
click at [786, 156] on button "ARRIBADA" at bounding box center [784, 164] width 92 height 37
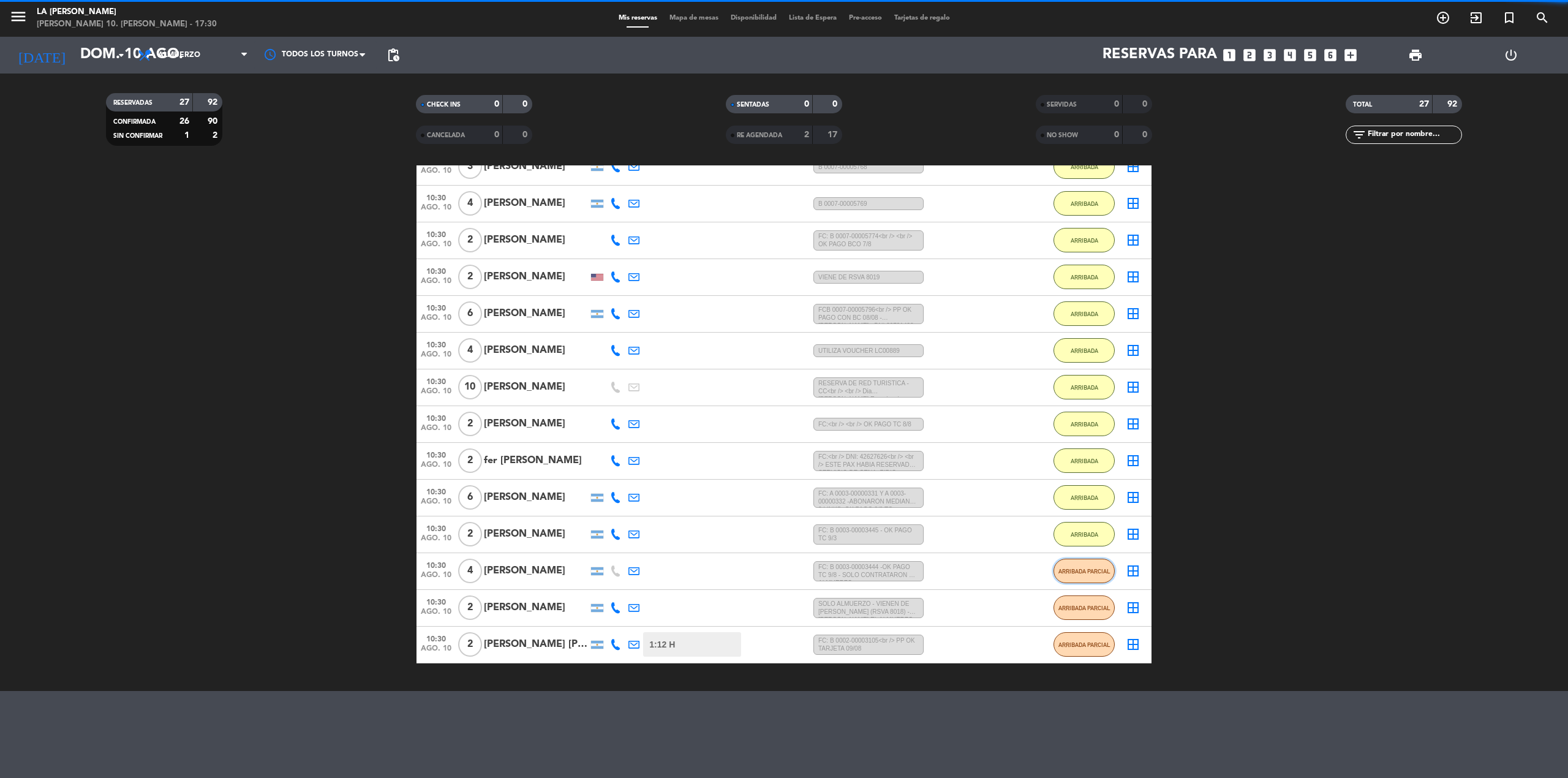
click at [1097, 559] on button "ARRIBADA PARCIAL" at bounding box center [1084, 571] width 61 height 24
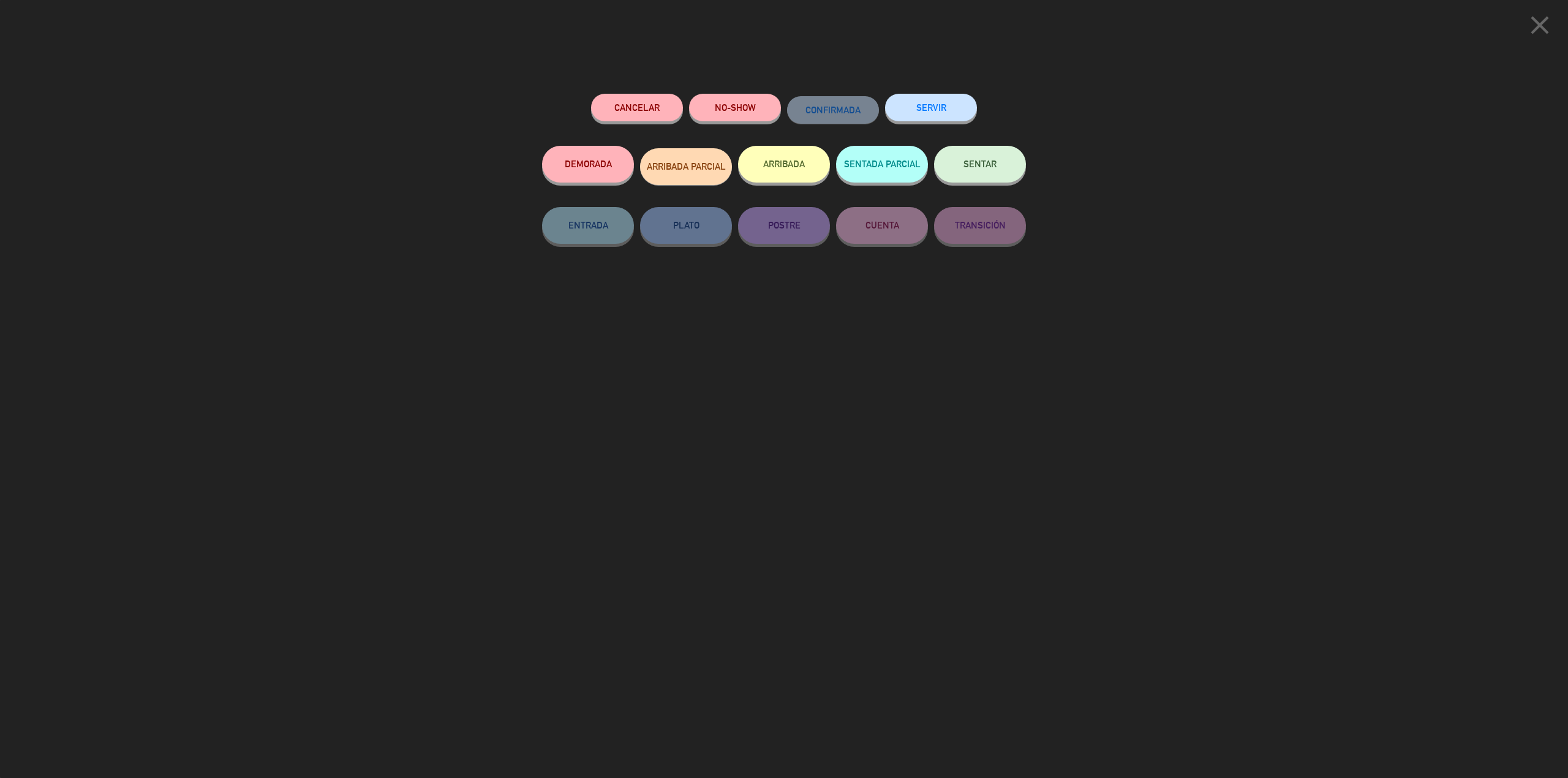
click at [797, 157] on button "ARRIBADA" at bounding box center [784, 164] width 92 height 37
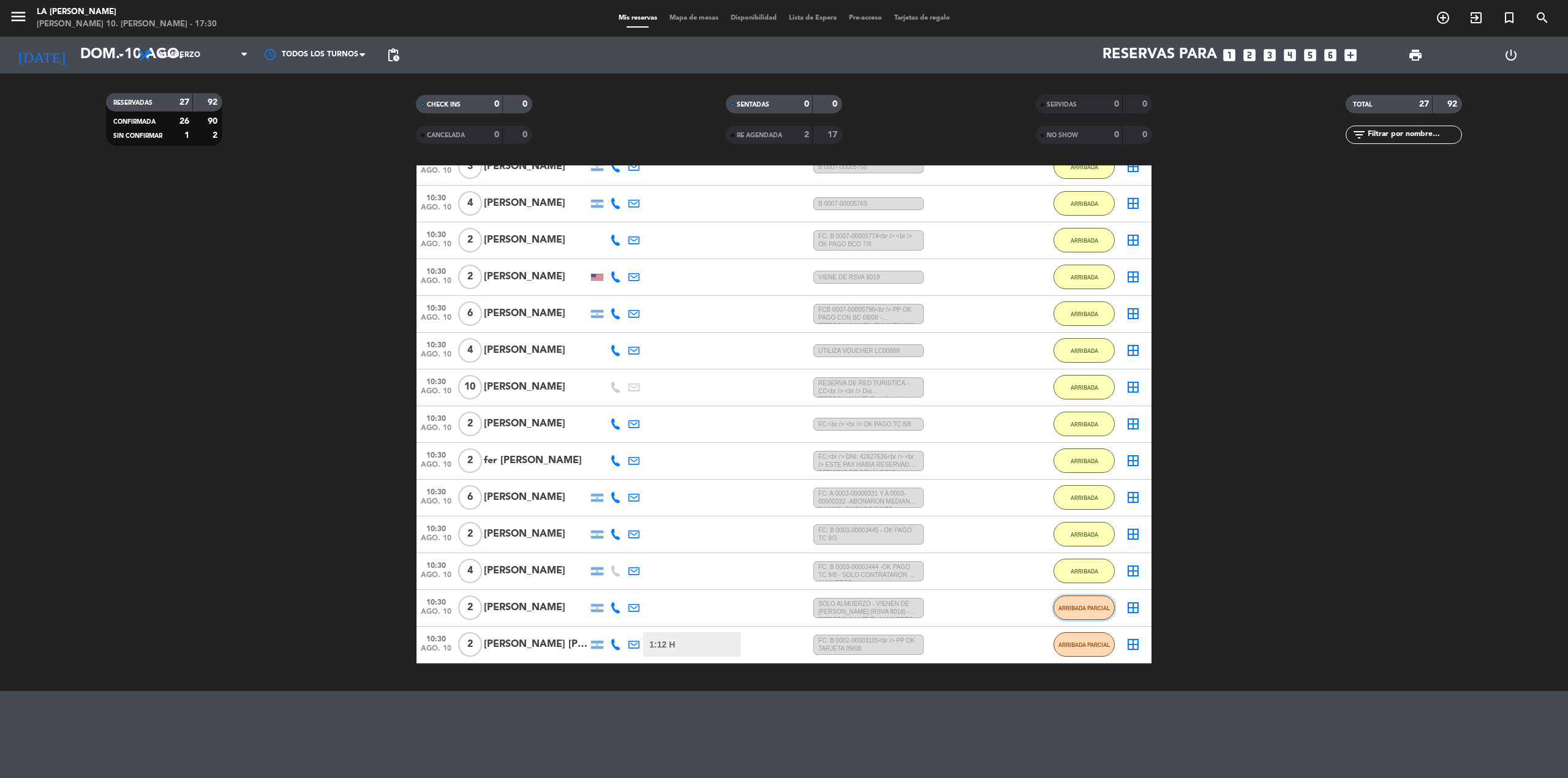
click at [1103, 606] on span "ARRIBADA PARCIAL" at bounding box center [1084, 607] width 52 height 6
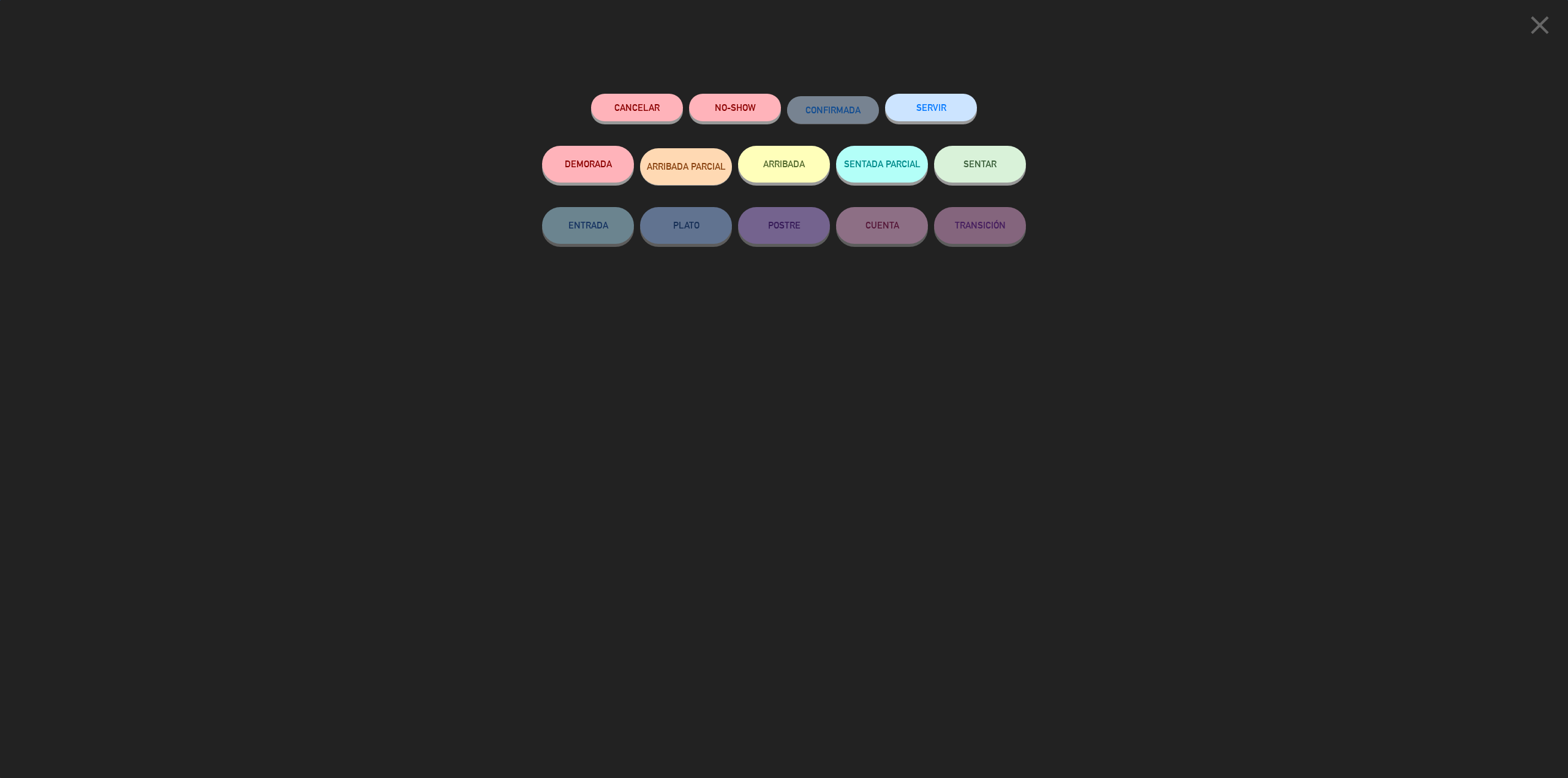
click at [788, 162] on button "ARRIBADA" at bounding box center [784, 164] width 92 height 37
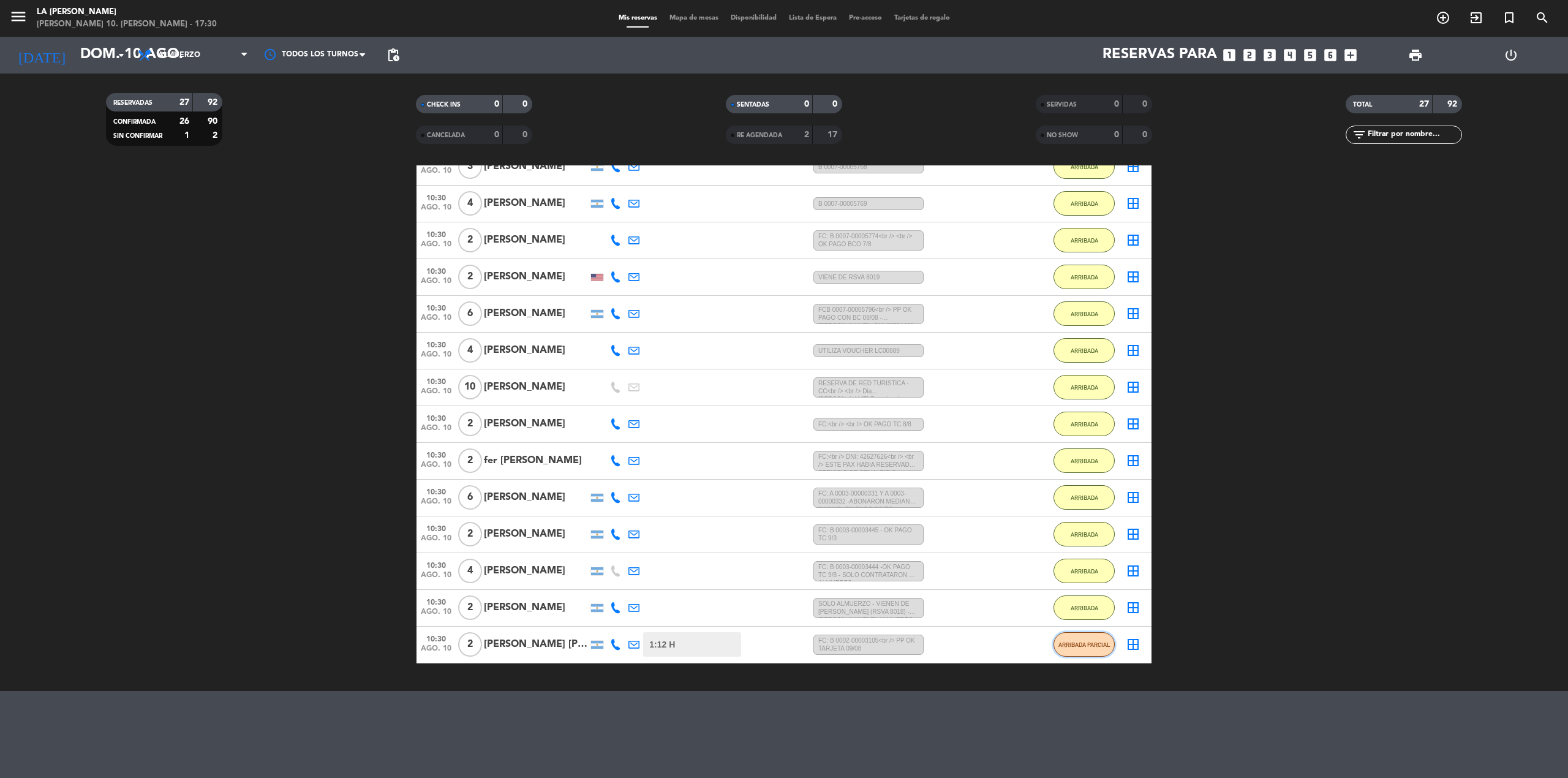
click at [1100, 645] on span "ARRIBADA PARCIAL" at bounding box center [1084, 644] width 52 height 6
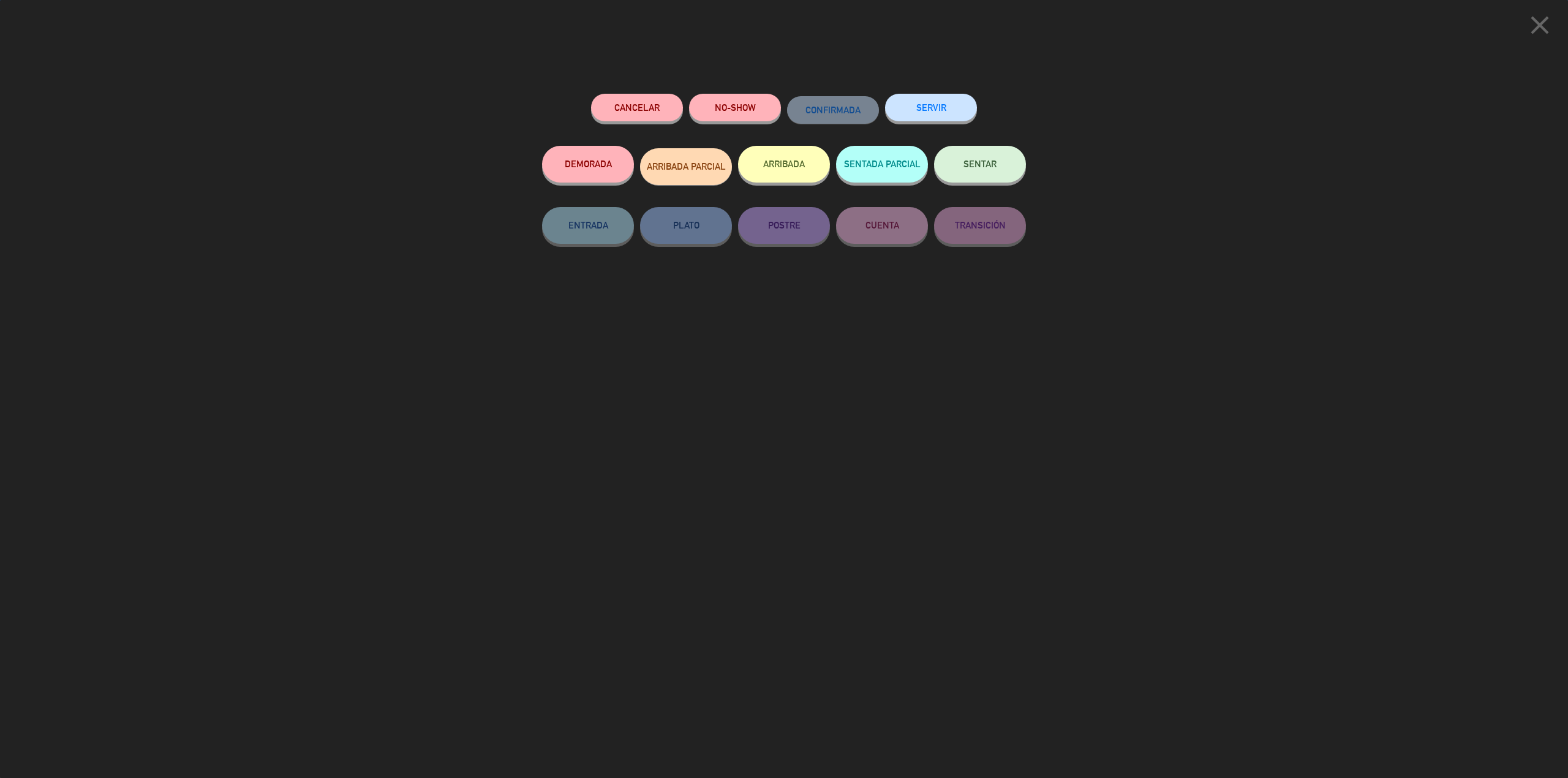
click at [797, 162] on button "ARRIBADA" at bounding box center [784, 164] width 92 height 37
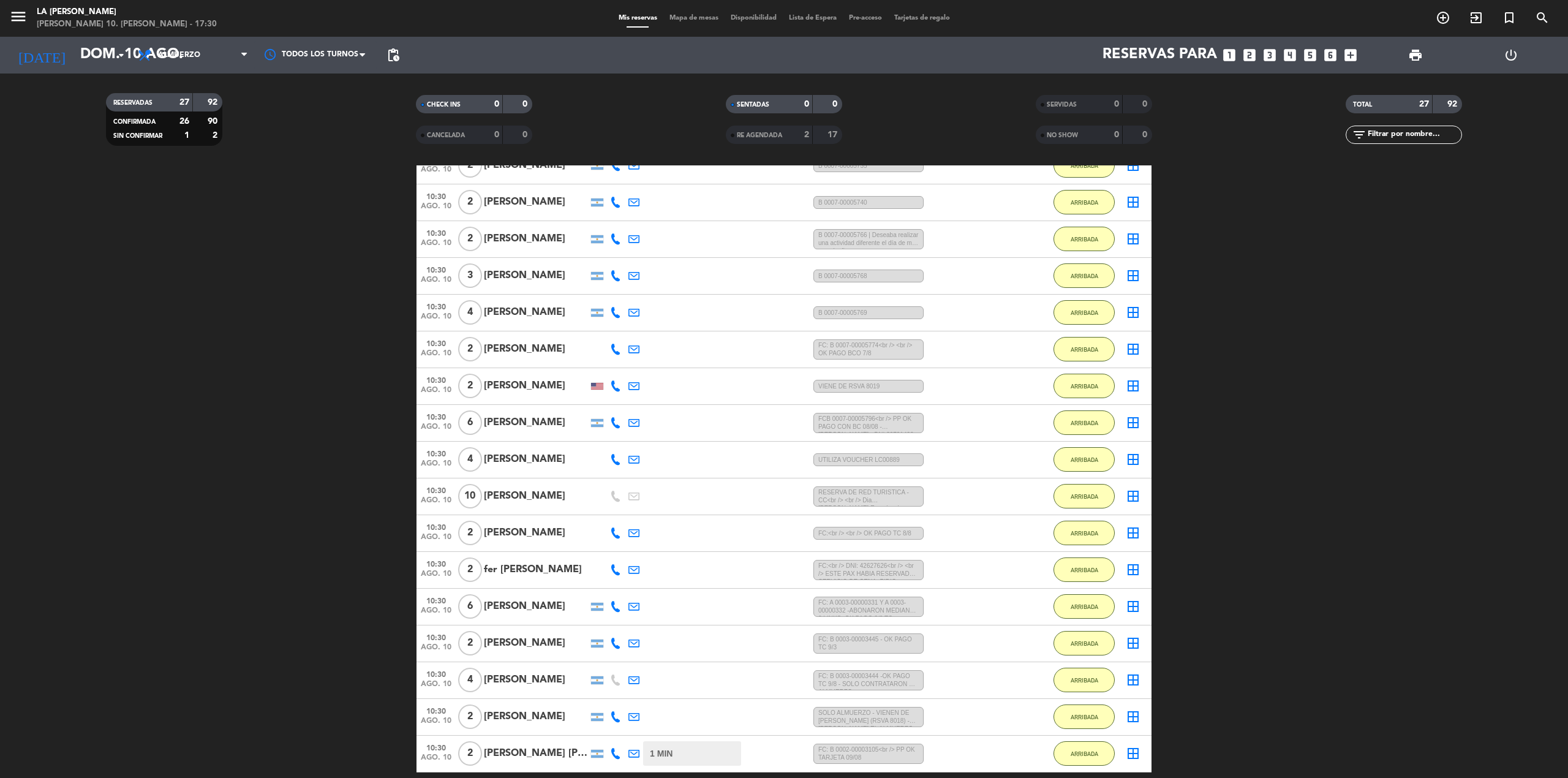
scroll to position [62, 0]
